Goal: Task Accomplishment & Management: Manage account settings

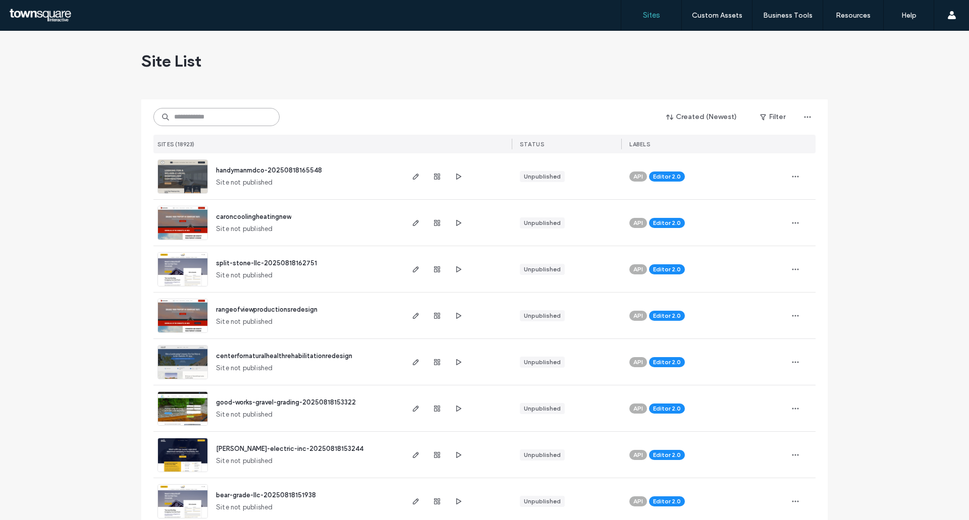
click at [198, 118] on input at bounding box center [216, 117] width 126 height 18
paste input "**********"
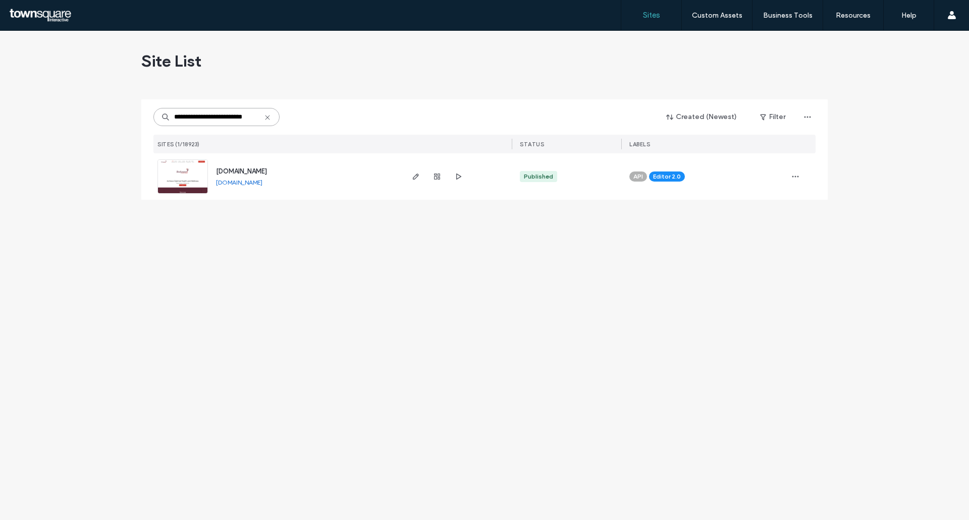
type input "**********"
click at [412, 181] on span "button" at bounding box center [416, 177] width 12 height 12
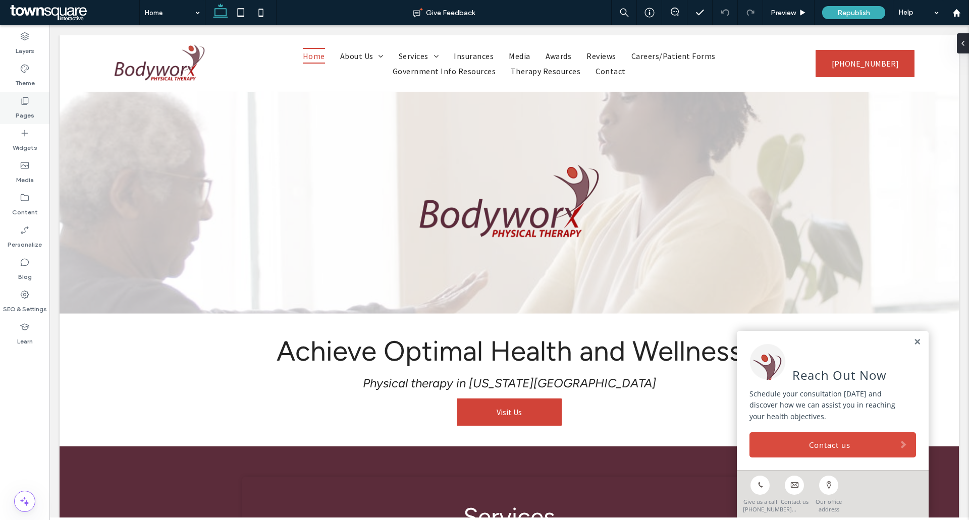
drag, startPoint x: 27, startPoint y: 102, endPoint x: 38, endPoint y: 118, distance: 19.2
click at [27, 102] on icon at bounding box center [25, 101] width 10 height 10
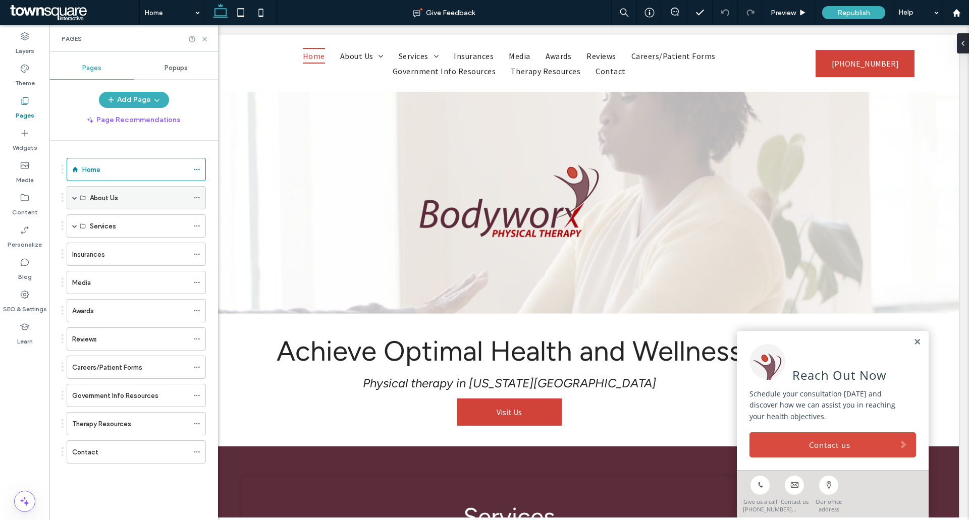
click at [117, 193] on label "About Us" at bounding box center [104, 198] width 28 height 18
click at [76, 199] on span at bounding box center [74, 197] width 5 height 5
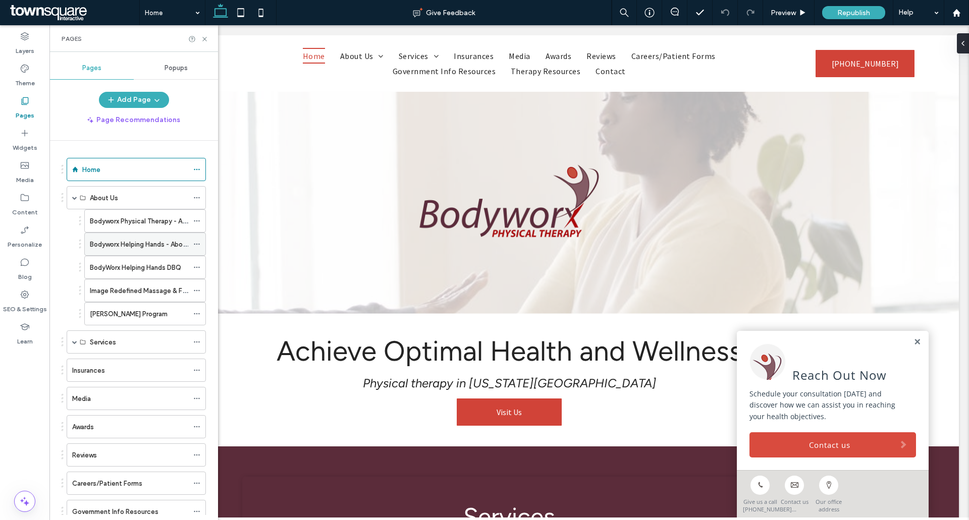
click at [126, 246] on label "Bodyworx Helping Hands - About Us" at bounding box center [144, 245] width 109 height 18
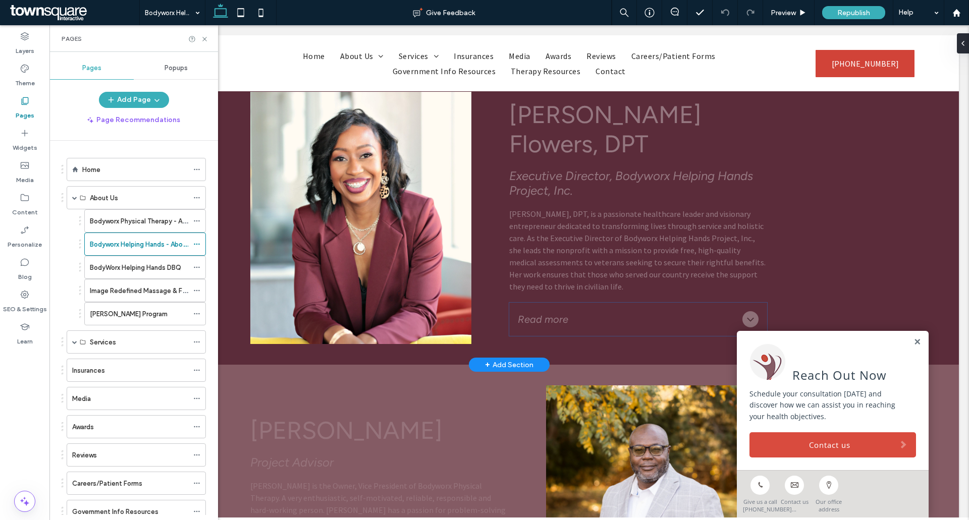
scroll to position [454, 0]
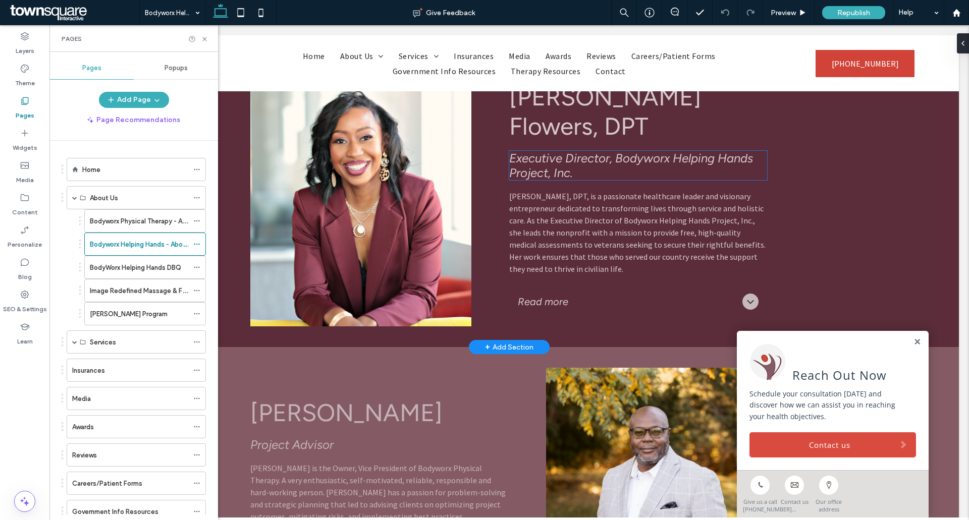
click at [673, 155] on span "Executive Director, Bodyworx Helping Hands Project, Inc." at bounding box center [631, 165] width 244 height 29
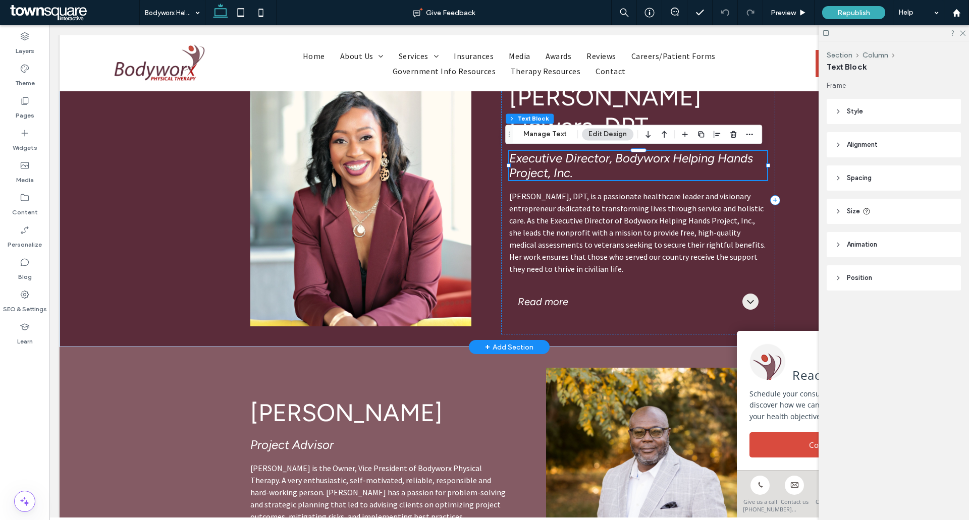
click at [620, 163] on span "Executive Director, Bodyworx Helping Hands Project, Inc." at bounding box center [631, 165] width 244 height 29
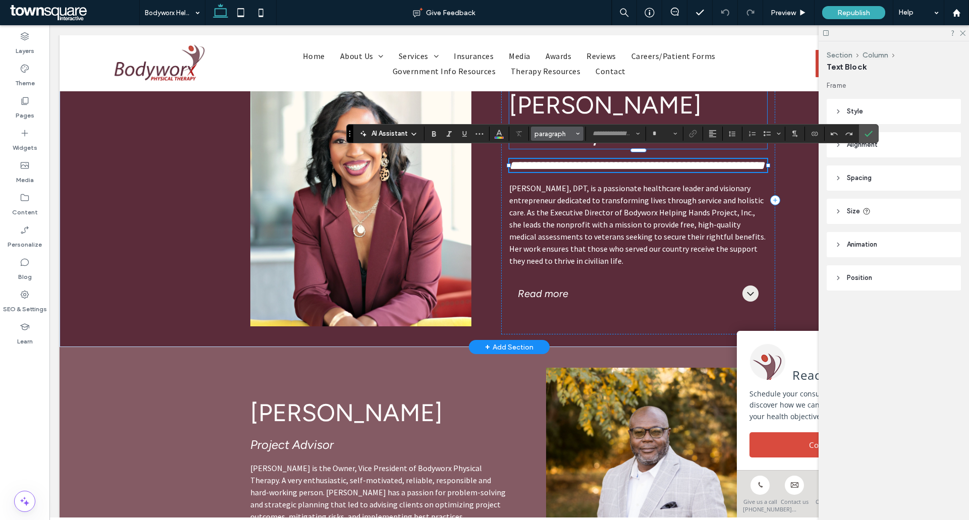
type input "*******"
type input "**"
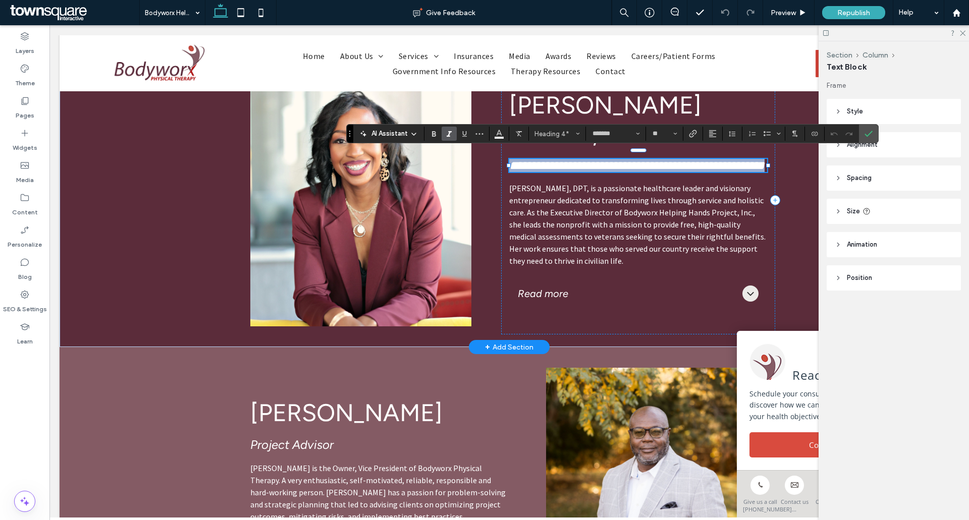
click at [637, 167] on h4 "**********" at bounding box center [638, 165] width 258 height 13
drag, startPoint x: 608, startPoint y: 158, endPoint x: 636, endPoint y: 176, distance: 32.9
click at [636, 172] on h4 "**********" at bounding box center [638, 165] width 258 height 13
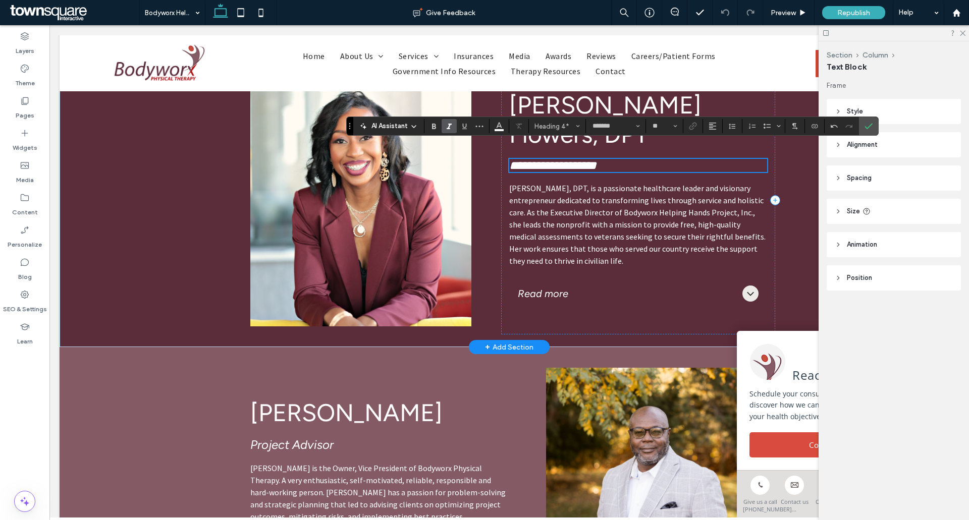
scroll to position [462, 0]
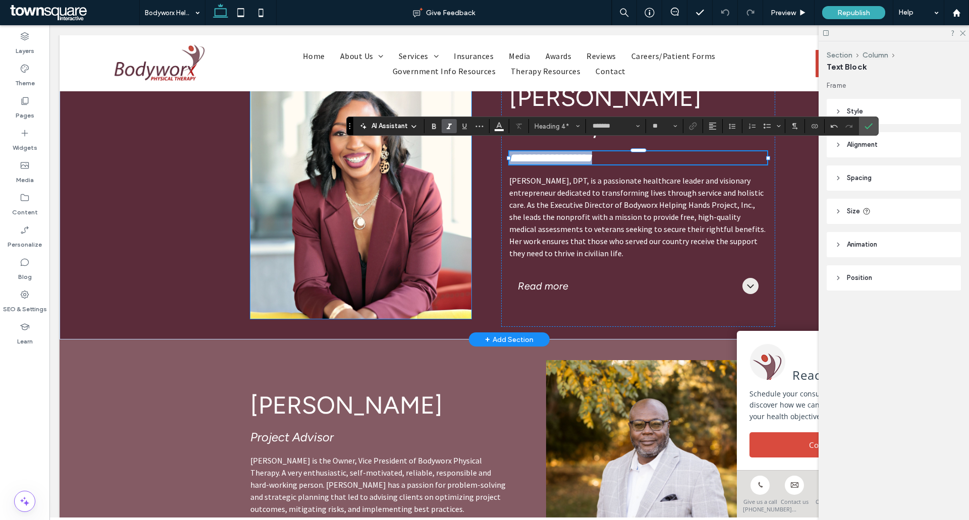
drag, startPoint x: 616, startPoint y: 158, endPoint x: 464, endPoint y: 158, distance: 151.9
click at [464, 158] on div "**********" at bounding box center [509, 186] width 606 height 306
click at [869, 126] on icon "Confirm" at bounding box center [868, 126] width 8 height 8
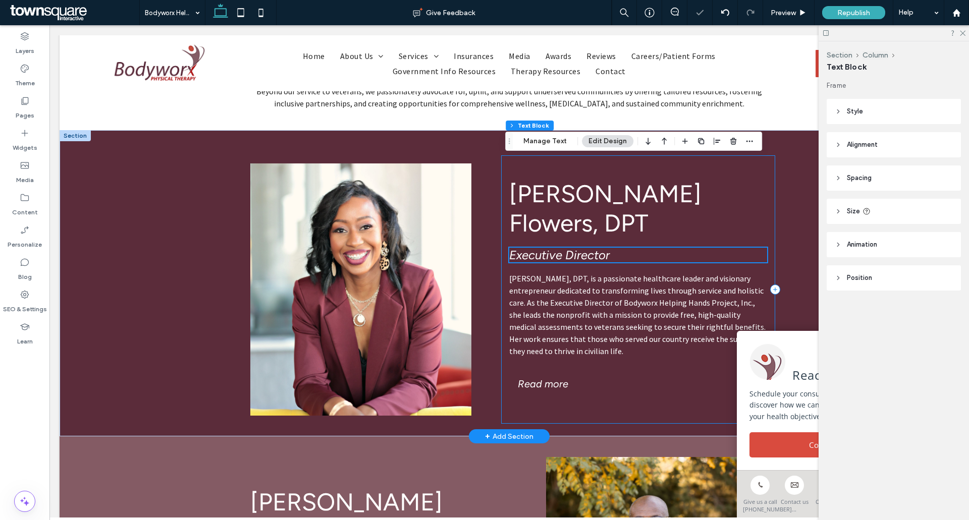
scroll to position [361, 0]
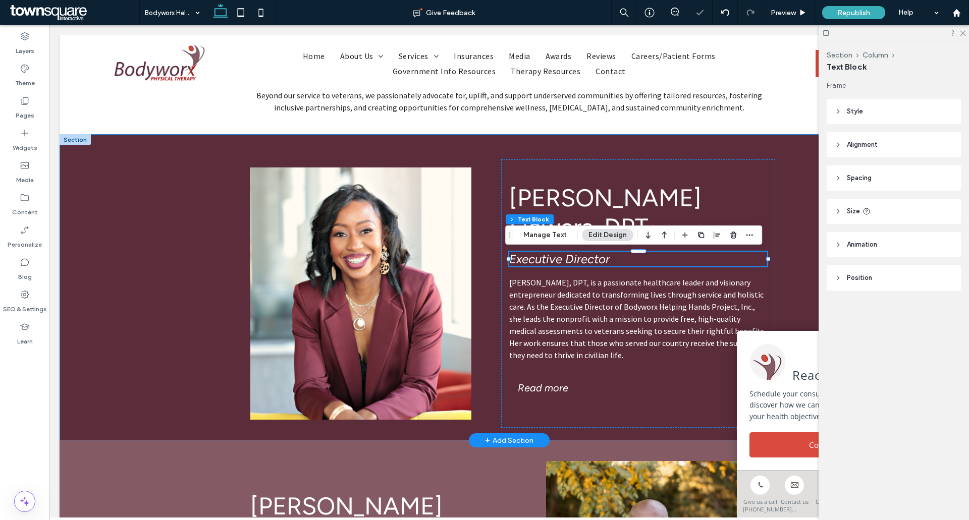
click at [196, 296] on div "Phillicia Hawkins Flowers, DPT Executive Director Dr. Phillicia Hawkins Flowers…" at bounding box center [509, 287] width 899 height 306
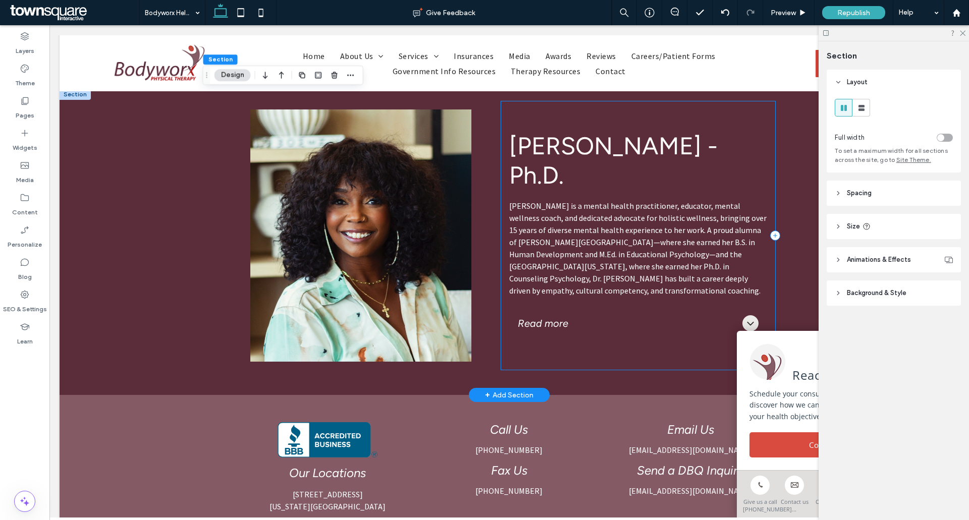
scroll to position [966, 0]
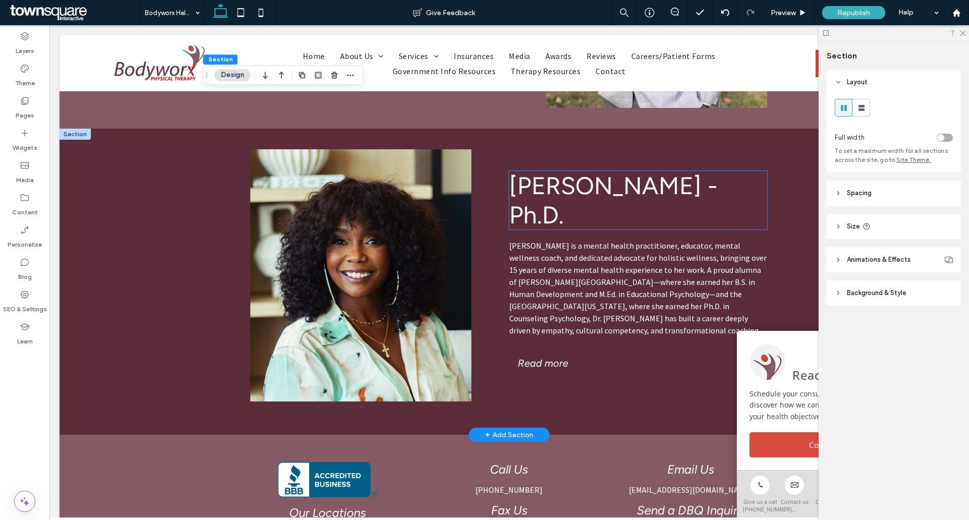
click at [535, 196] on span "Dr. Seleena Smith - Ph.D." at bounding box center [613, 200] width 208 height 59
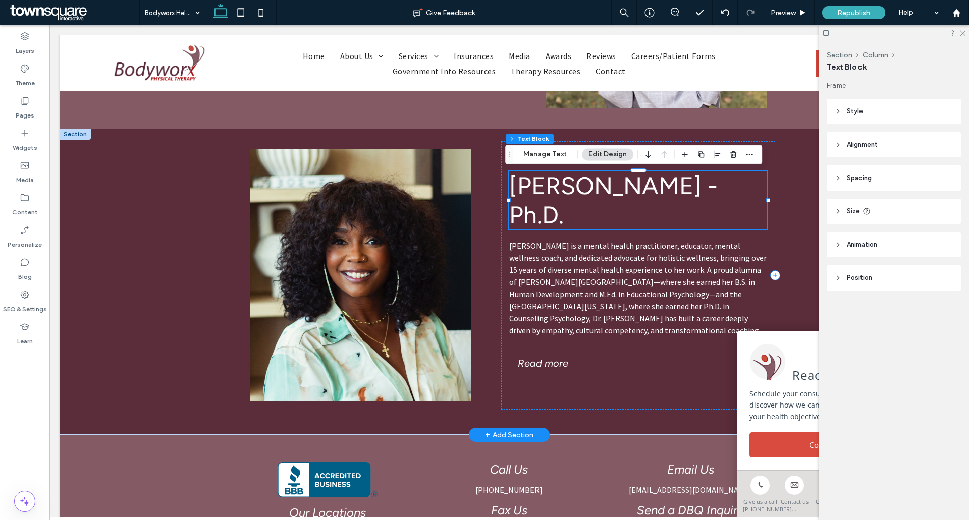
click at [522, 191] on span "Dr. Seleena Smith - Ph.D." at bounding box center [613, 200] width 208 height 59
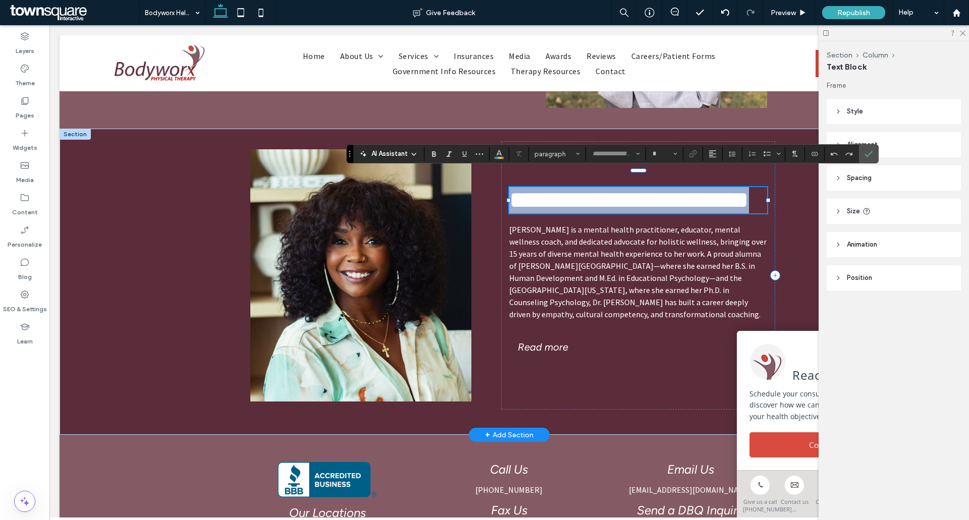
type input "*******"
type input "**"
click at [539, 190] on span "**********" at bounding box center [629, 200] width 240 height 24
click at [544, 188] on span "**********" at bounding box center [629, 200] width 240 height 24
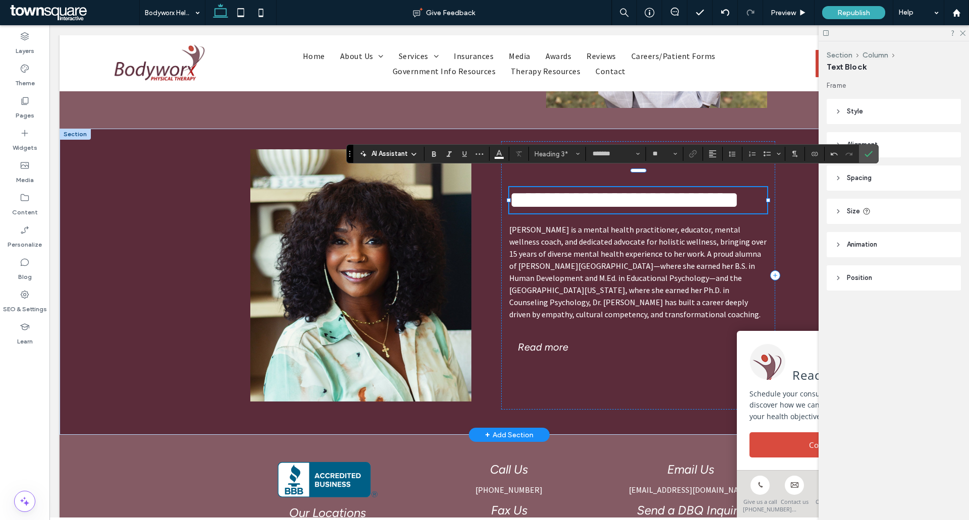
scroll to position [981, 0]
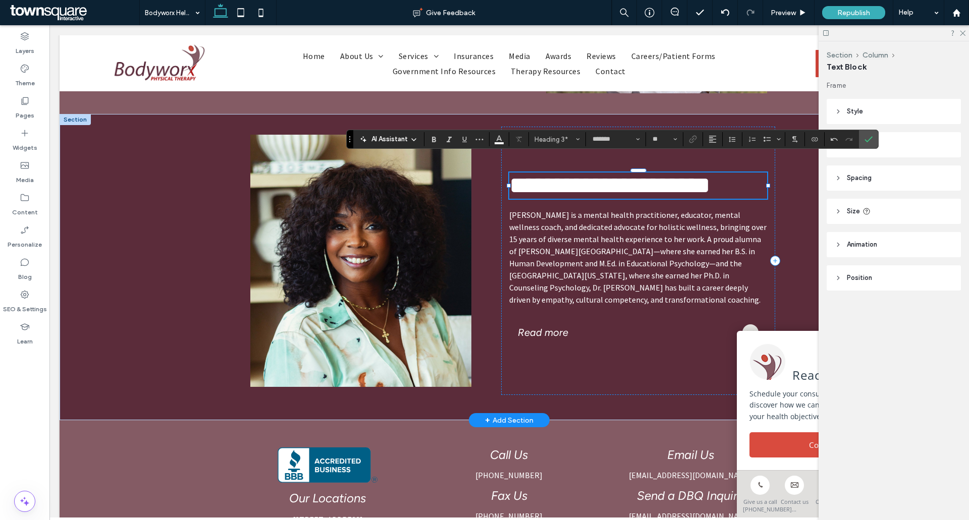
drag, startPoint x: 751, startPoint y: 186, endPoint x: 758, endPoint y: 195, distance: 11.2
click at [753, 188] on h3 "**********" at bounding box center [638, 186] width 258 height 26
type input "**********"
type input "**"
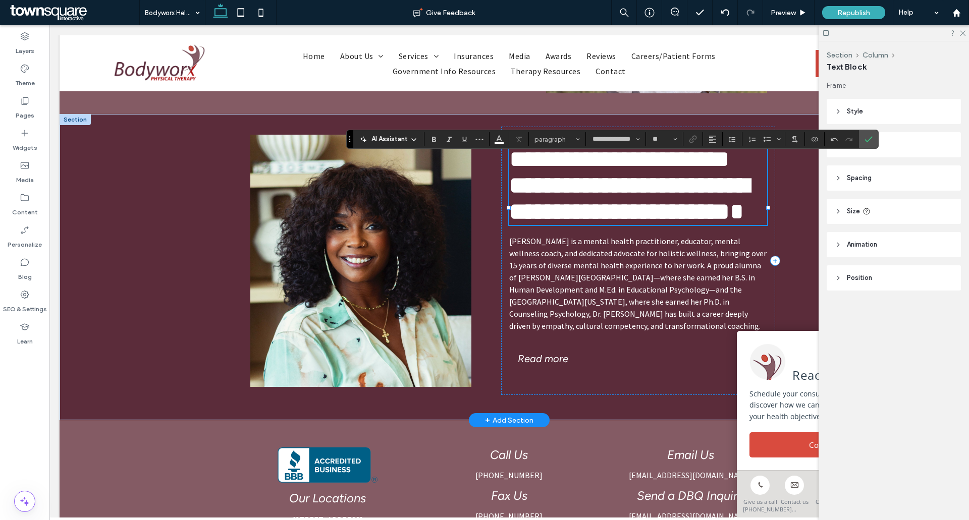
type input "*******"
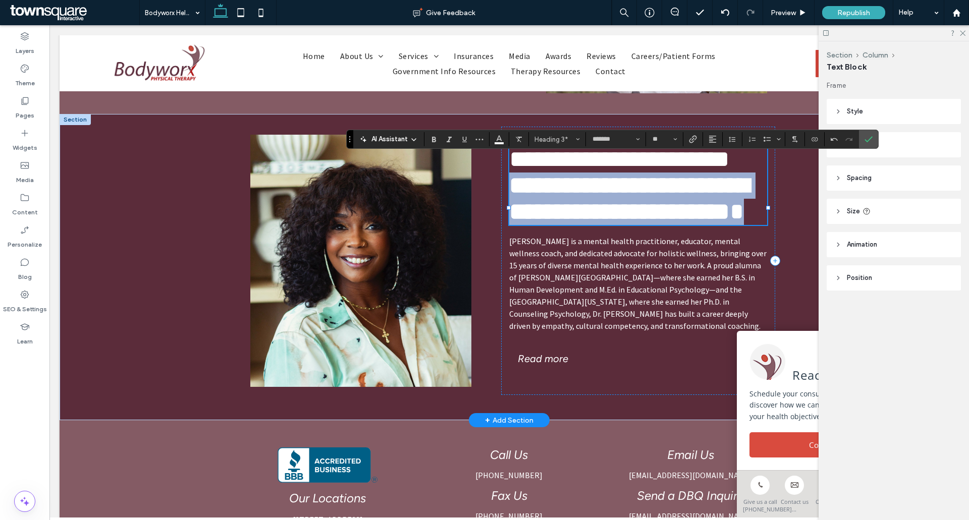
drag, startPoint x: 515, startPoint y: 178, endPoint x: 682, endPoint y: 265, distance: 188.2
click at [682, 225] on h3 "**********" at bounding box center [638, 185] width 258 height 79
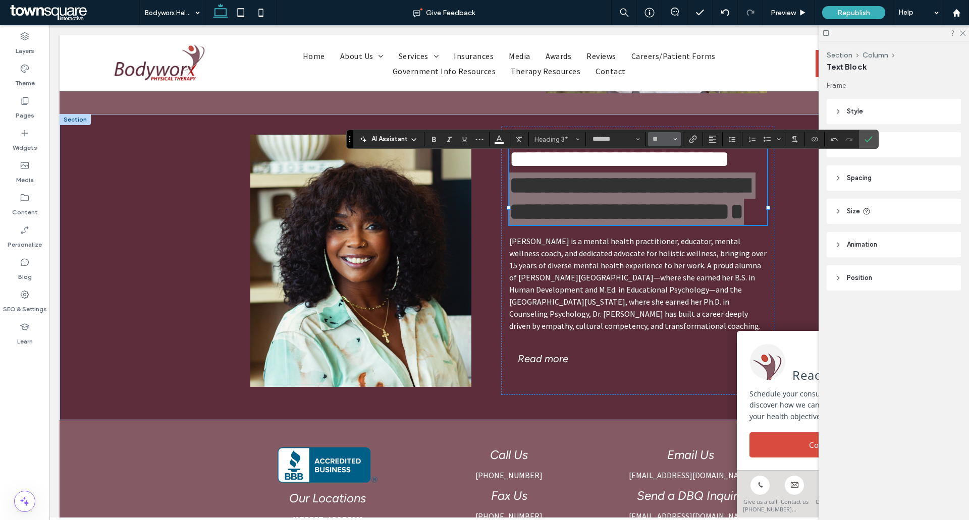
click at [679, 142] on button "**" at bounding box center [664, 139] width 33 height 14
click at [669, 170] on label "9" at bounding box center [664, 169] width 32 height 14
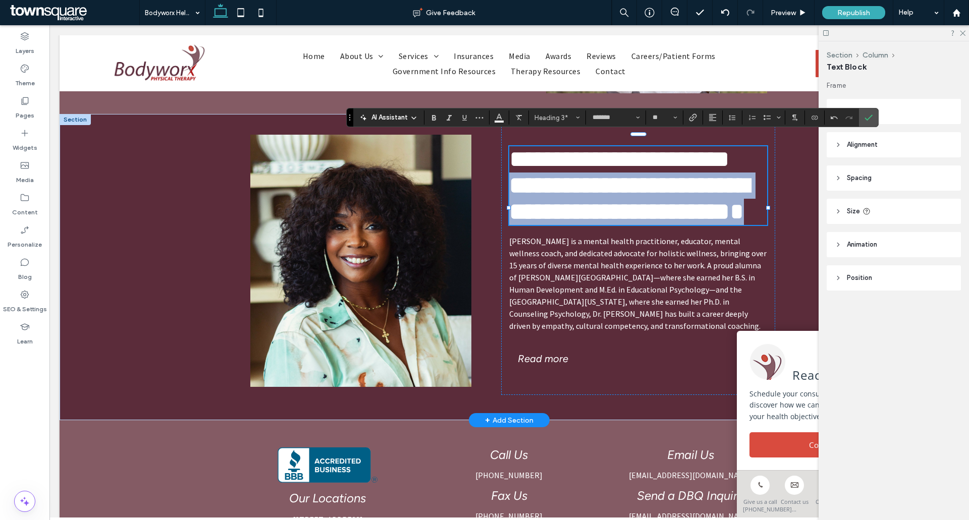
scroll to position [1003, 0]
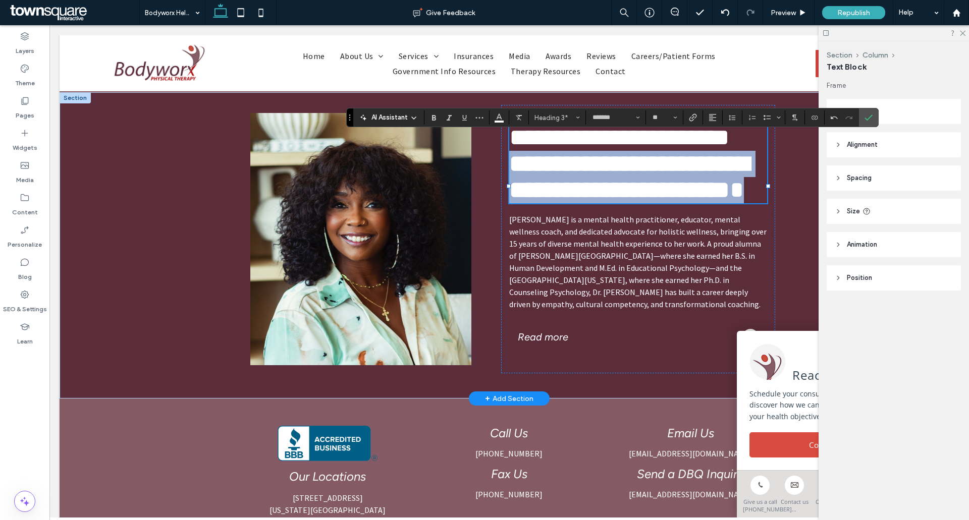
type input "*"
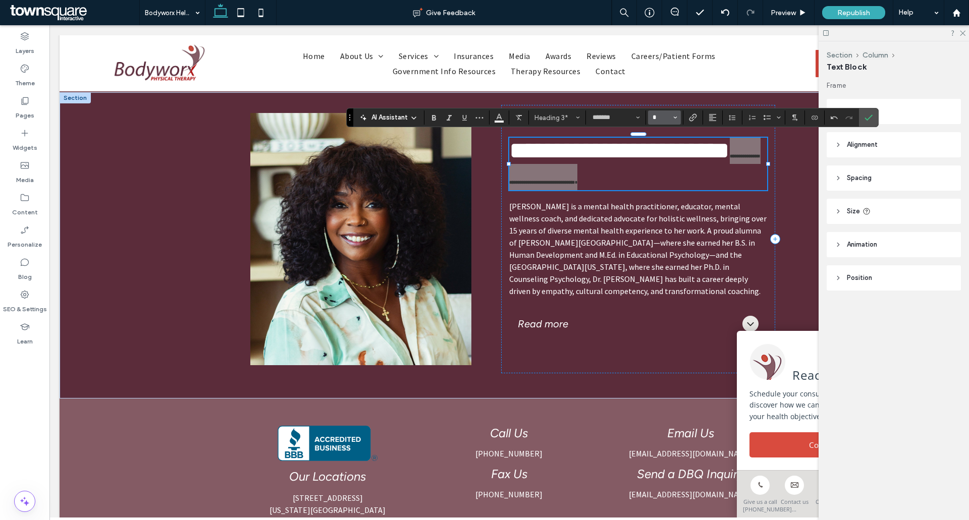
click at [668, 117] on input "*" at bounding box center [661, 118] width 20 height 8
click at [664, 183] on label "18" at bounding box center [664, 182] width 32 height 14
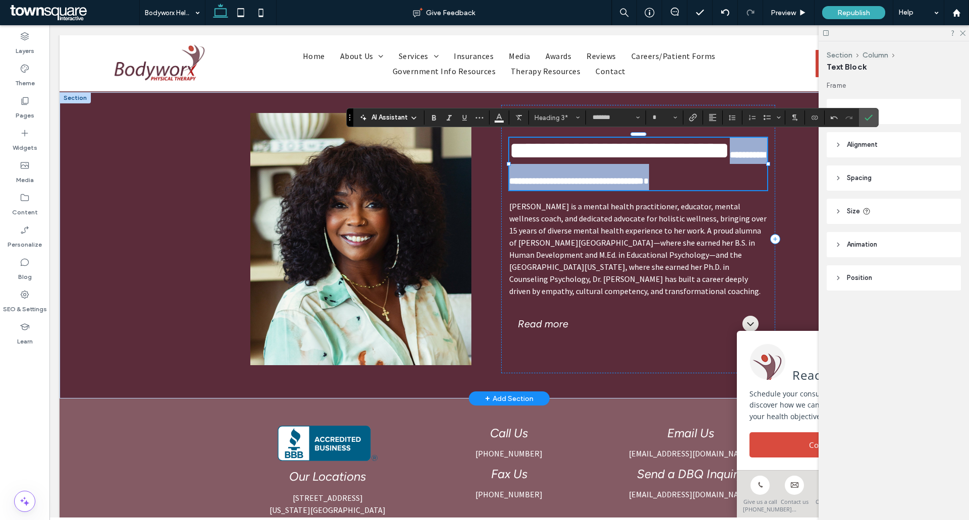
type input "**"
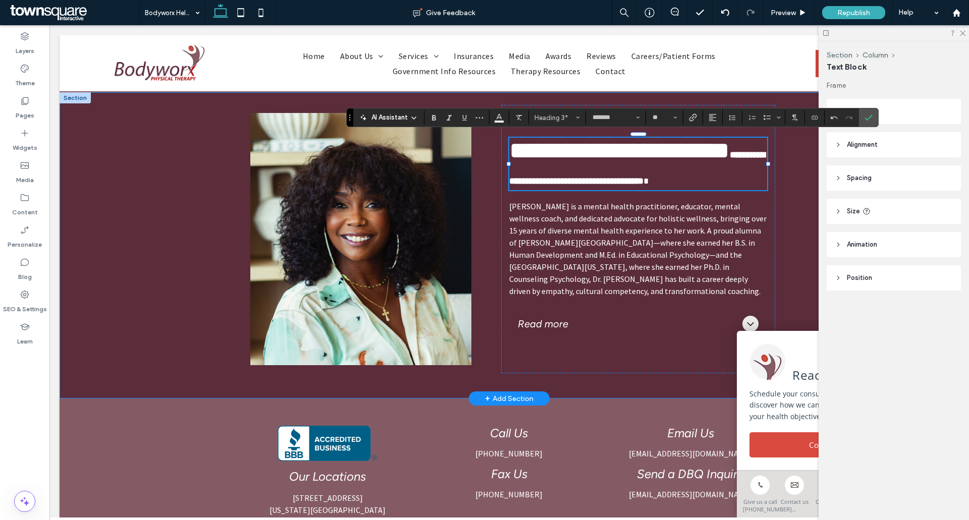
drag, startPoint x: 114, startPoint y: 233, endPoint x: 200, endPoint y: 228, distance: 86.4
click at [114, 233] on div "**********" at bounding box center [509, 245] width 899 height 306
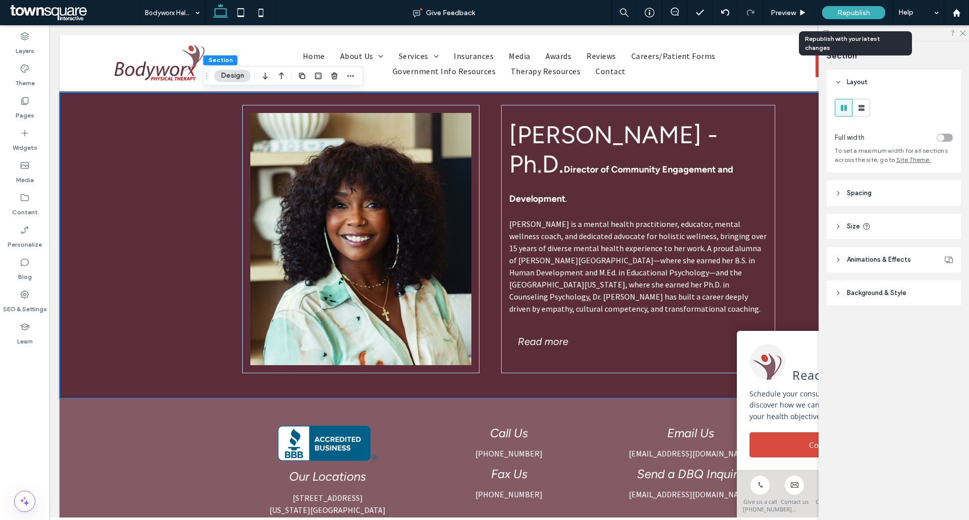
click at [847, 15] on span "Republish" at bounding box center [853, 13] width 33 height 9
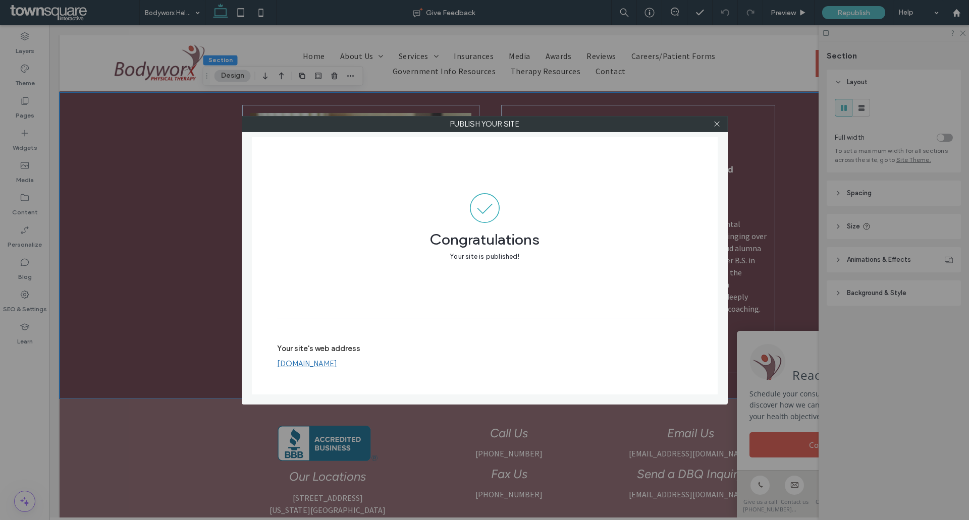
drag, startPoint x: 719, startPoint y: 122, endPoint x: 726, endPoint y: 127, distance: 9.0
click at [719, 122] on icon at bounding box center [717, 124] width 8 height 8
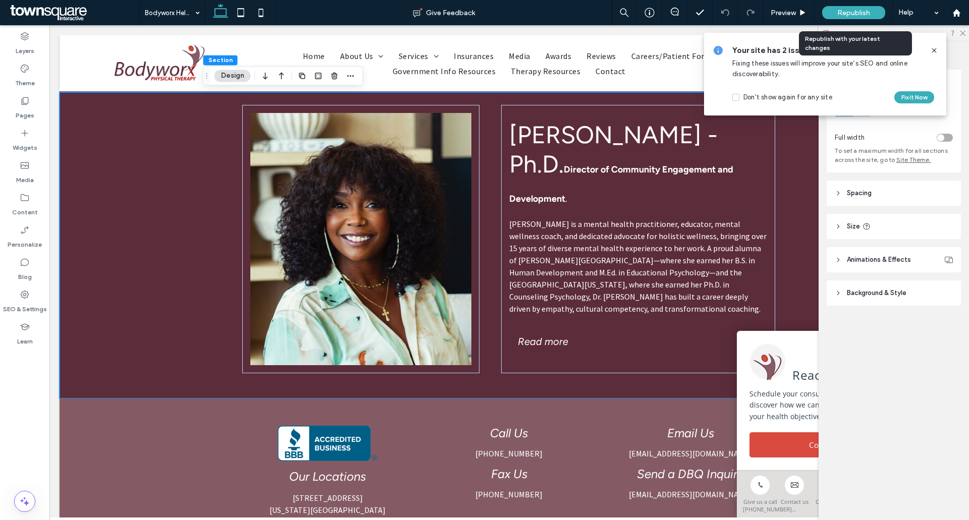
click at [836, 17] on div "Republish" at bounding box center [853, 12] width 63 height 13
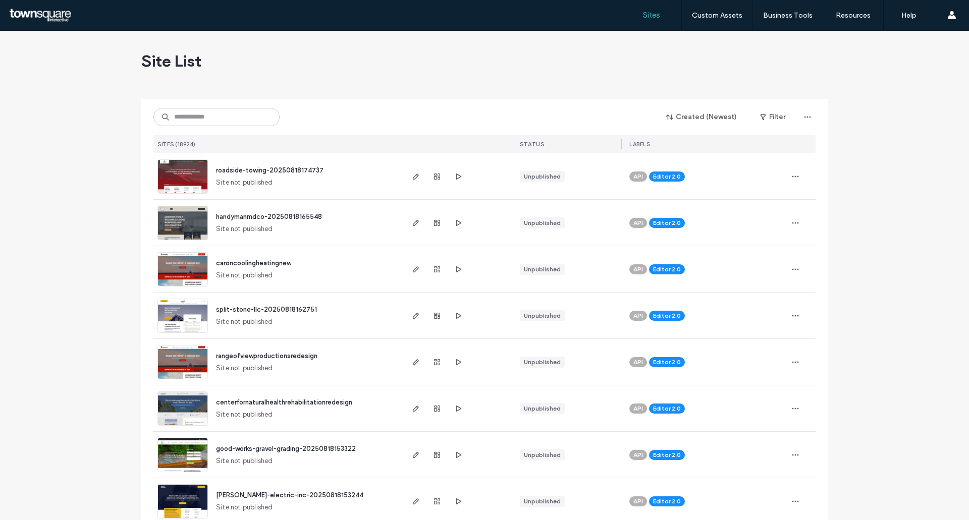
drag, startPoint x: 252, startPoint y: 106, endPoint x: 285, endPoint y: 123, distance: 36.3
click at [252, 106] on div "Created (Newest) Filter SITES (18924) STATUS LABELS" at bounding box center [484, 126] width 662 height 54
drag, startPoint x: 214, startPoint y: 123, endPoint x: 233, endPoint y: 128, distance: 19.0
click at [214, 122] on input at bounding box center [216, 117] width 126 height 18
paste input "**********"
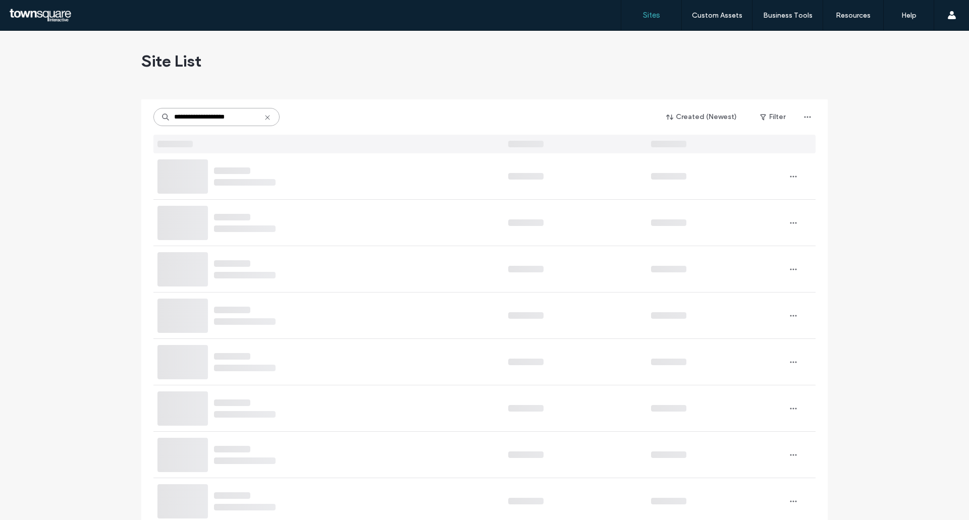
type input "**********"
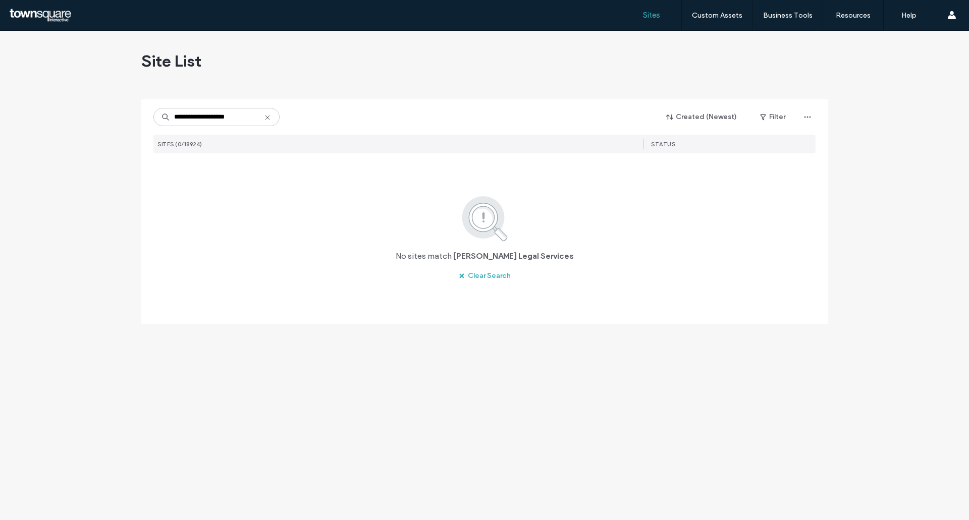
drag, startPoint x: 266, startPoint y: 114, endPoint x: 249, endPoint y: 114, distance: 17.2
click at [266, 114] on icon at bounding box center [267, 118] width 8 height 8
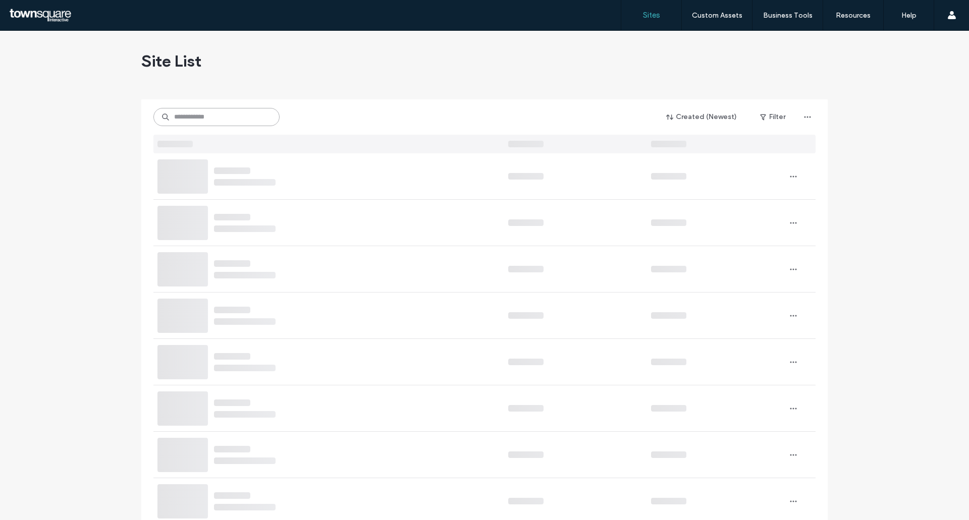
paste input "**********"
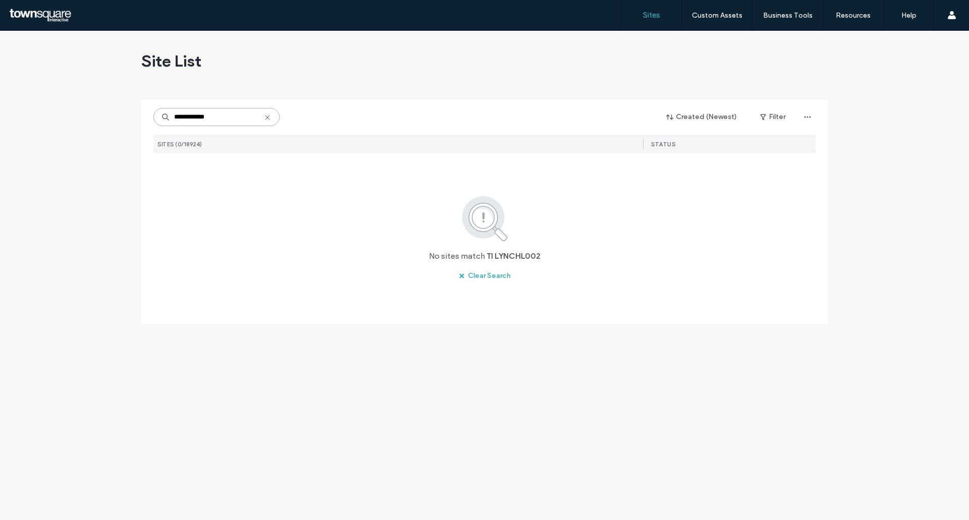
click at [226, 115] on input "**********" at bounding box center [216, 117] width 126 height 18
paste input "**********"
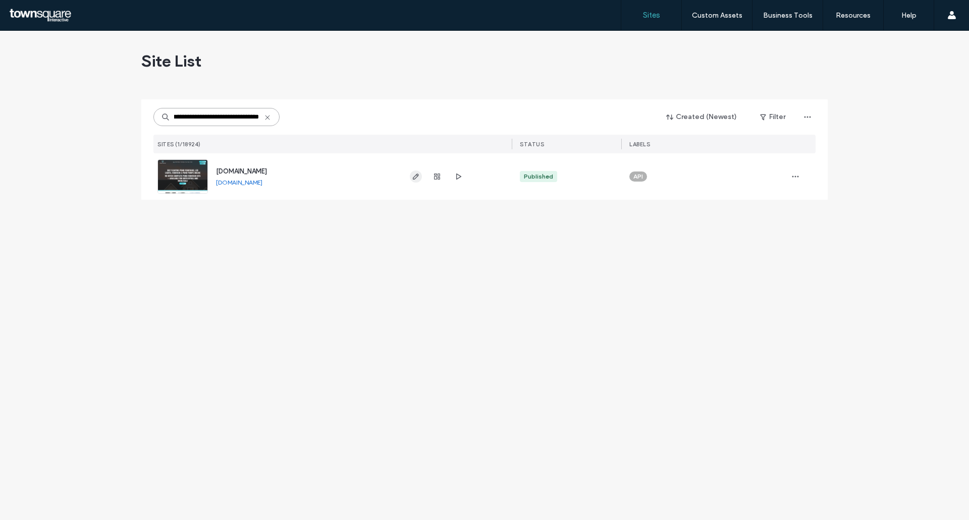
type input "**********"
drag, startPoint x: 417, startPoint y: 176, endPoint x: 387, endPoint y: 66, distance: 113.5
click at [417, 175] on use "button" at bounding box center [416, 177] width 6 height 6
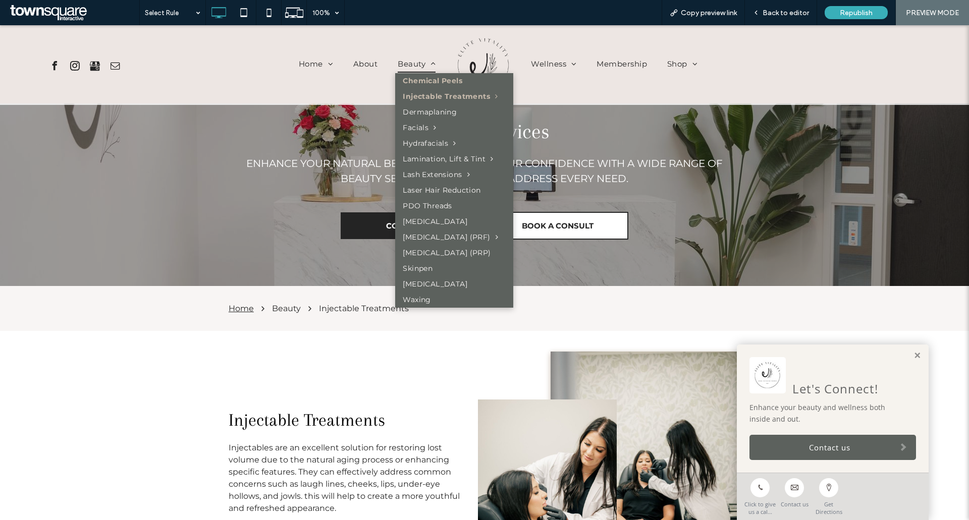
click at [430, 82] on span "Chemical Peels" at bounding box center [433, 81] width 60 height 11
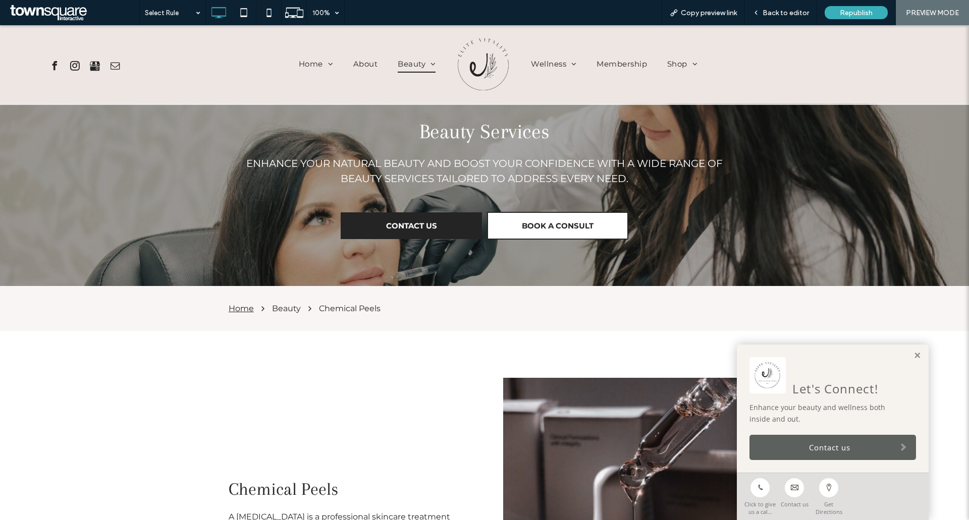
drag, startPoint x: 120, startPoint y: 202, endPoint x: 114, endPoint y: 186, distance: 17.7
click at [114, 186] on div "Beauty Services Enhance your natural beauty and boost your confidence with a wi…" at bounding box center [484, 185] width 969 height 202
click at [780, 16] on span "Back to editor" at bounding box center [786, 13] width 46 height 9
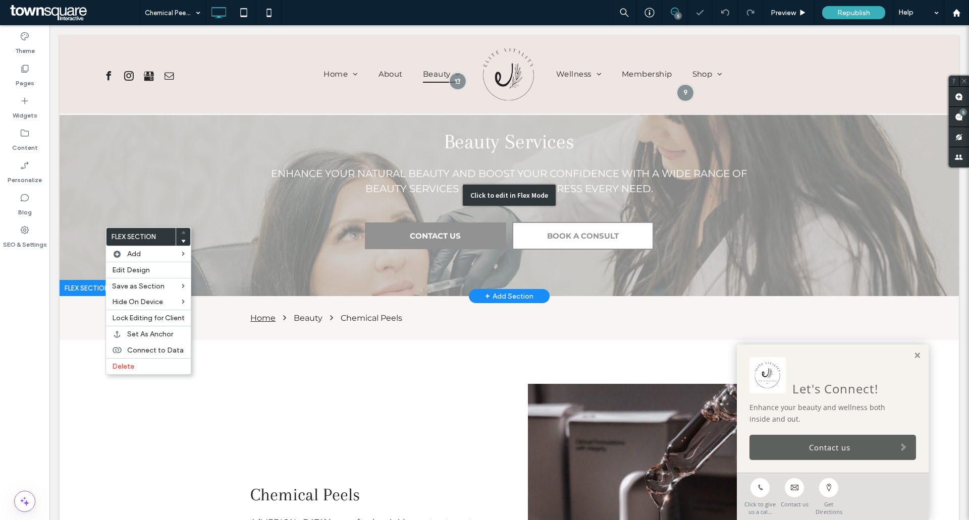
click at [214, 141] on div "Click to edit in Flex Mode" at bounding box center [509, 195] width 899 height 202
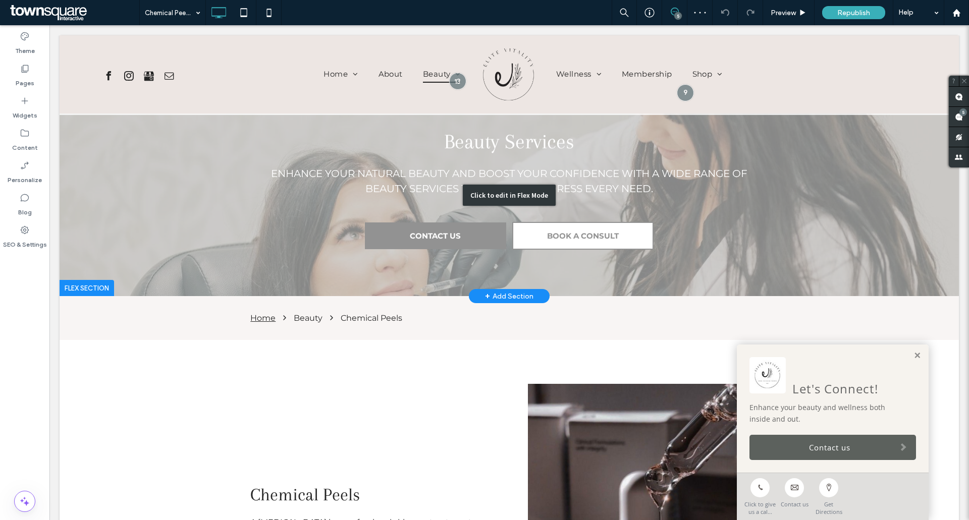
drag, startPoint x: 136, startPoint y: 148, endPoint x: 141, endPoint y: 148, distance: 5.6
click at [136, 148] on div "Click to edit in Flex Mode" at bounding box center [509, 195] width 899 height 202
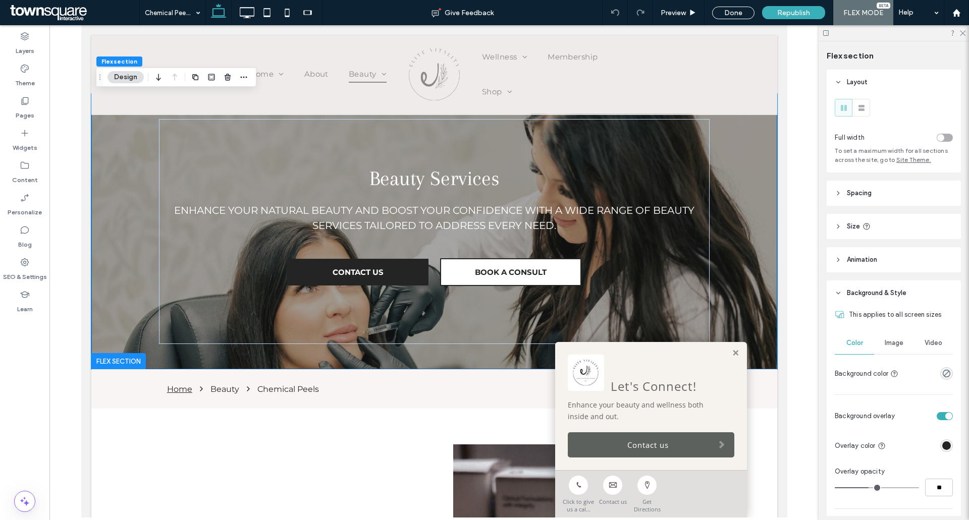
click at [127, 78] on button "Design" at bounding box center [125, 77] width 36 height 12
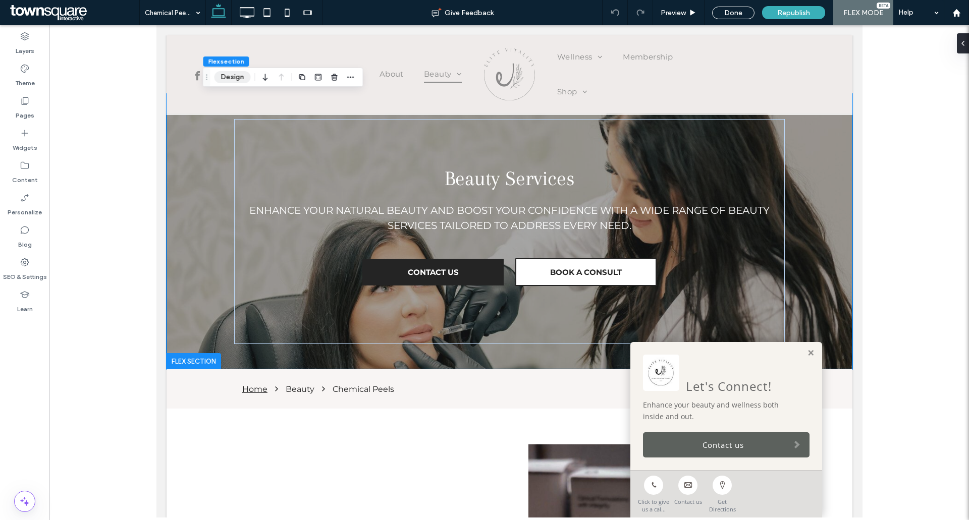
click at [233, 74] on button "Design" at bounding box center [232, 77] width 36 height 12
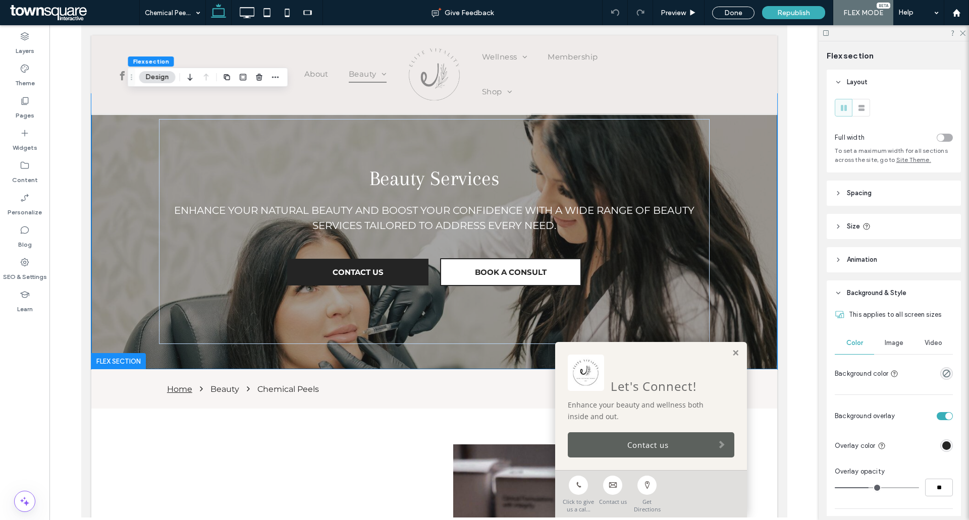
click at [888, 341] on span "Image" at bounding box center [894, 343] width 19 height 8
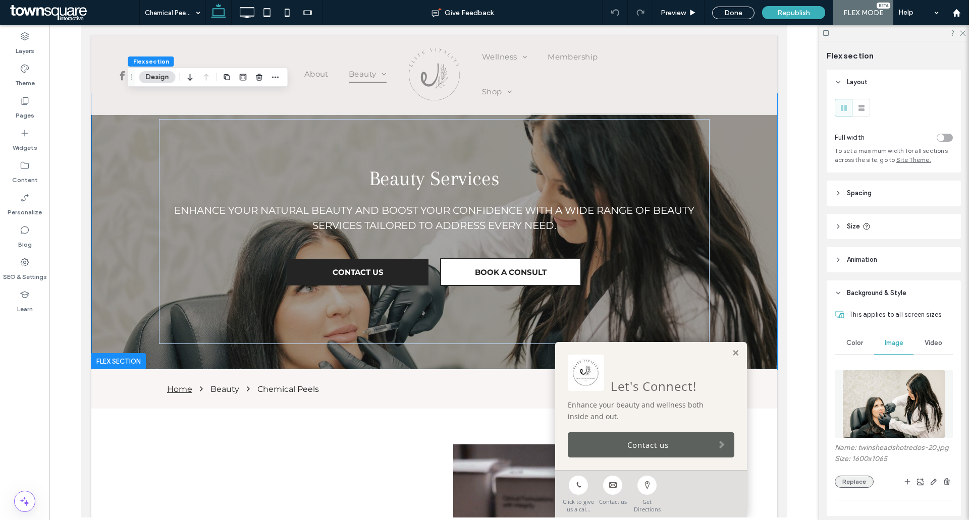
drag, startPoint x: 860, startPoint y: 496, endPoint x: 866, endPoint y: 488, distance: 9.3
click at [860, 488] on button "Replace" at bounding box center [854, 482] width 39 height 12
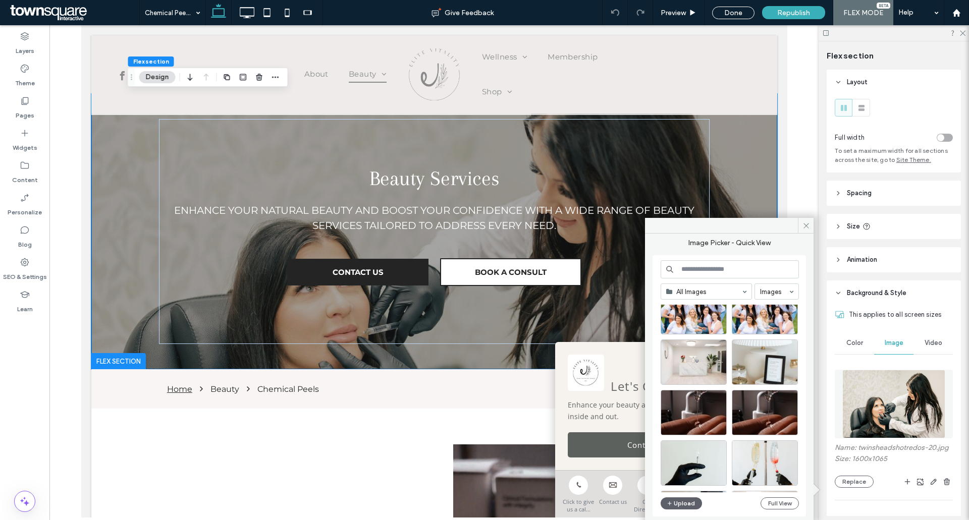
scroll to position [101, 0]
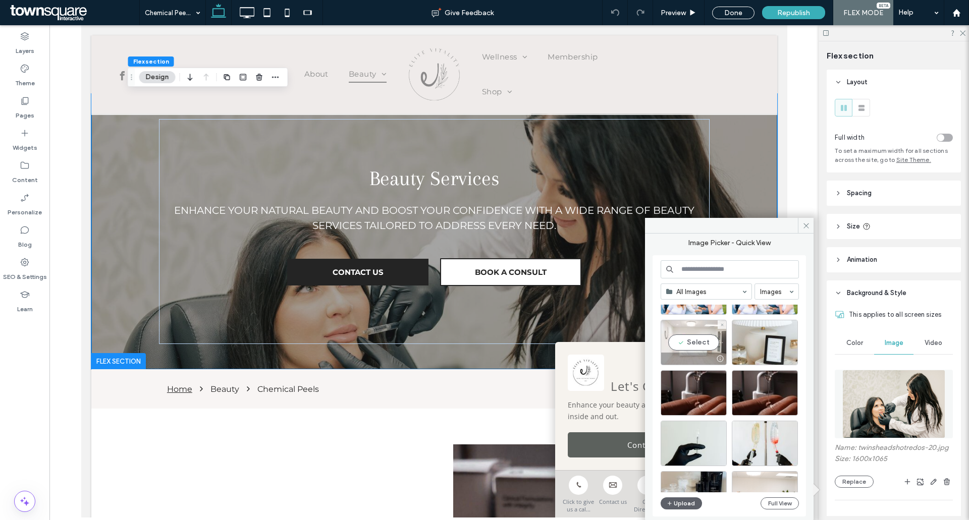
drag, startPoint x: 623, startPoint y: 319, endPoint x: 704, endPoint y: 342, distance: 84.2
click at [704, 342] on div "Select" at bounding box center [694, 342] width 66 height 45
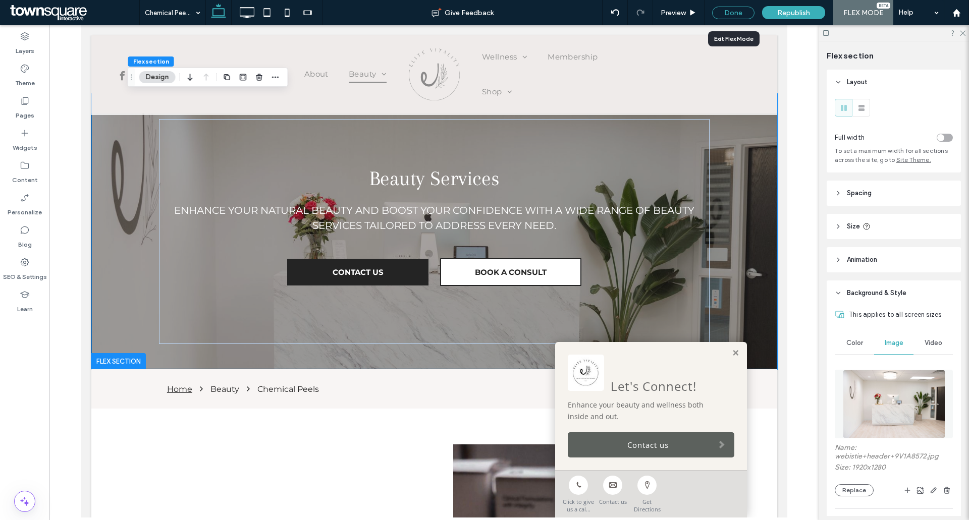
click at [727, 15] on div "Done" at bounding box center [733, 13] width 42 height 13
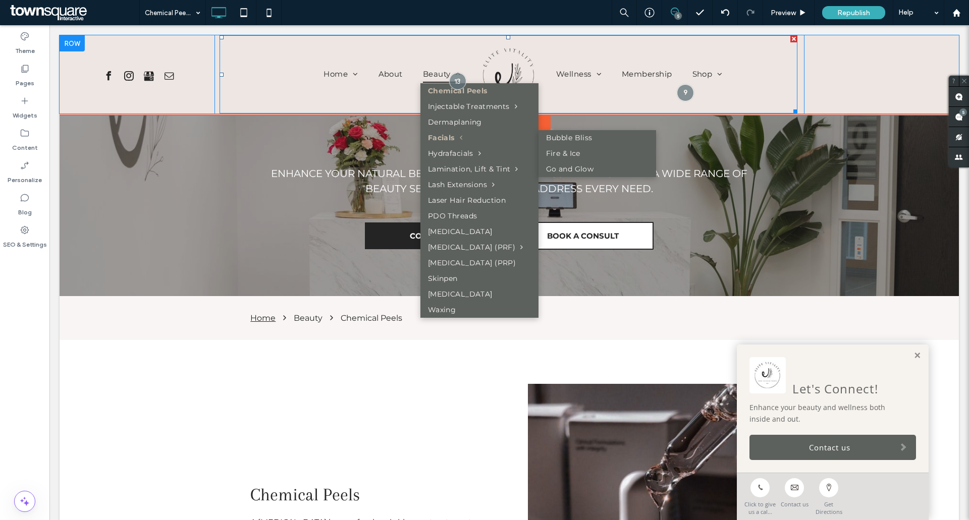
click at [428, 77] on span "Beauty" at bounding box center [442, 74] width 38 height 17
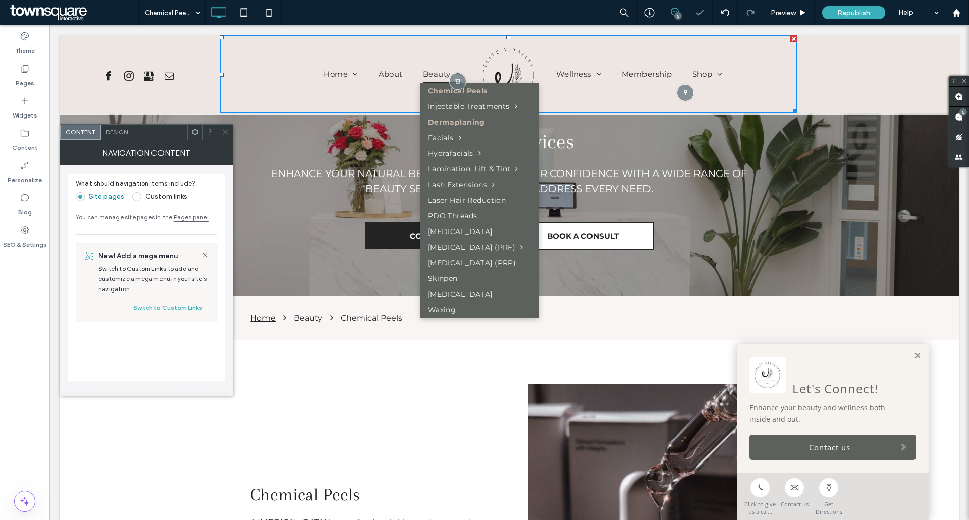
click at [428, 122] on span "Dermaplaning" at bounding box center [456, 122] width 57 height 11
click at [425, 75] on span "Beauty" at bounding box center [442, 74] width 38 height 17
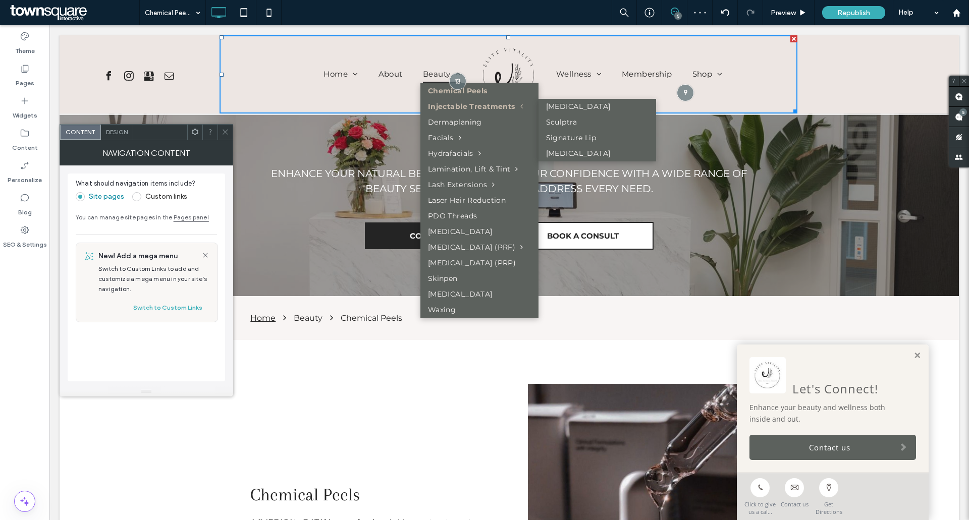
click at [428, 108] on span "Injectable Treatments" at bounding box center [475, 106] width 95 height 11
click at [428, 106] on span "Injectable Treatments" at bounding box center [475, 106] width 95 height 11
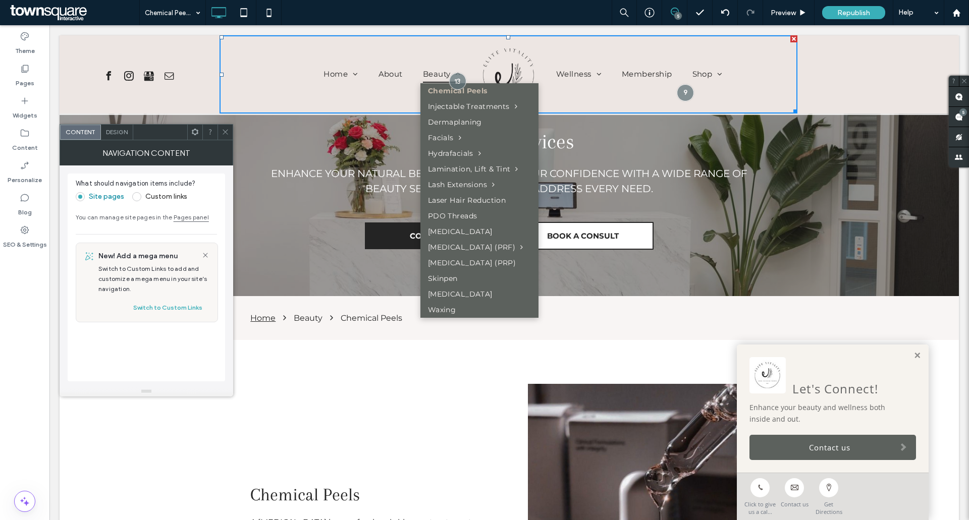
click at [429, 92] on span "Chemical Peels" at bounding box center [458, 91] width 60 height 11
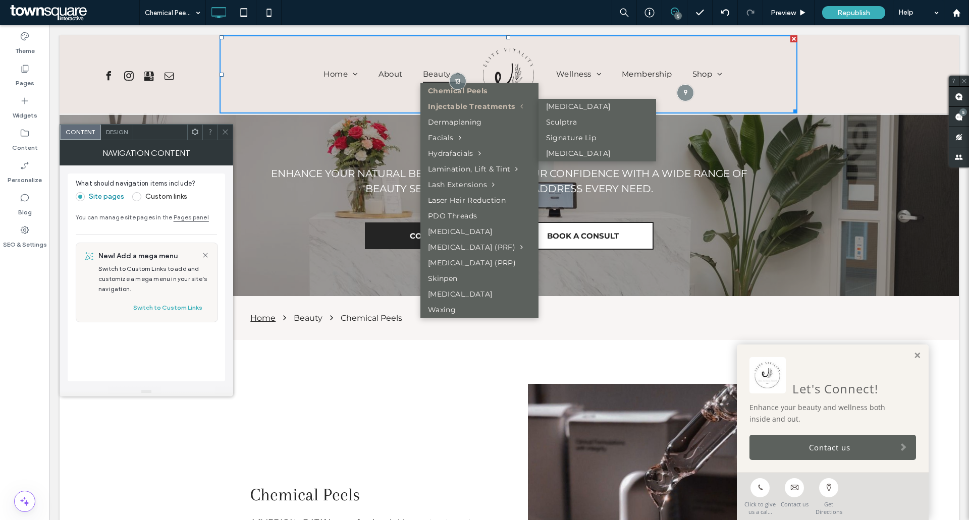
click at [430, 105] on span "Injectable Treatments" at bounding box center [475, 106] width 95 height 11
click at [429, 104] on span "Injectable Treatments" at bounding box center [475, 106] width 95 height 11
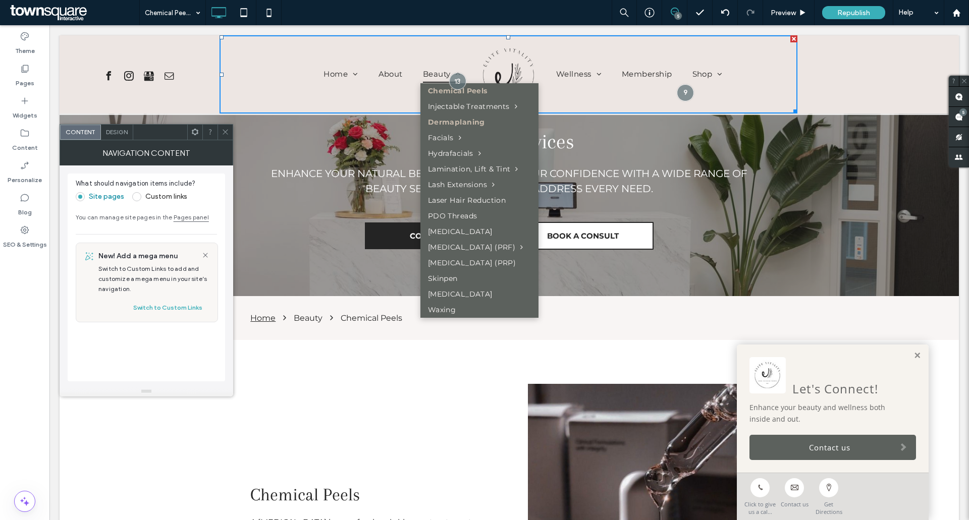
click at [443, 123] on span "Dermaplaning" at bounding box center [456, 122] width 57 height 11
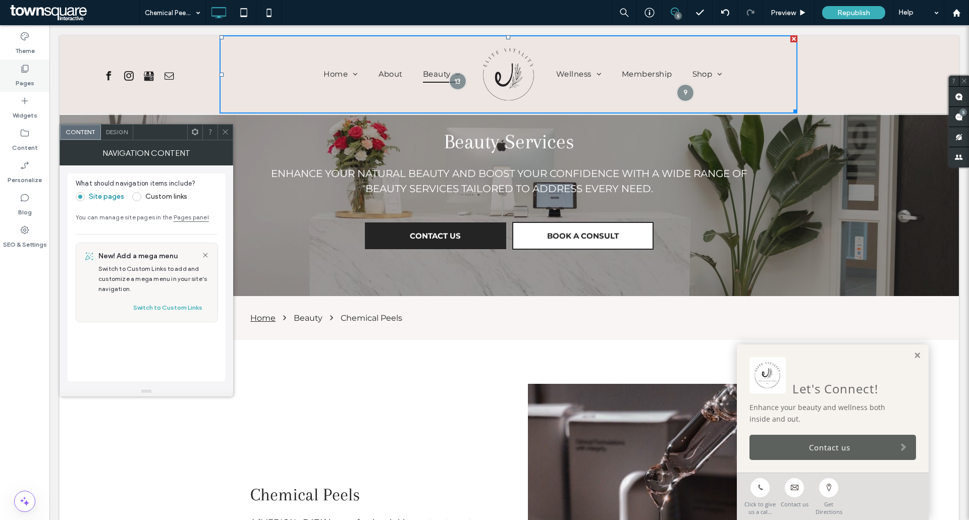
click at [29, 70] on icon at bounding box center [25, 69] width 10 height 10
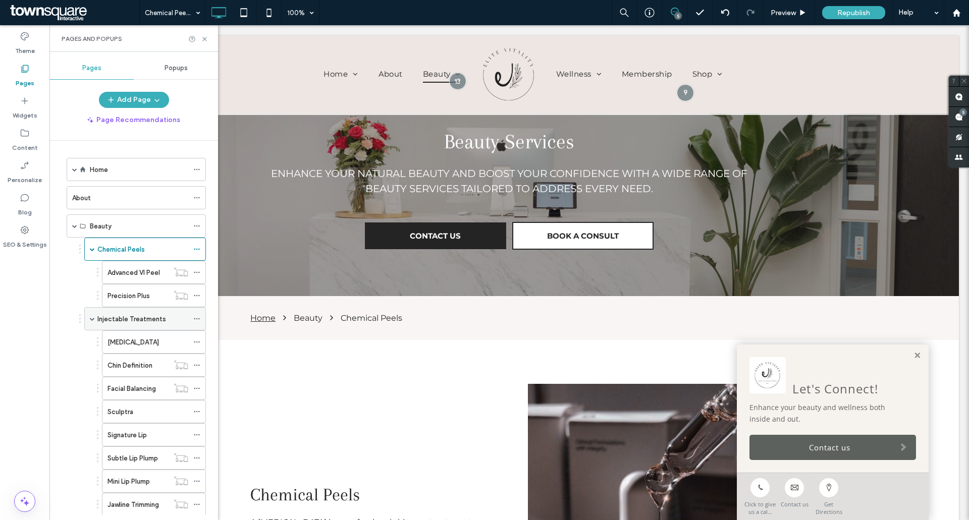
click at [118, 322] on label "Injectable Treatments" at bounding box center [131, 319] width 69 height 18
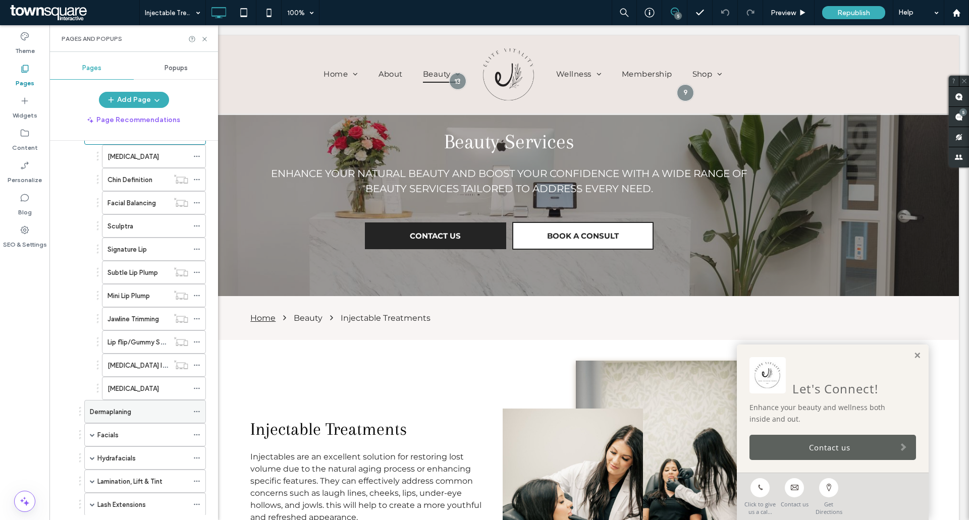
scroll to position [202, 0]
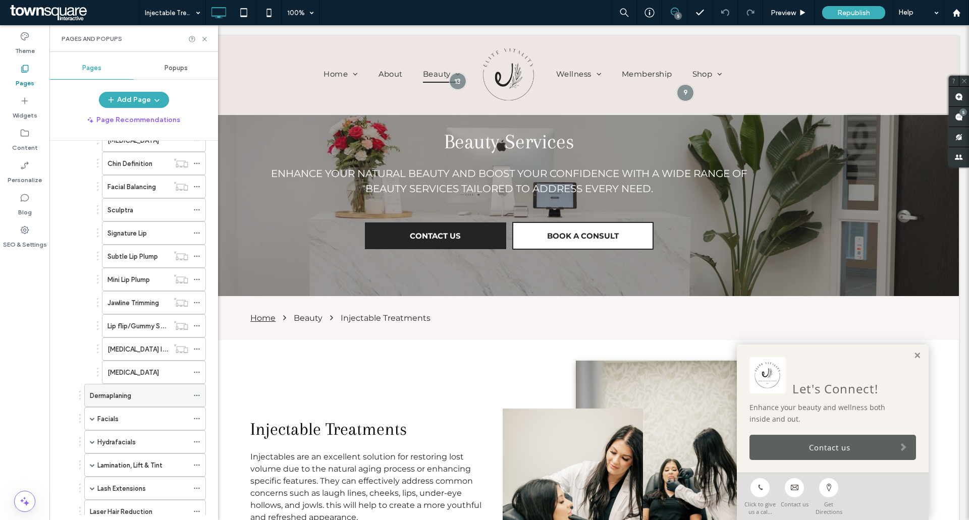
click at [113, 395] on label "Dermaplaning" at bounding box center [110, 396] width 41 height 18
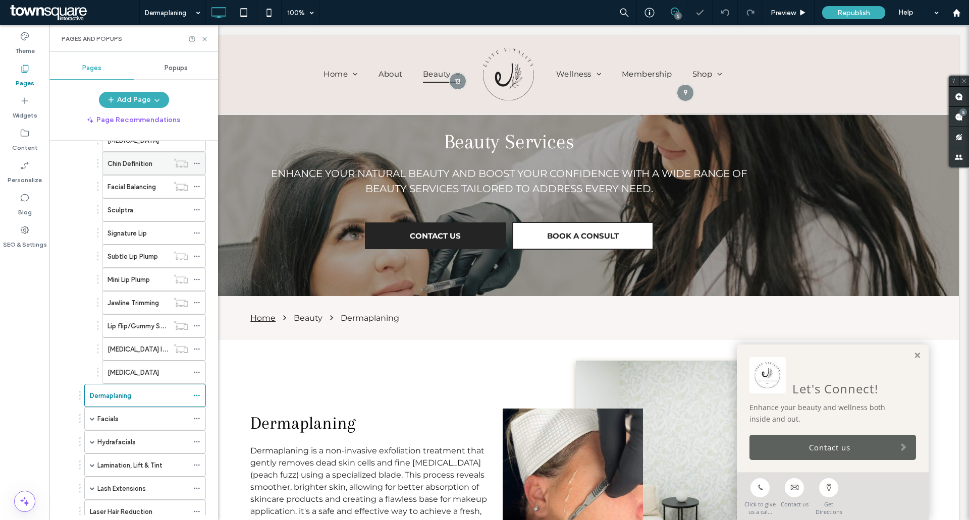
scroll to position [151, 0]
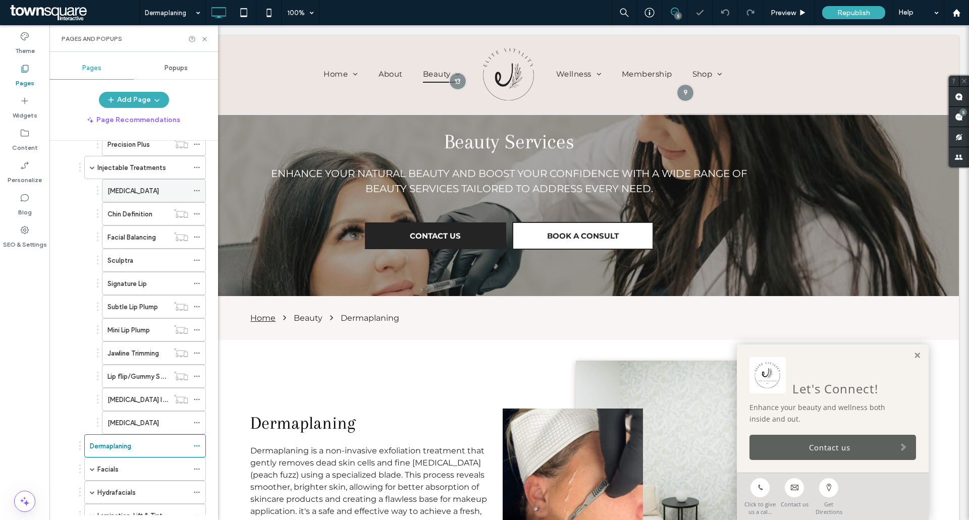
click at [136, 185] on div "Cheek Augmentation" at bounding box center [147, 191] width 81 height 22
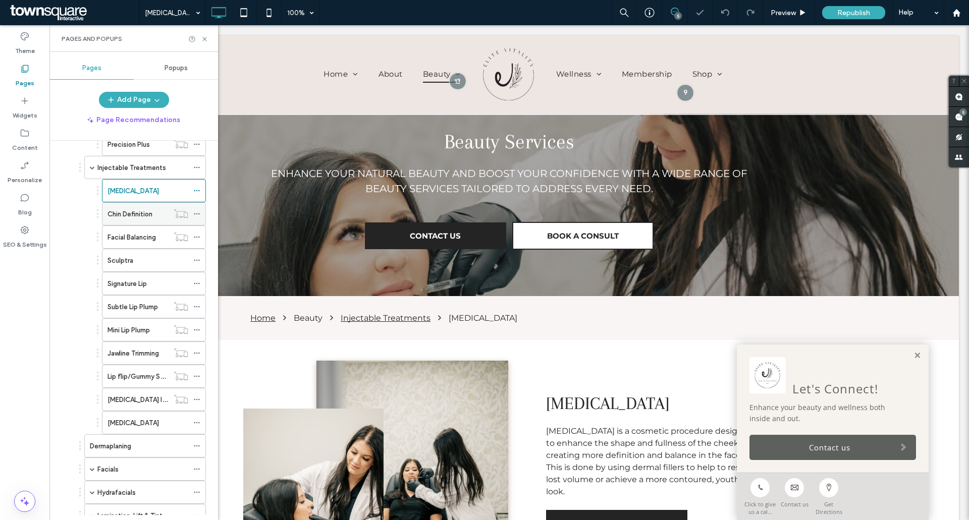
click at [130, 216] on label "Chin Definition" at bounding box center [129, 214] width 45 height 18
click at [130, 237] on label "Facial Balancing" at bounding box center [131, 238] width 48 height 18
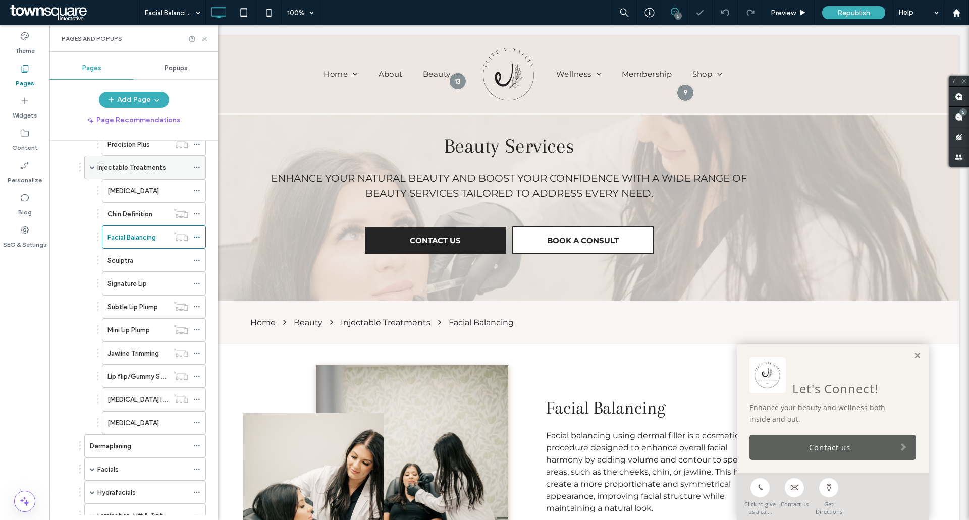
click at [135, 171] on label "Injectable Treatments" at bounding box center [131, 168] width 69 height 18
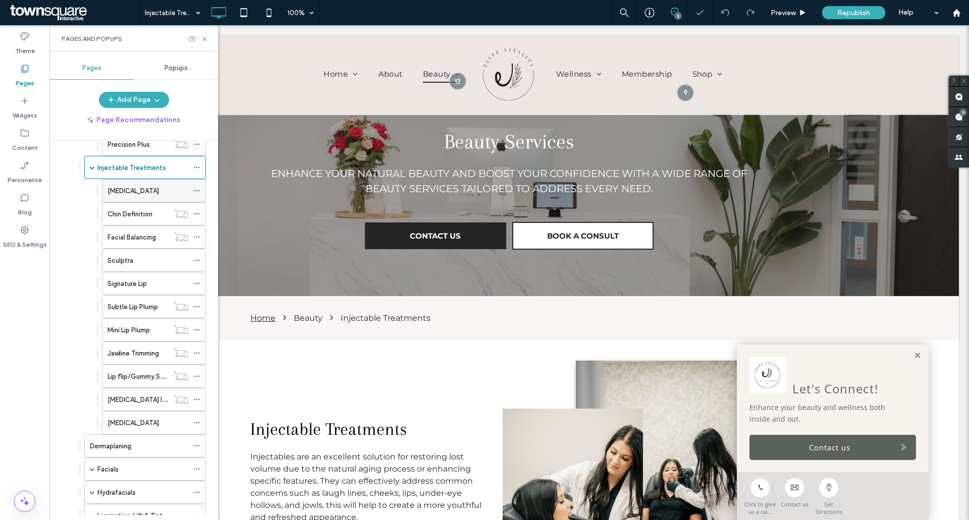
click at [126, 191] on label "Cheek Augmentation" at bounding box center [132, 191] width 51 height 18
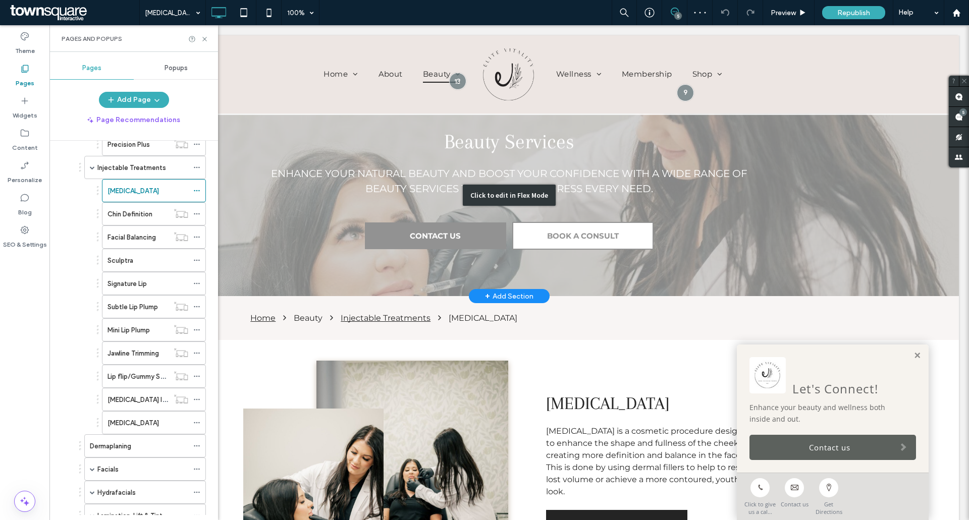
click at [296, 221] on div "Click to edit in Flex Mode" at bounding box center [509, 195] width 899 height 202
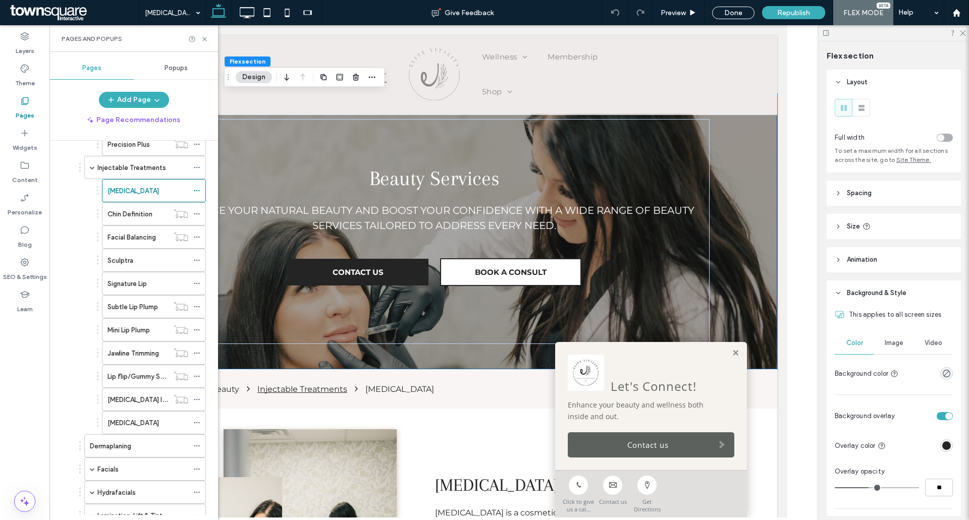
click at [258, 75] on button "Design" at bounding box center [254, 77] width 36 height 12
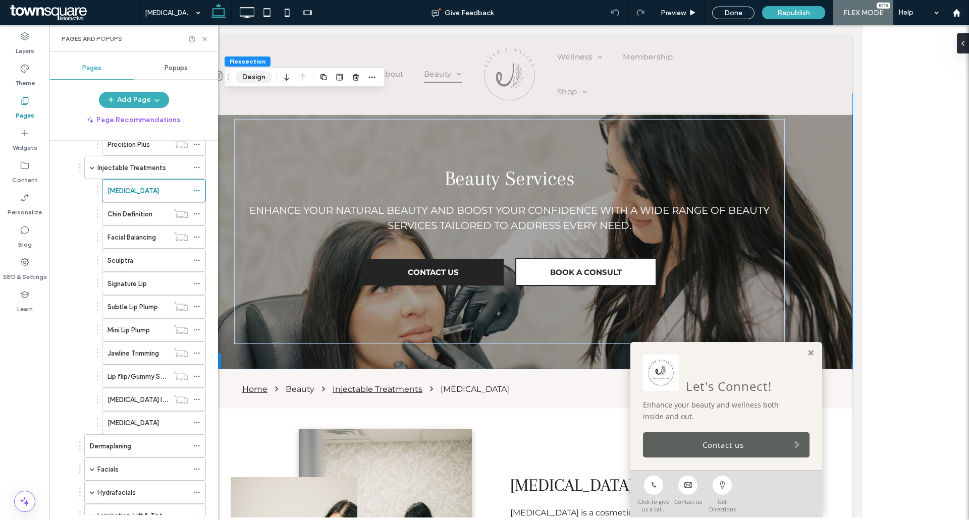
click at [259, 77] on button "Design" at bounding box center [254, 77] width 36 height 12
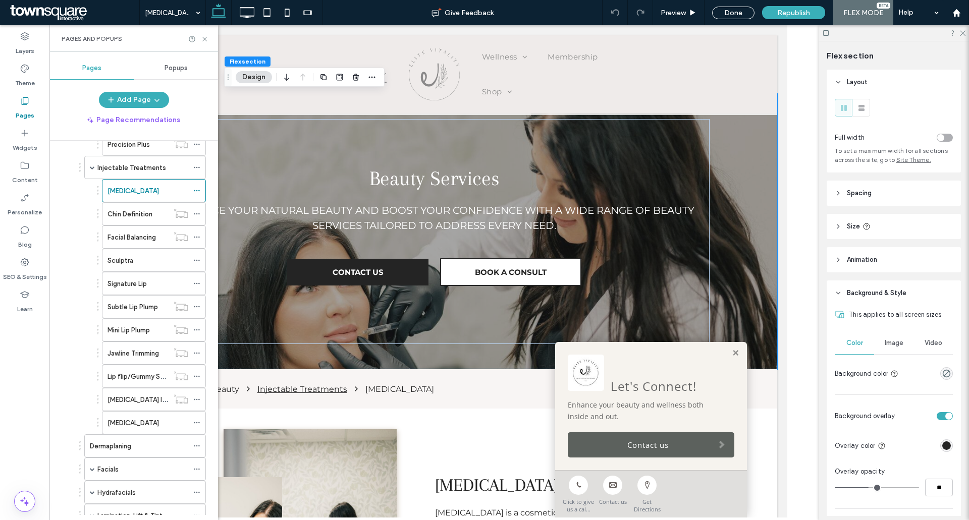
click at [887, 348] on div "Image" at bounding box center [893, 343] width 39 height 22
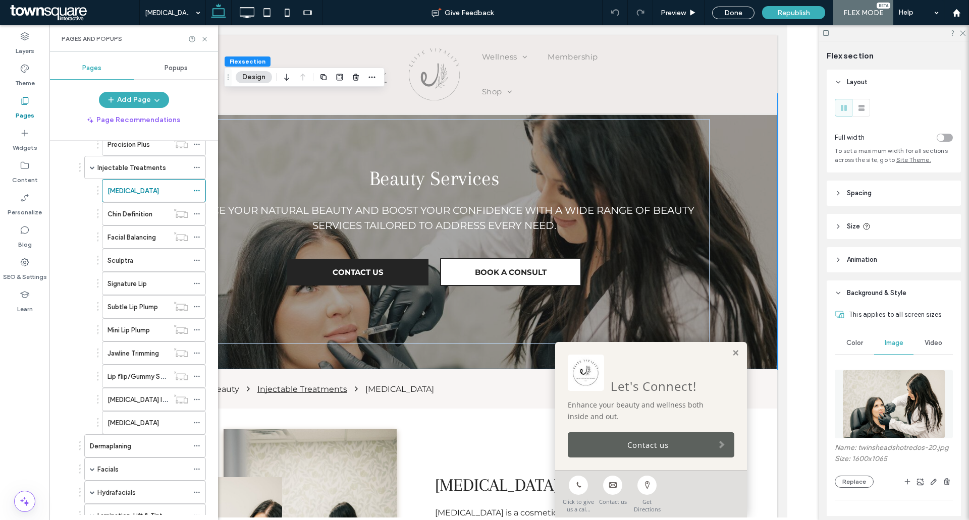
click at [886, 411] on img at bounding box center [893, 404] width 102 height 69
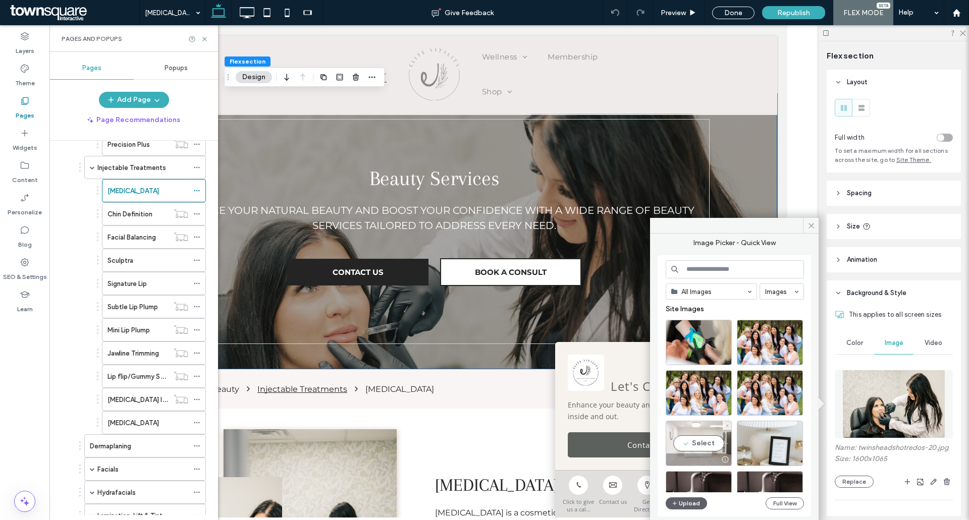
click at [696, 439] on div "Select" at bounding box center [699, 443] width 66 height 45
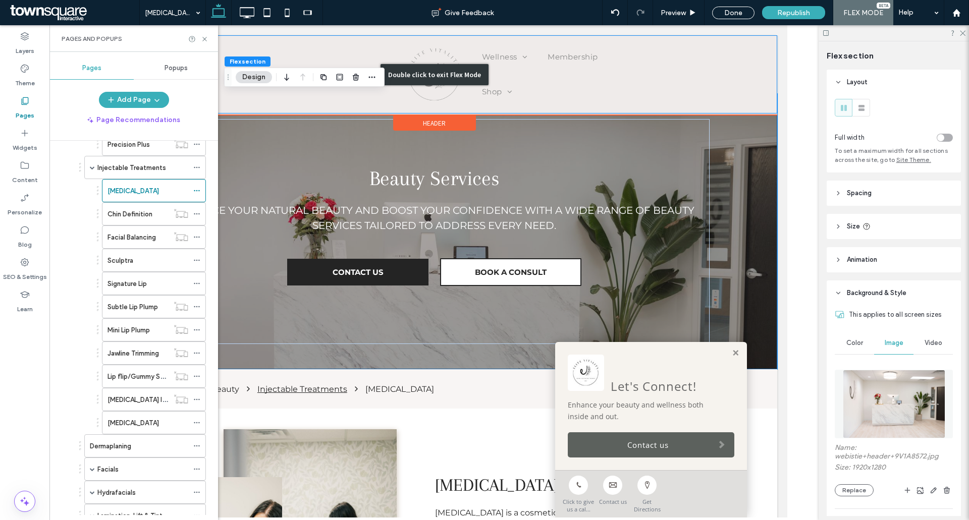
click at [575, 88] on div "Double click to exit Flex Mode" at bounding box center [434, 74] width 686 height 78
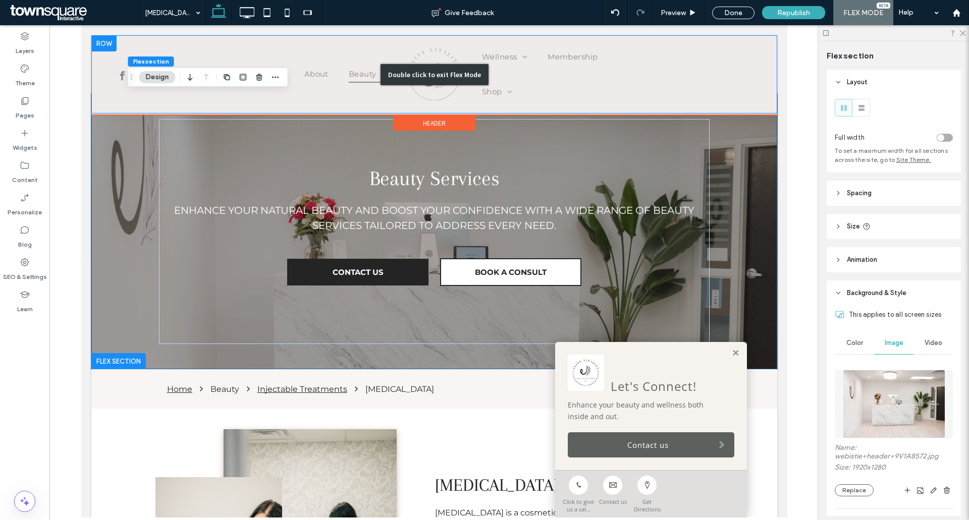
click at [368, 72] on div "Double click to exit Flex Mode" at bounding box center [434, 74] width 686 height 78
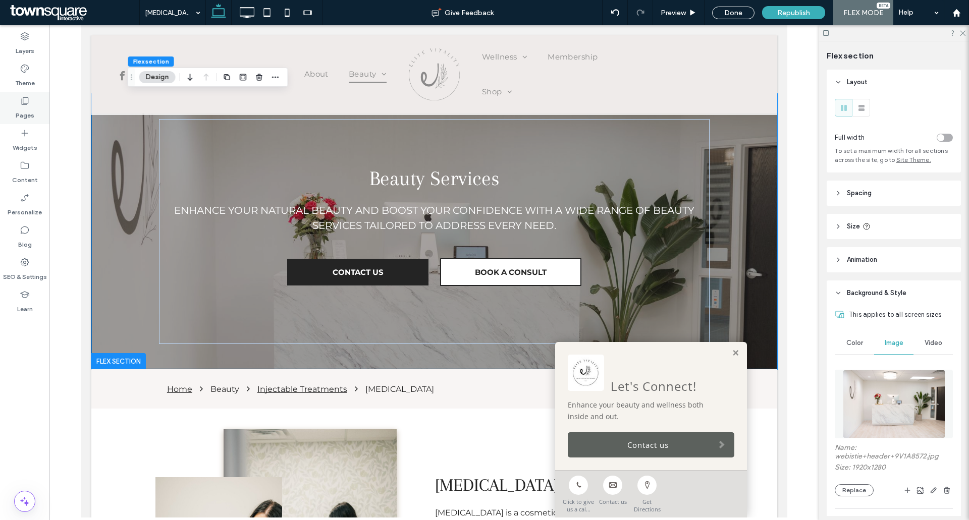
click at [19, 98] on div "Pages" at bounding box center [24, 108] width 49 height 32
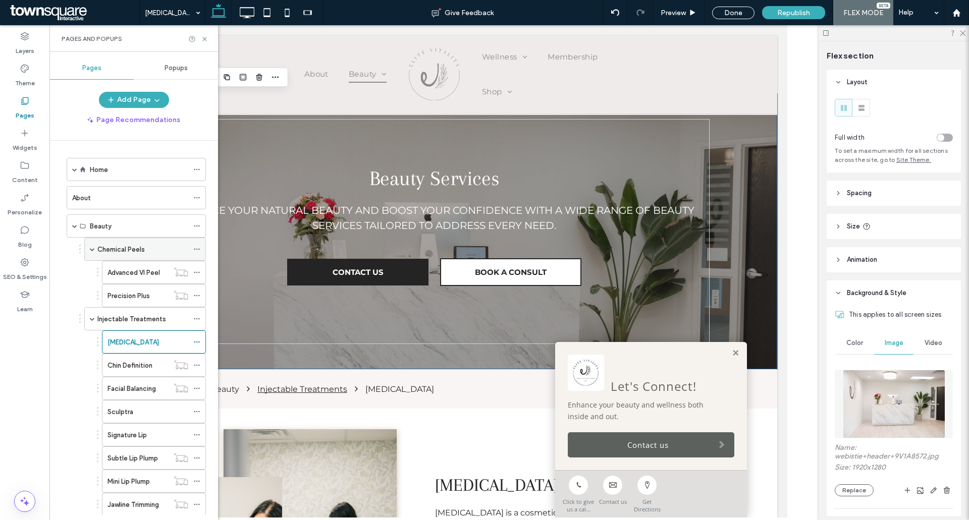
click at [121, 248] on label "Chemical Peels" at bounding box center [120, 250] width 47 height 18
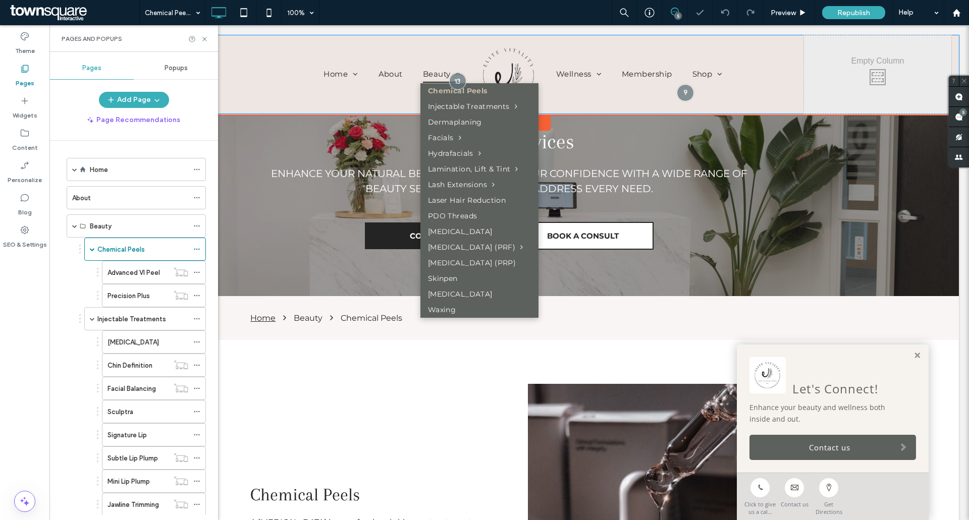
click at [440, 88] on span "Chemical Peels" at bounding box center [458, 91] width 60 height 11
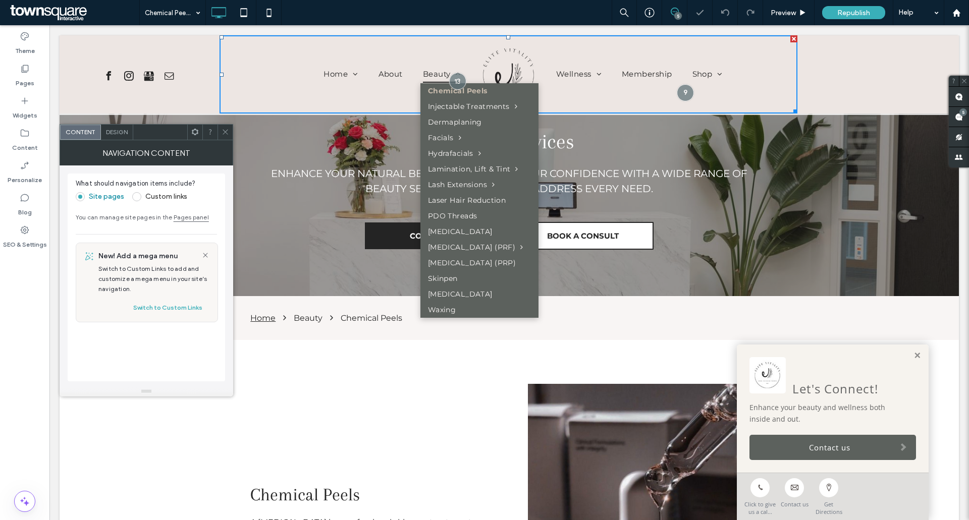
click at [440, 89] on span "Chemical Peels" at bounding box center [458, 91] width 60 height 11
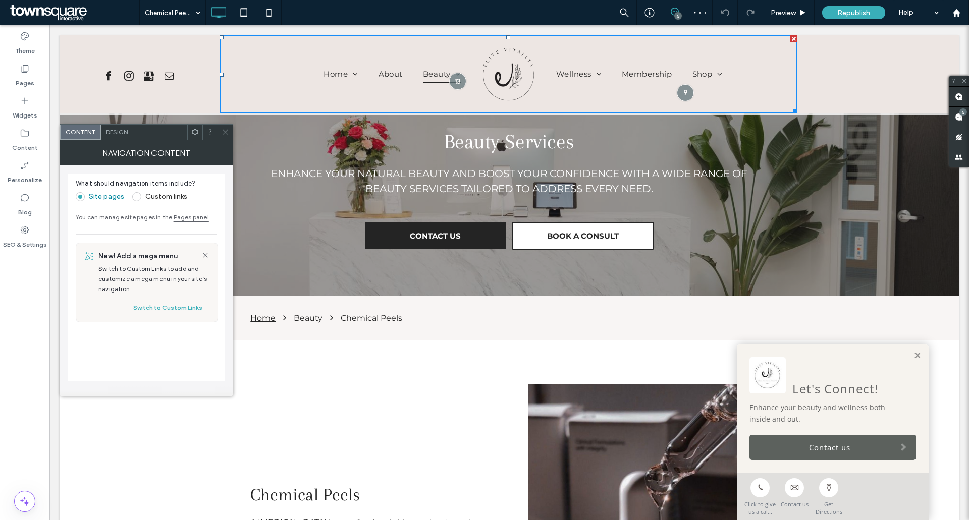
click at [225, 128] on span at bounding box center [226, 132] width 8 height 15
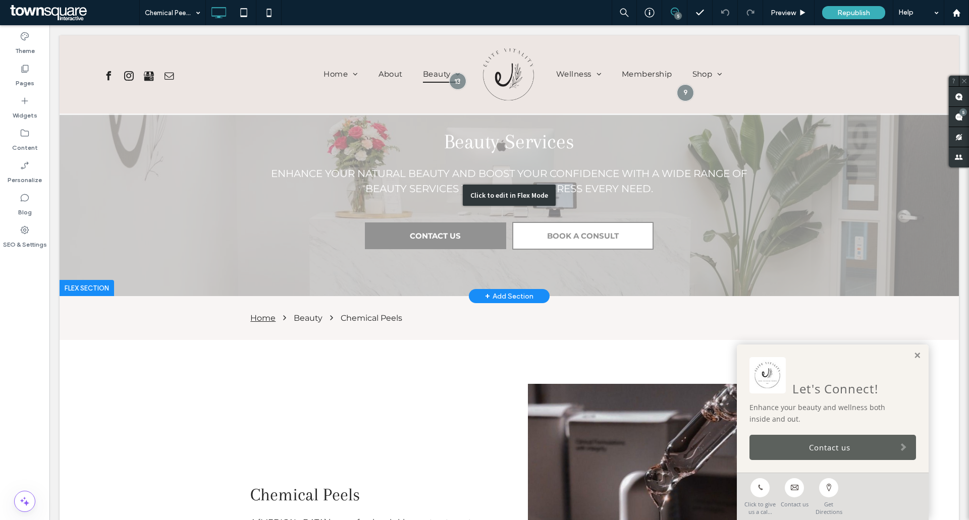
click at [127, 193] on div "Click to edit in Flex Mode" at bounding box center [509, 195] width 899 height 202
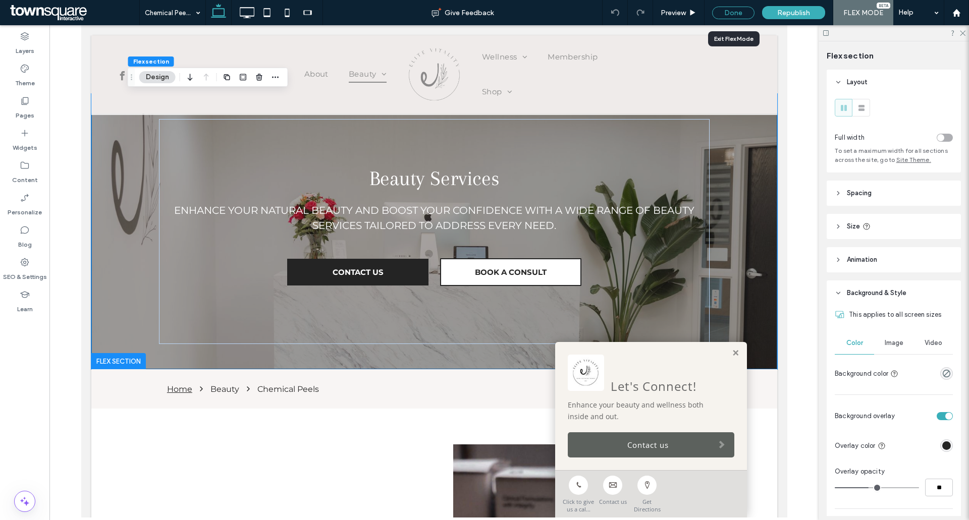
drag, startPoint x: 730, startPoint y: 13, endPoint x: 894, endPoint y: 32, distance: 164.6
click at [730, 13] on div "Done" at bounding box center [733, 13] width 42 height 13
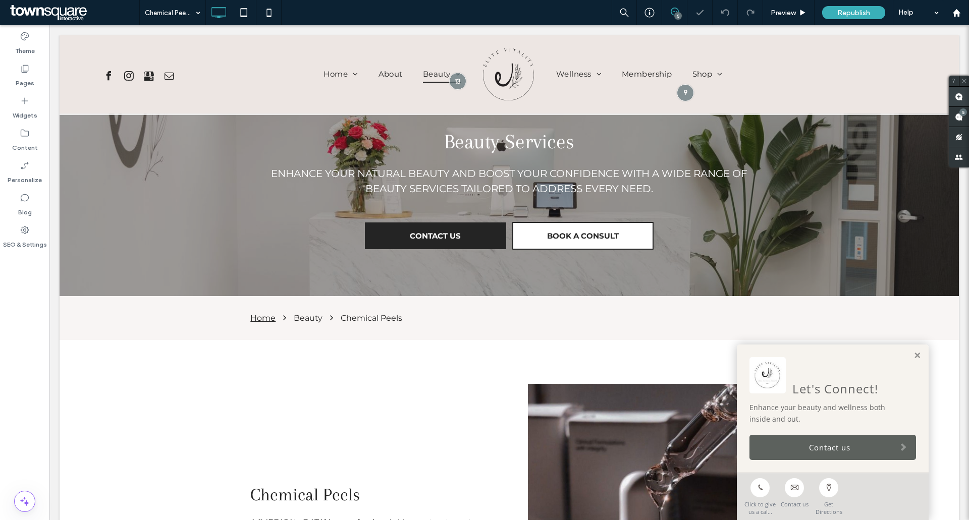
click at [960, 96] on use at bounding box center [959, 97] width 8 height 8
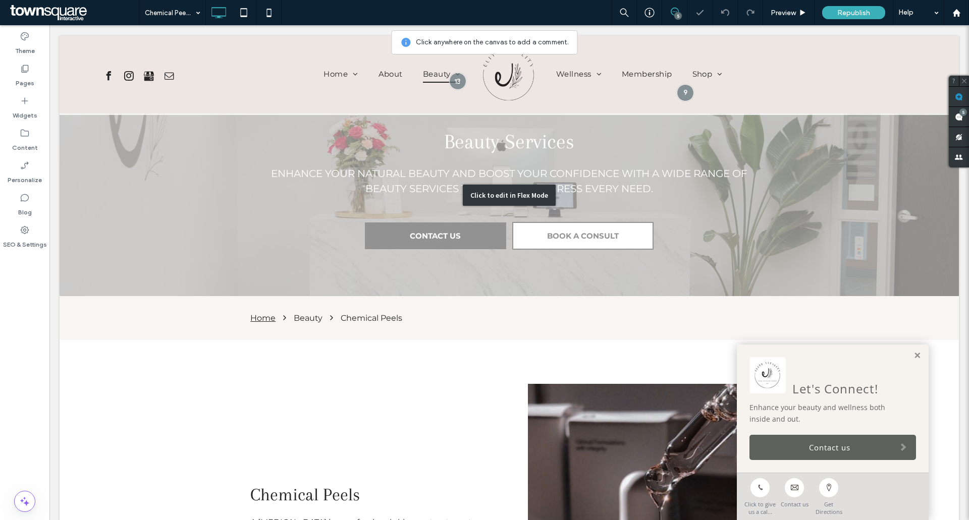
click at [158, 182] on div "Click to edit in Flex Mode" at bounding box center [509, 195] width 899 height 202
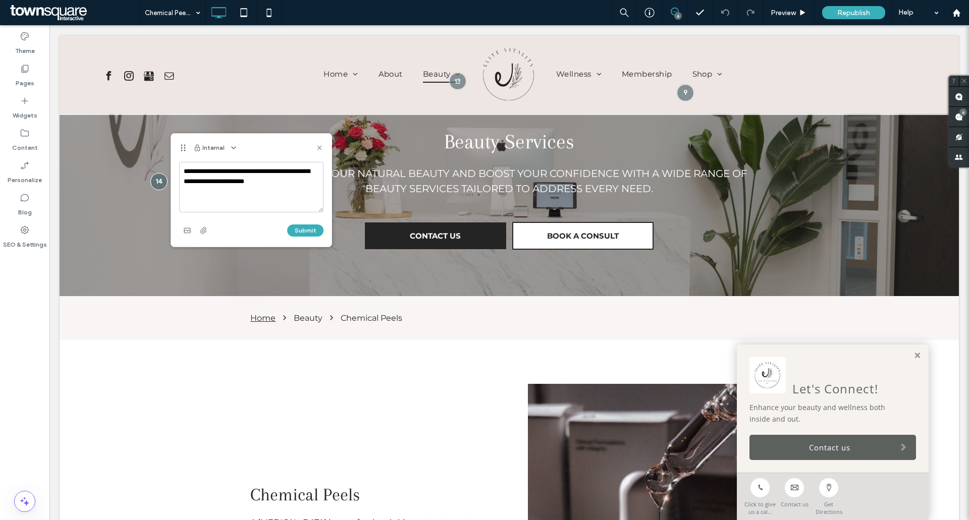
drag, startPoint x: 273, startPoint y: 169, endPoint x: 331, endPoint y: 183, distance: 59.6
click at [274, 169] on textarea "**********" at bounding box center [251, 187] width 144 height 50
click at [220, 191] on textarea "**********" at bounding box center [251, 187] width 144 height 50
drag, startPoint x: 280, startPoint y: 191, endPoint x: 321, endPoint y: 204, distance: 43.6
click at [280, 190] on textarea "**********" at bounding box center [251, 187] width 144 height 50
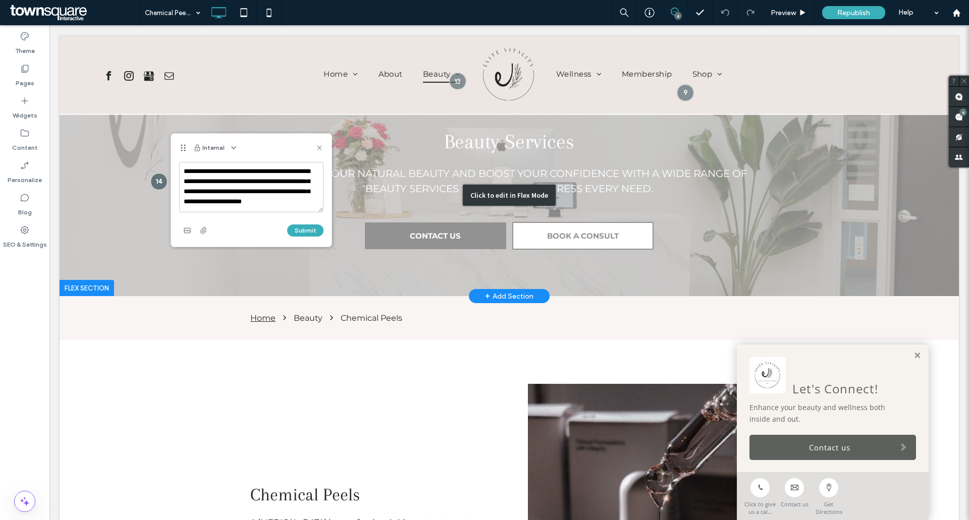
scroll to position [4, 0]
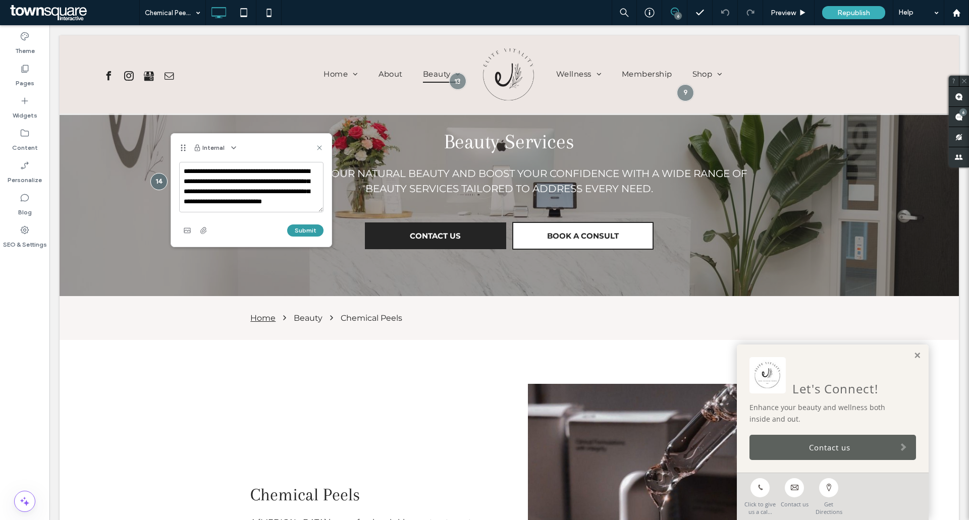
type textarea "**********"
drag, startPoint x: 308, startPoint y: 229, endPoint x: 323, endPoint y: 239, distance: 18.6
click at [308, 228] on button "Submit" at bounding box center [305, 231] width 36 height 12
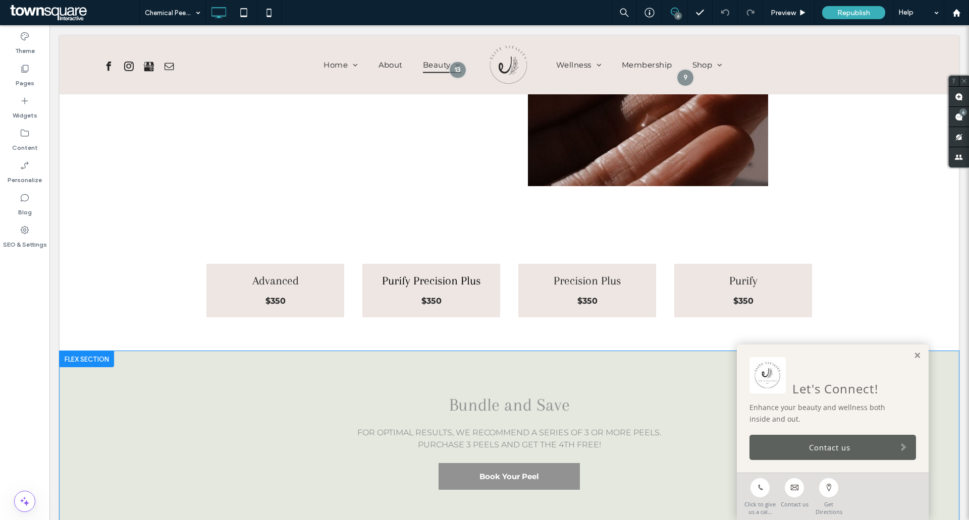
scroll to position [226, 0]
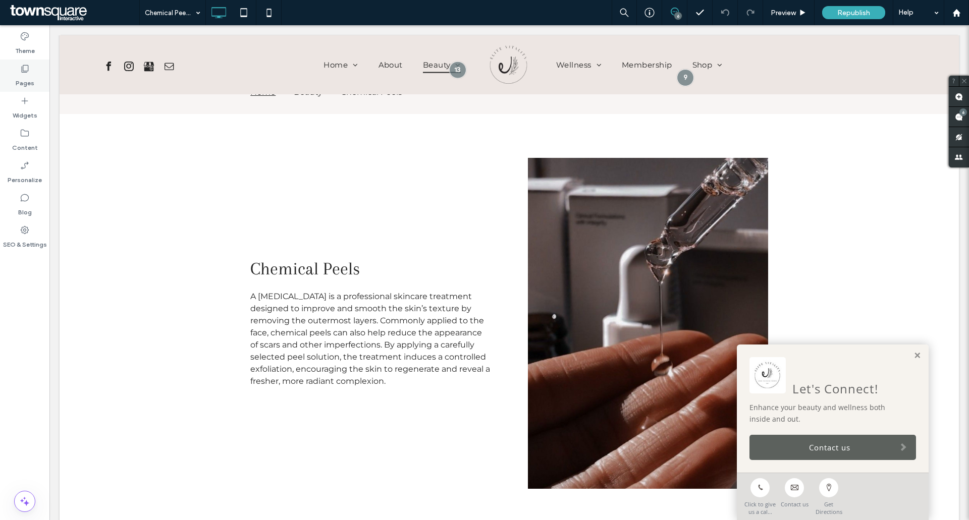
click at [32, 66] on div "Pages" at bounding box center [24, 76] width 49 height 32
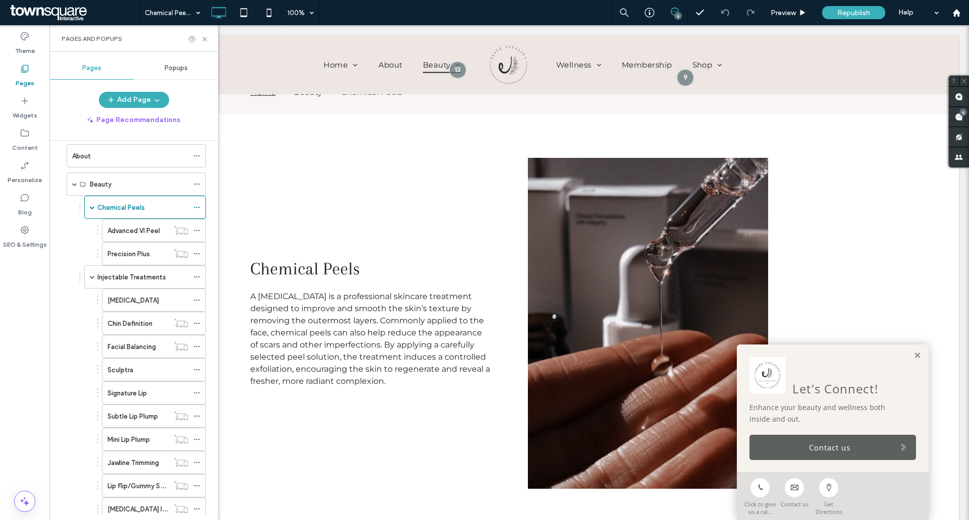
scroll to position [0, 0]
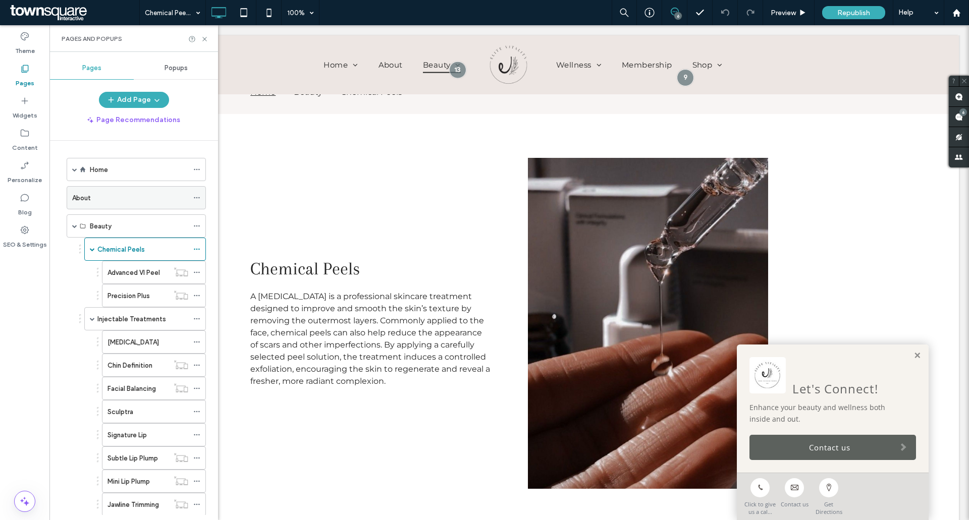
click at [99, 203] on div "About" at bounding box center [130, 198] width 116 height 11
click at [207, 43] on div "Pages and Popups" at bounding box center [133, 38] width 169 height 27
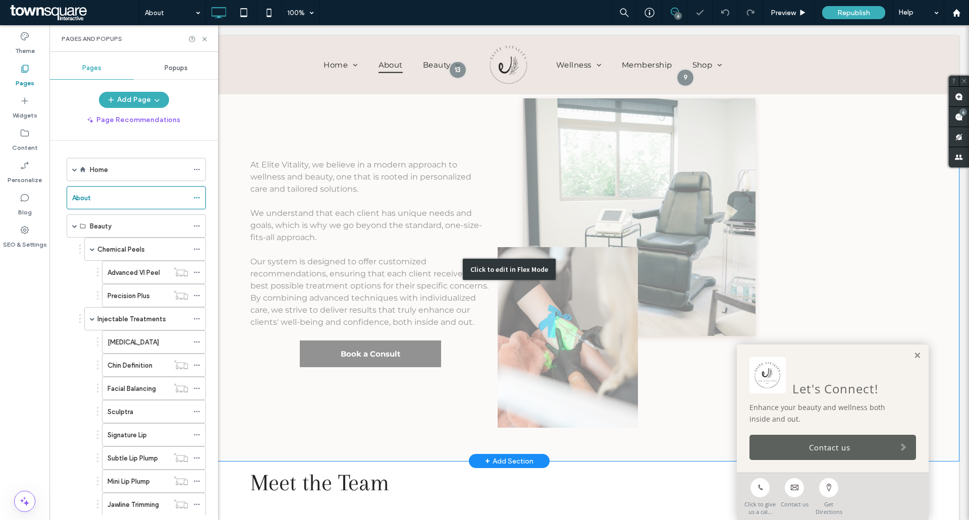
scroll to position [303, 0]
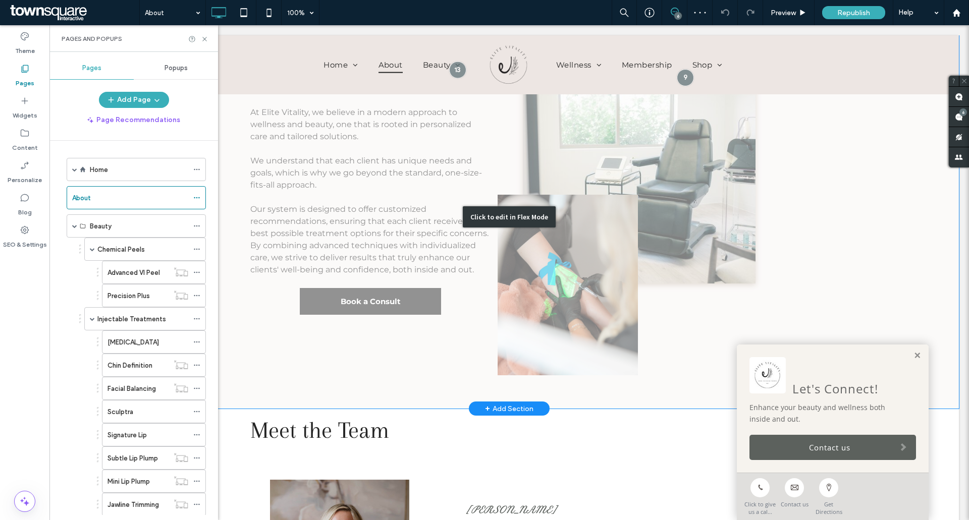
click at [689, 171] on div "Click to edit in Flex Mode" at bounding box center [509, 217] width 899 height 384
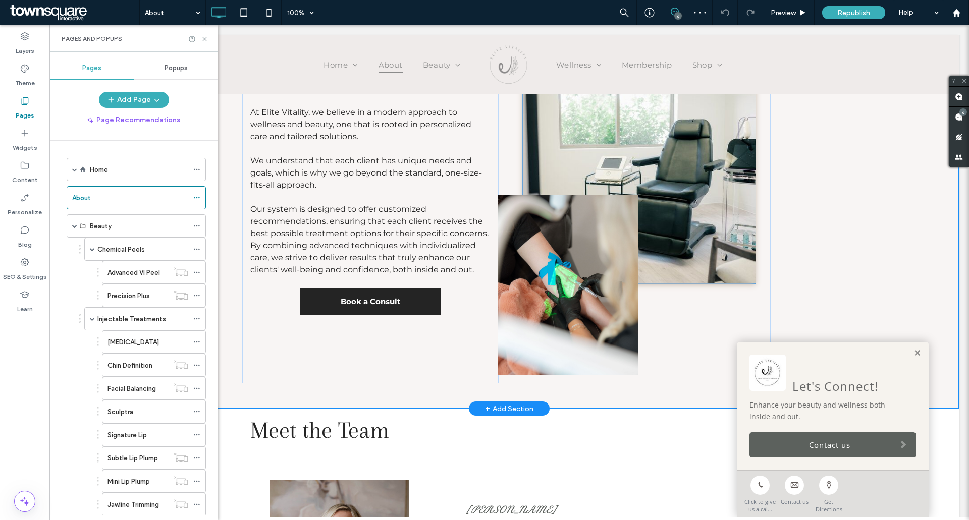
scroll to position [340, 0]
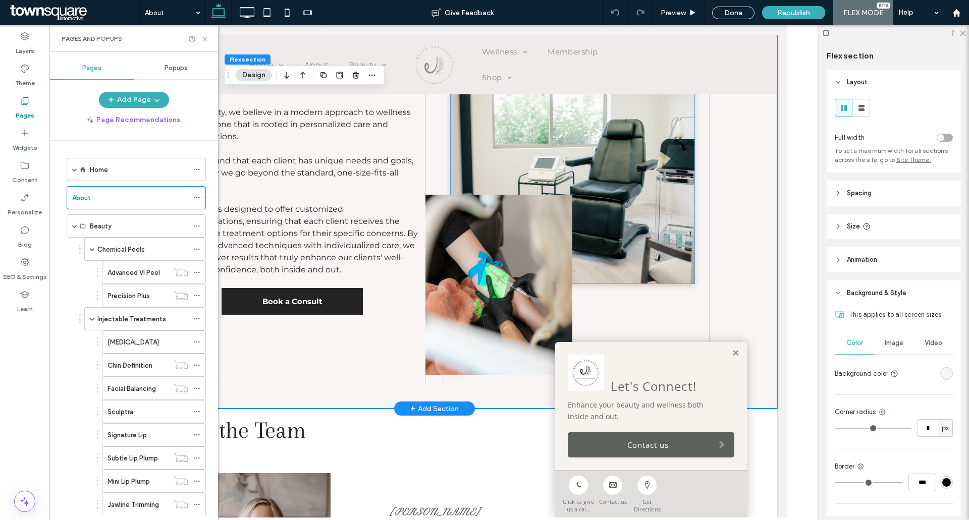
click at [624, 187] on img at bounding box center [572, 165] width 244 height 238
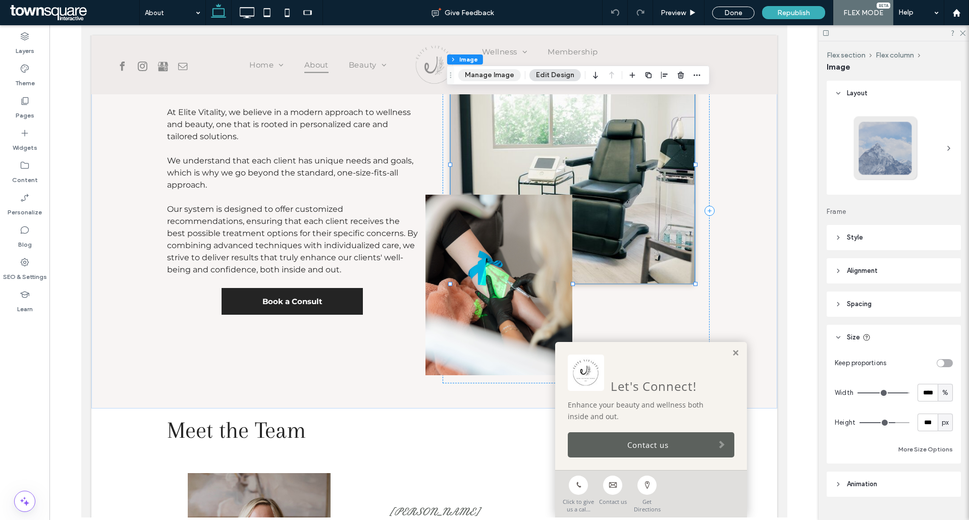
click at [482, 73] on button "Manage Image" at bounding box center [489, 75] width 63 height 12
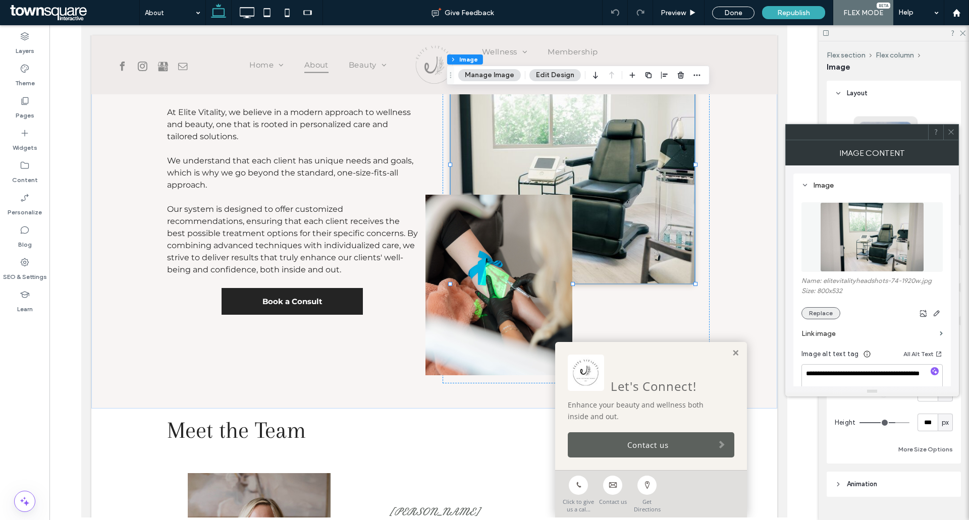
click at [822, 312] on button "Replace" at bounding box center [820, 313] width 39 height 12
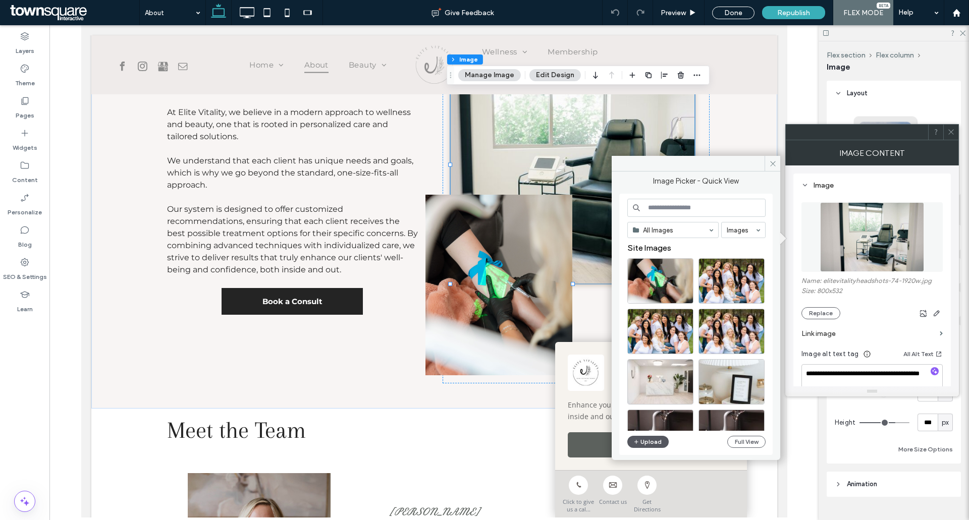
drag, startPoint x: 648, startPoint y: 444, endPoint x: 655, endPoint y: 443, distance: 6.1
click at [650, 443] on button "Upload" at bounding box center [647, 442] width 41 height 12
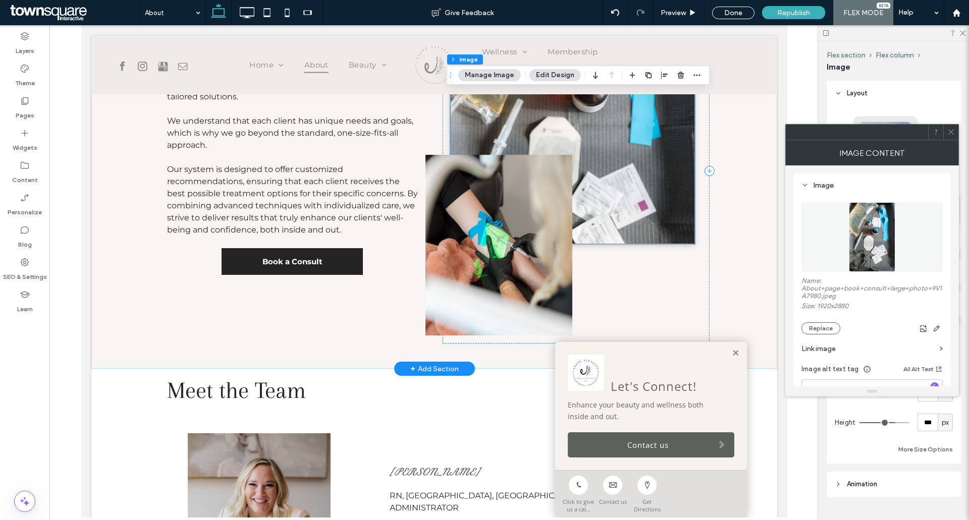
scroll to position [390, 0]
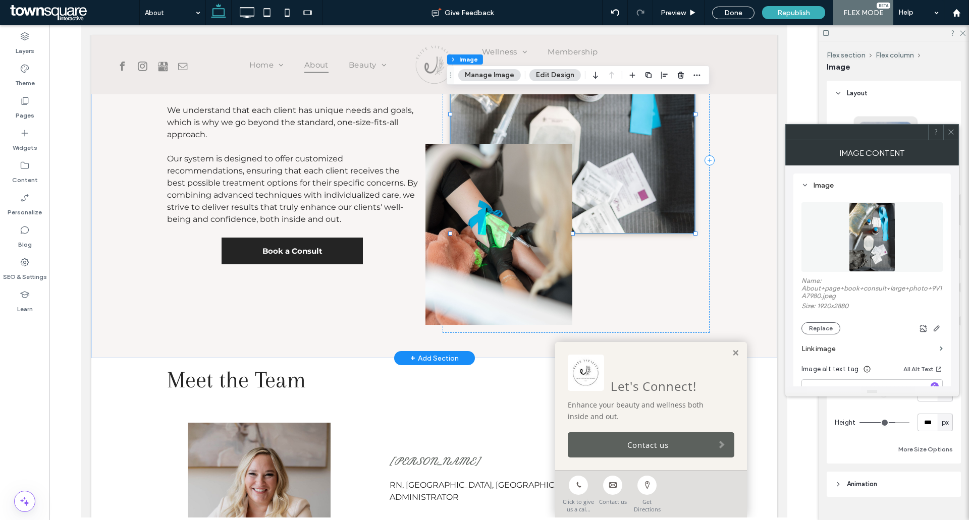
click at [616, 175] on img at bounding box center [572, 114] width 244 height 238
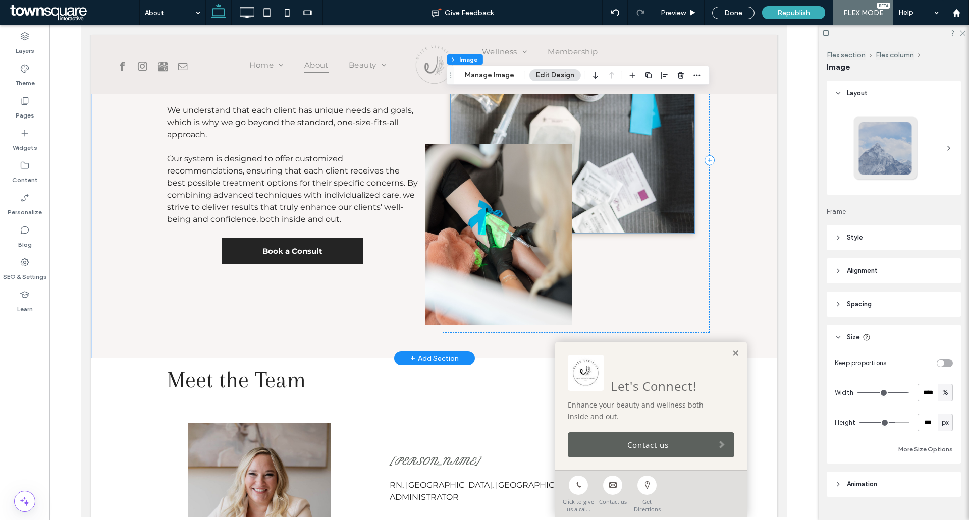
scroll to position [330, 0]
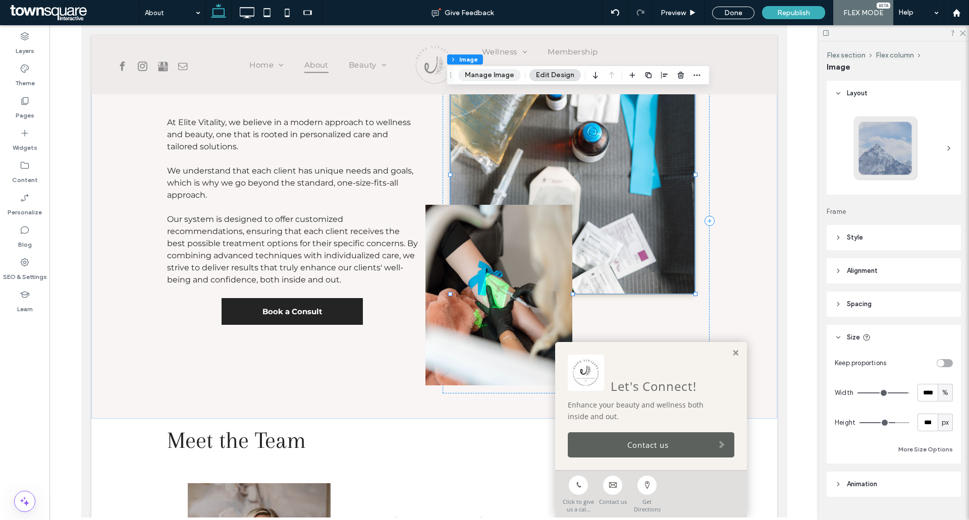
click at [500, 75] on button "Manage Image" at bounding box center [489, 75] width 63 height 12
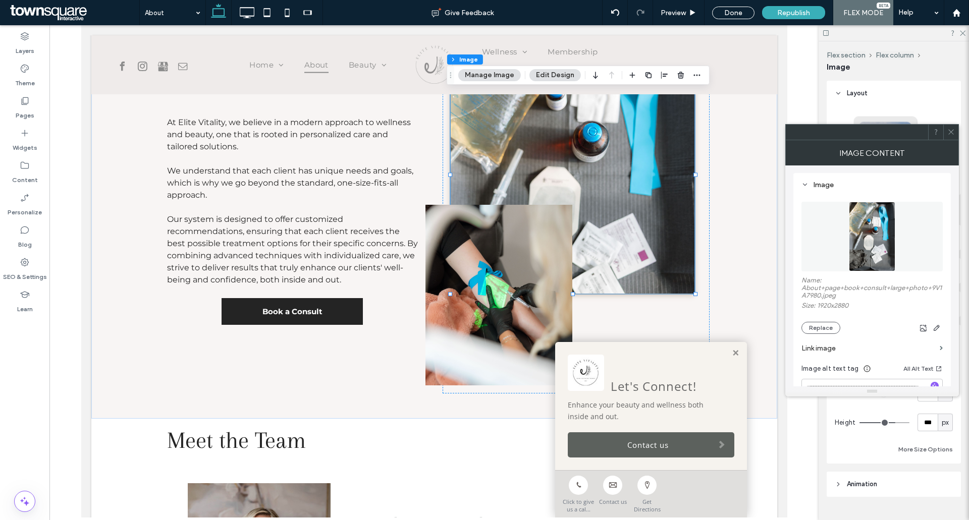
scroll to position [0, 0]
click at [815, 183] on div "Image" at bounding box center [871, 185] width 141 height 9
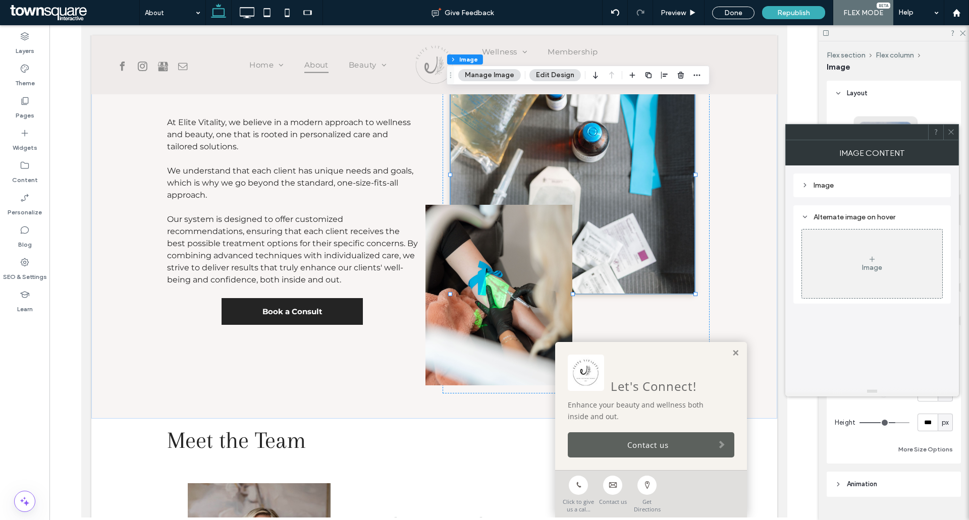
click at [951, 133] on icon at bounding box center [951, 132] width 8 height 8
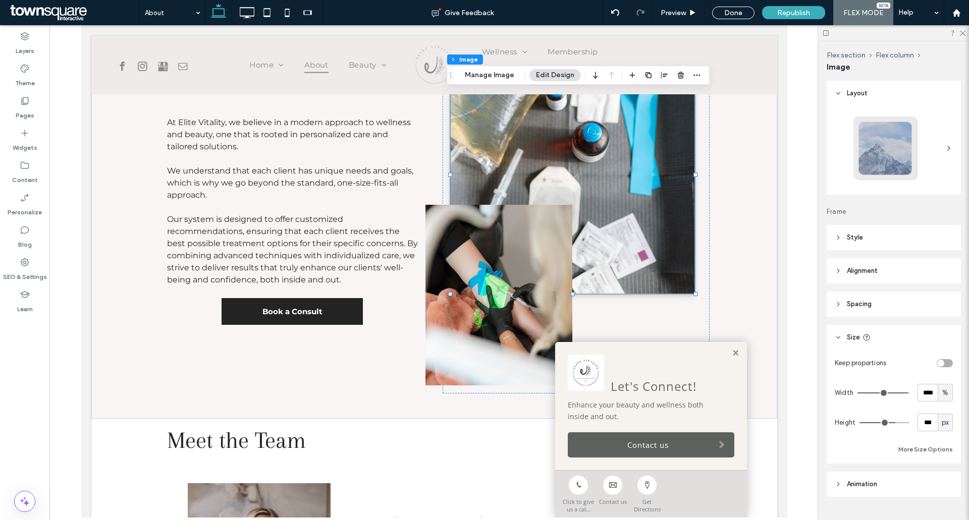
scroll to position [21, 0]
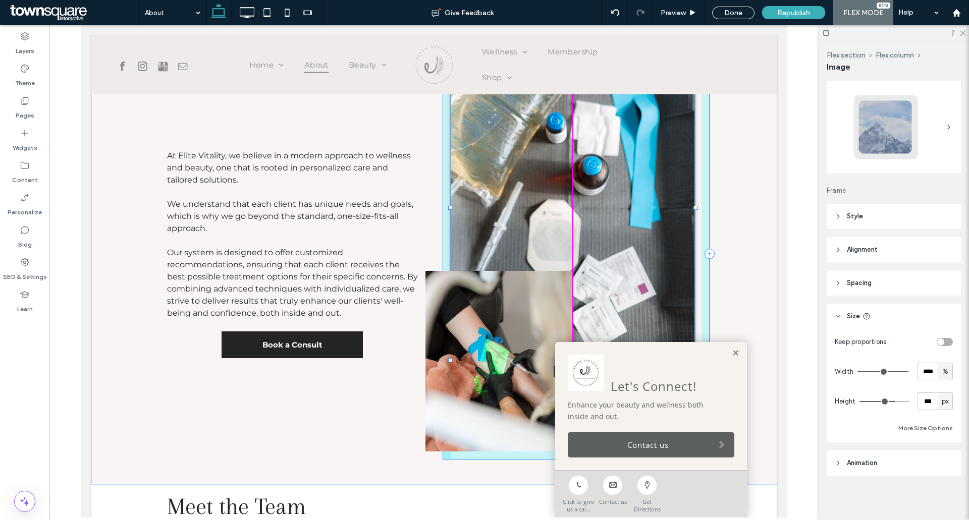
drag, startPoint x: 569, startPoint y: 294, endPoint x: 578, endPoint y: 360, distance: 66.7
type input "***"
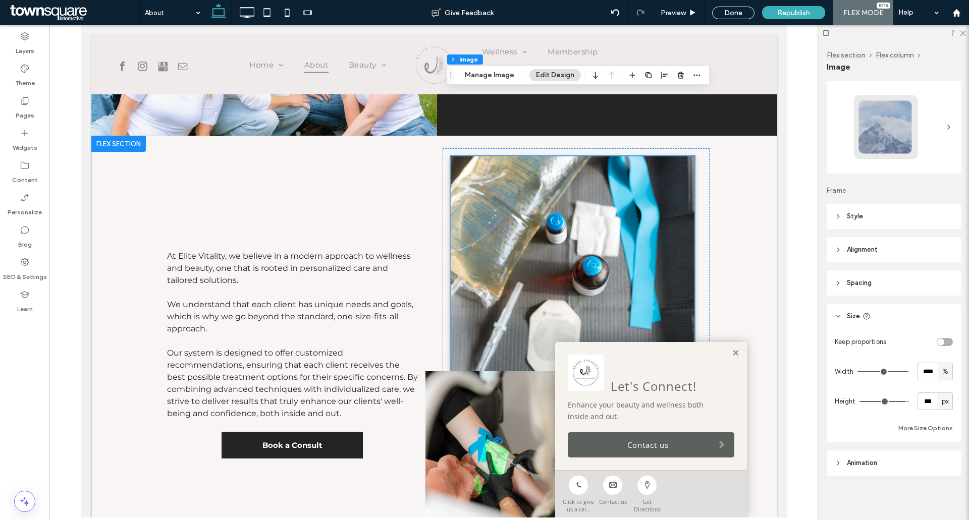
scroll to position [229, 0]
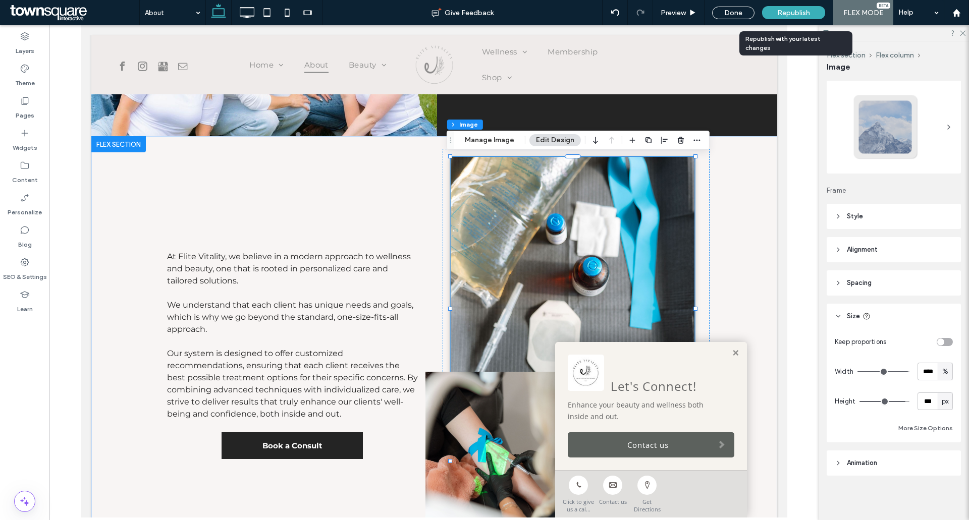
click at [787, 12] on span "Republish" at bounding box center [793, 13] width 33 height 9
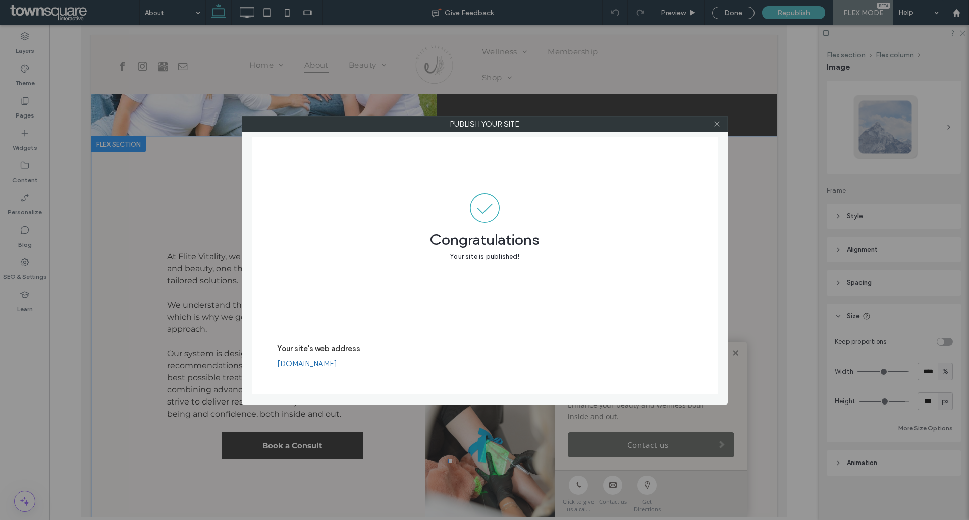
click at [720, 120] on span at bounding box center [717, 124] width 8 height 15
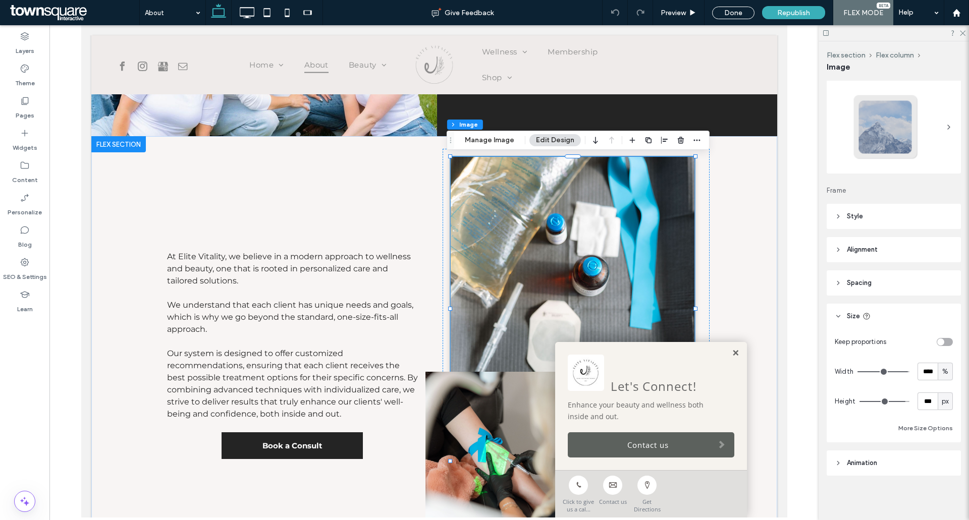
click at [731, 353] on link at bounding box center [735, 353] width 8 height 9
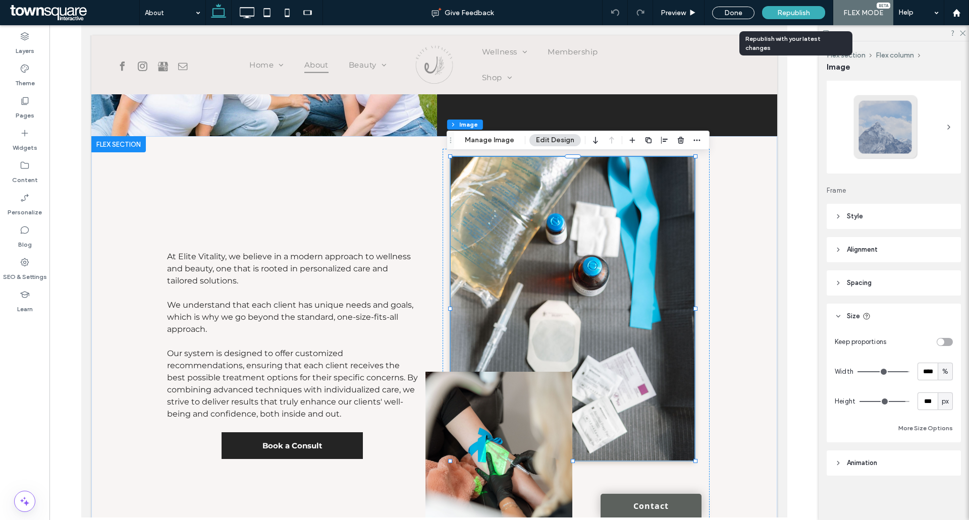
click at [788, 16] on span "Republish" at bounding box center [793, 13] width 33 height 9
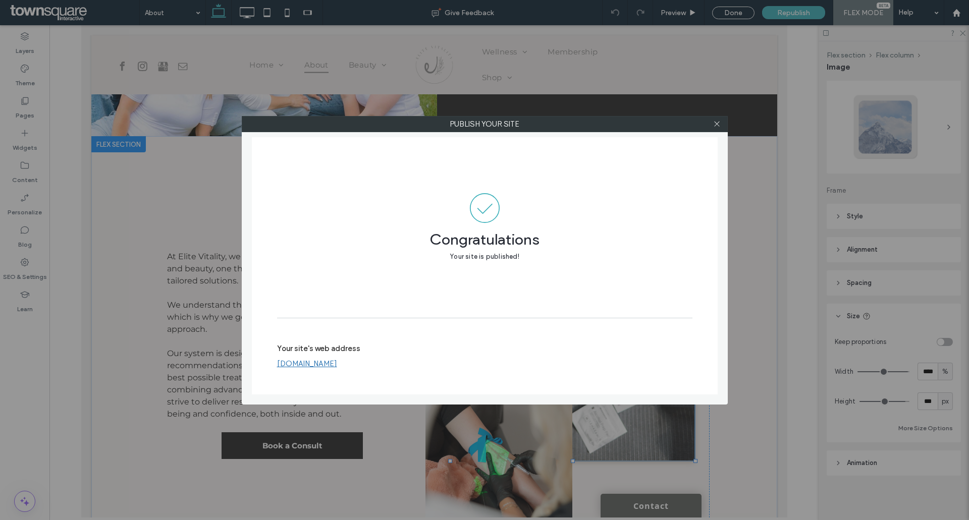
click at [522, 23] on div "Publish your site Congratulations Your site is published! Your site's web addre…" at bounding box center [484, 260] width 969 height 520
click at [719, 123] on icon at bounding box center [717, 124] width 8 height 8
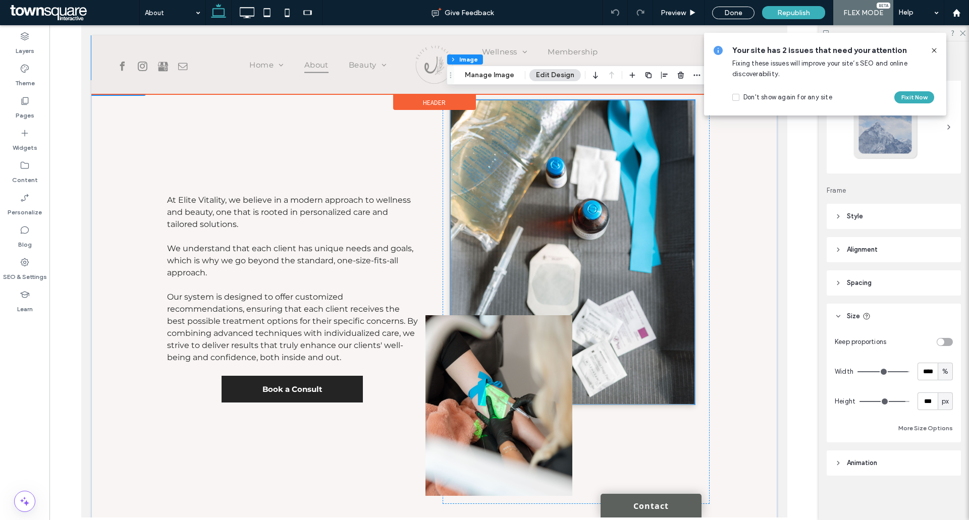
scroll to position [178, 0]
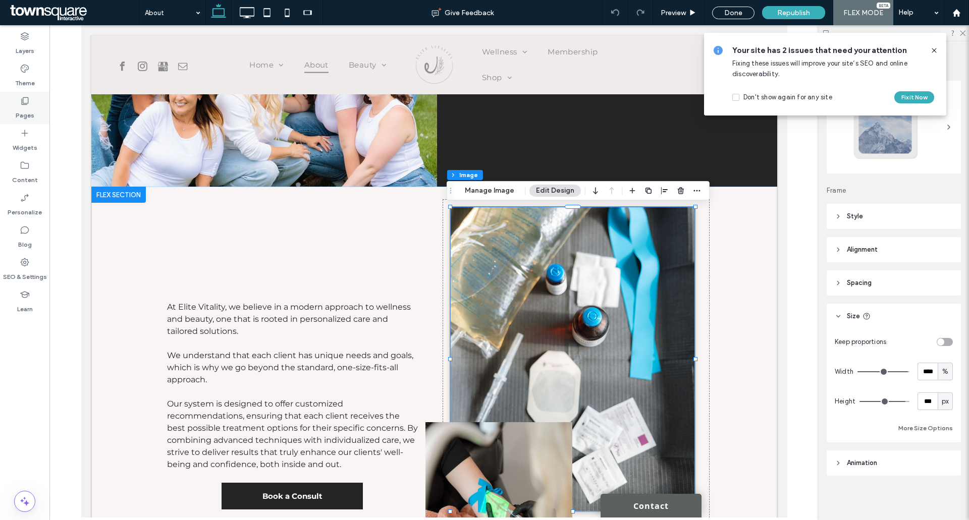
drag, startPoint x: 15, startPoint y: 100, endPoint x: 43, endPoint y: 118, distance: 32.6
click at [16, 99] on div "Pages" at bounding box center [24, 108] width 49 height 32
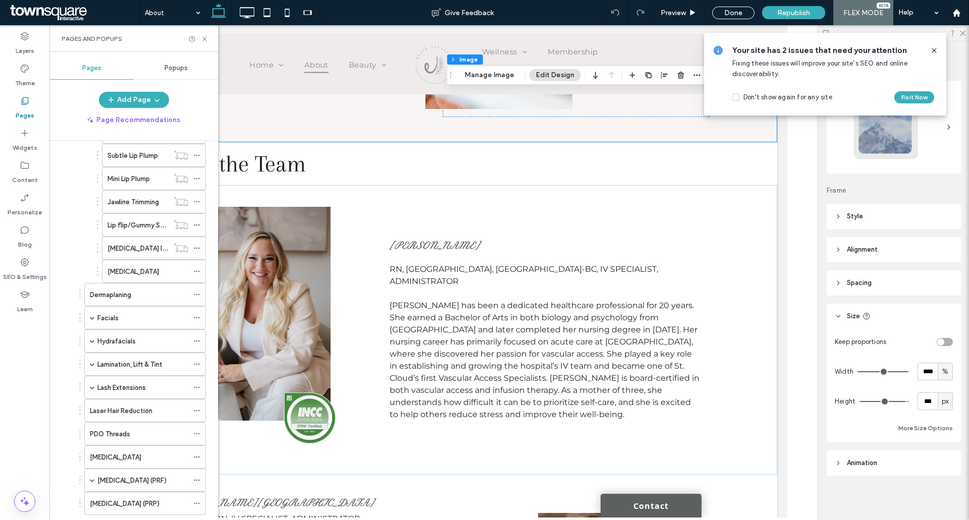
scroll to position [784, 0]
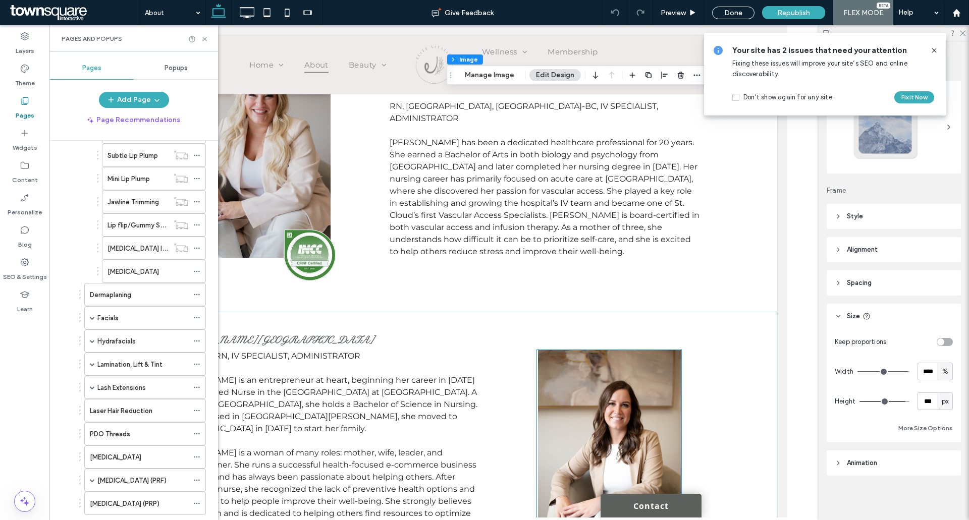
scroll to position [986, 0]
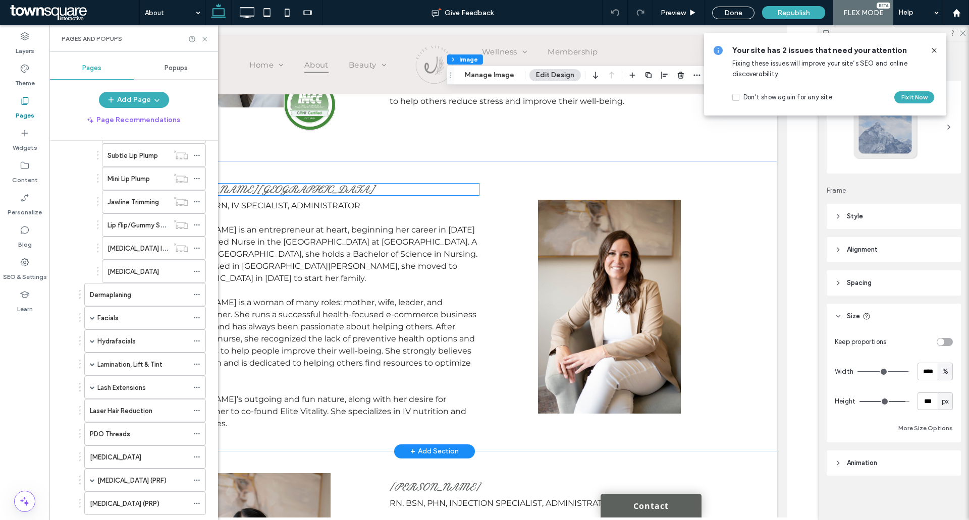
click at [336, 187] on h1 "[PERSON_NAME][GEOGRAPHIC_DATA]" at bounding box center [323, 190] width 312 height 12
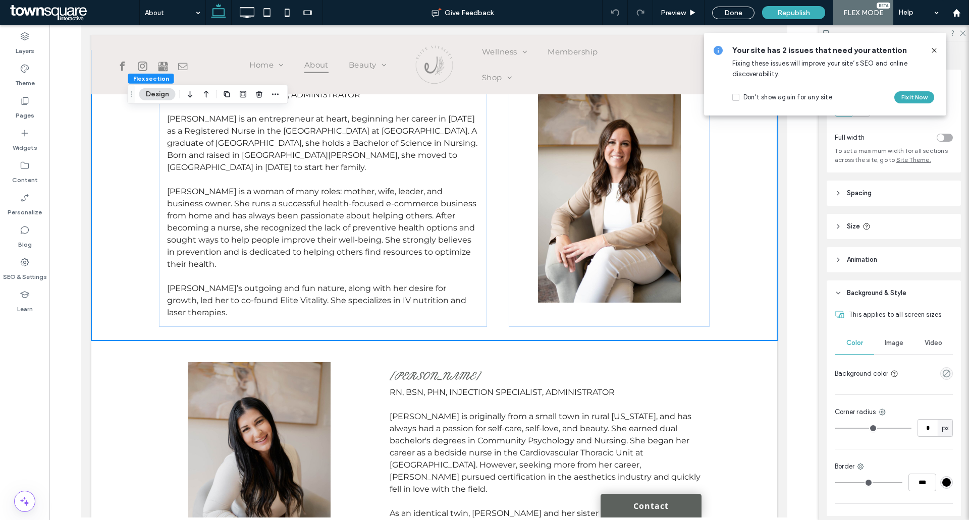
scroll to position [1036, 0]
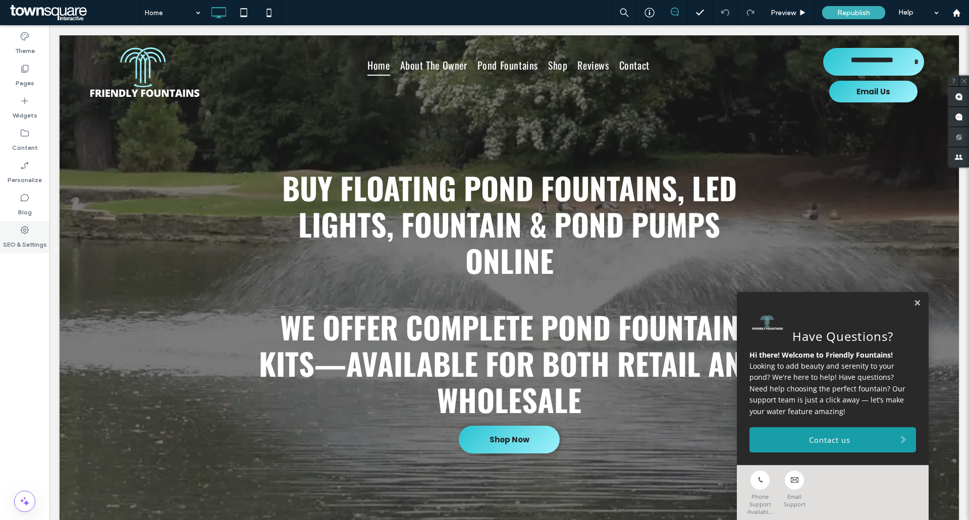
drag, startPoint x: 20, startPoint y: 224, endPoint x: 29, endPoint y: 230, distance: 10.8
click at [20, 224] on div "SEO & Settings" at bounding box center [24, 237] width 49 height 32
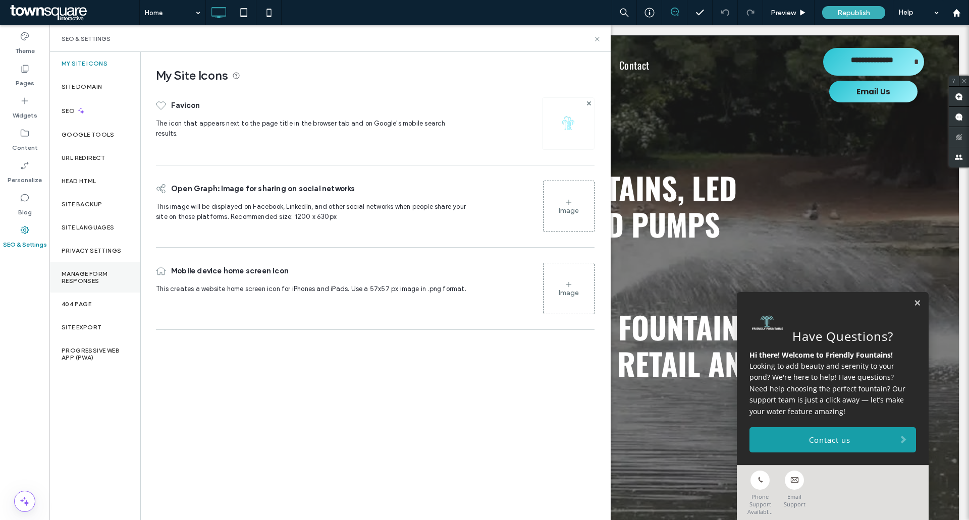
click at [89, 275] on label "Manage Form Responses" at bounding box center [95, 277] width 67 height 14
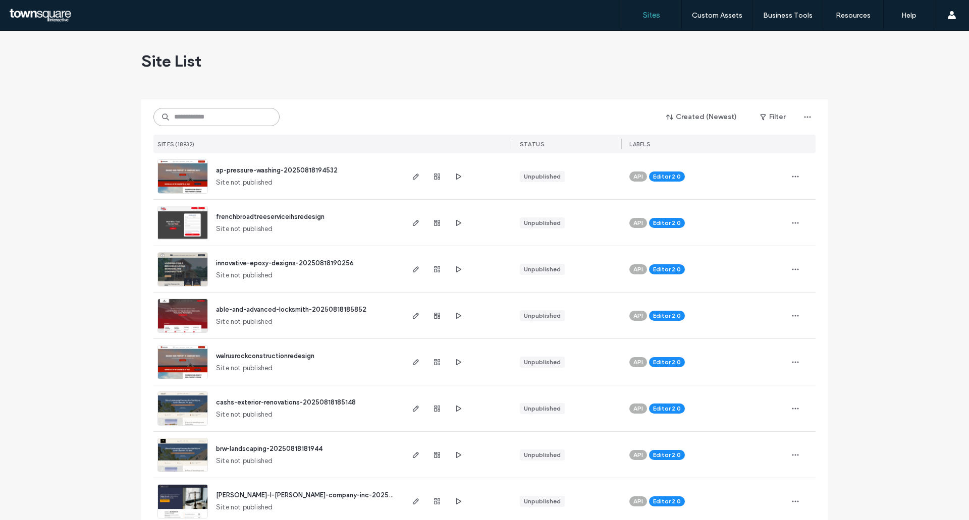
click at [203, 125] on input at bounding box center [216, 117] width 126 height 18
paste input "**********"
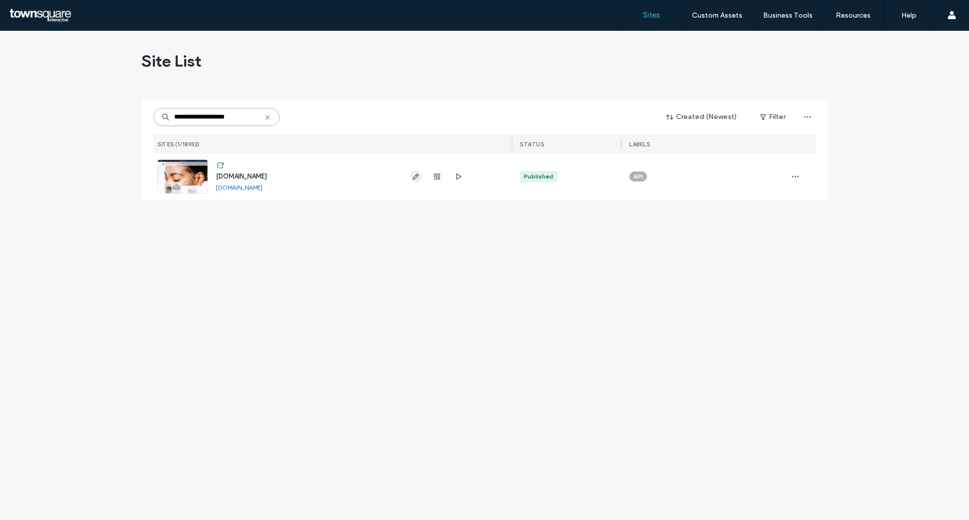
type input "**********"
click at [415, 174] on icon "button" at bounding box center [416, 177] width 8 height 8
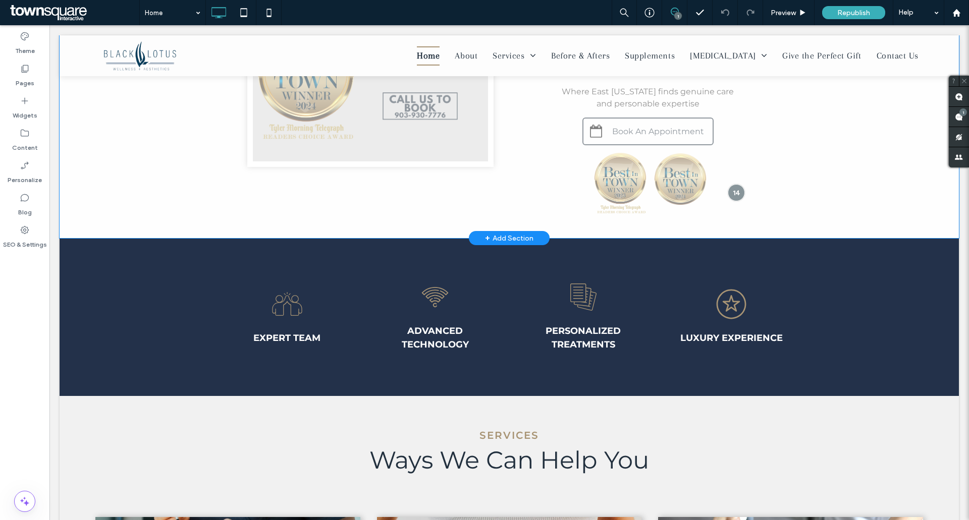
drag, startPoint x: 932, startPoint y: 277, endPoint x: 629, endPoint y: 182, distance: 317.0
click at [630, 179] on div "Welcome to Black Lotus ﻿ Wellness + Aesthetics Where East [US_STATE] finds genu…" at bounding box center [509, 99] width 899 height 279
click at [604, 179] on div "Click to edit in Flex Mode" at bounding box center [509, 99] width 899 height 279
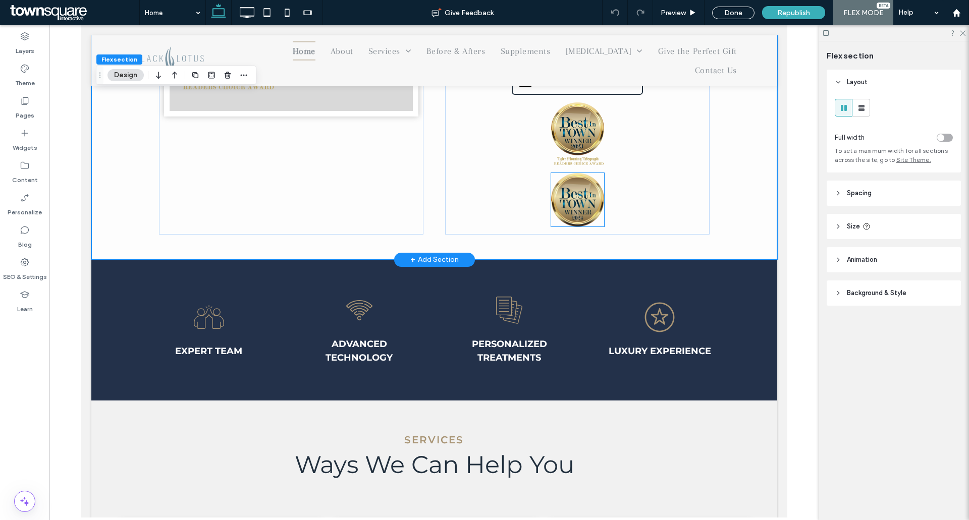
scroll to position [404, 0]
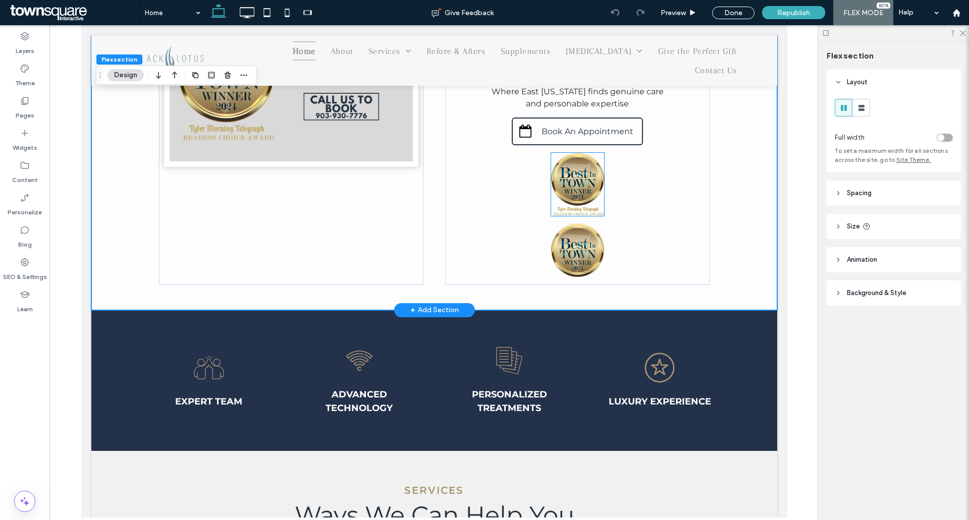
click at [585, 174] on img at bounding box center [577, 185] width 53 height 64
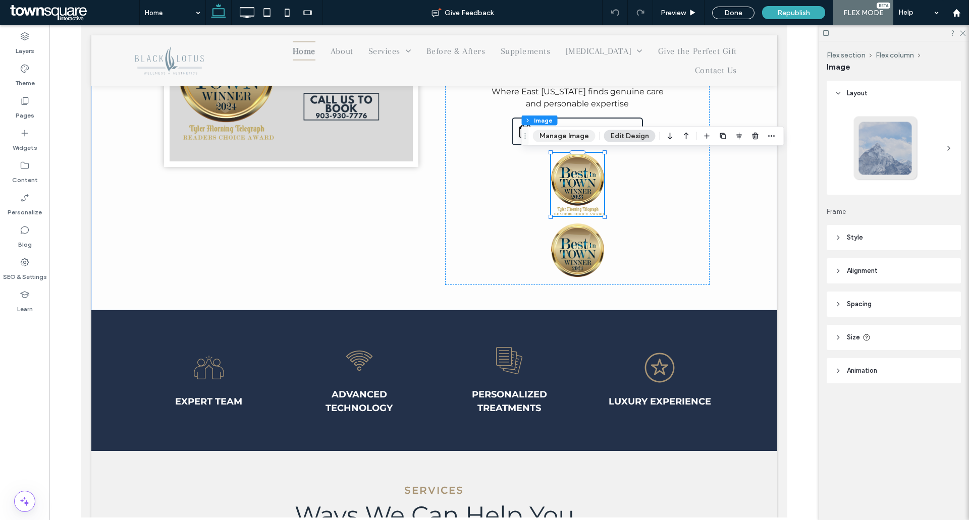
drag, startPoint x: 574, startPoint y: 134, endPoint x: 555, endPoint y: 159, distance: 31.3
click at [574, 134] on button "Manage Image" at bounding box center [564, 136] width 63 height 12
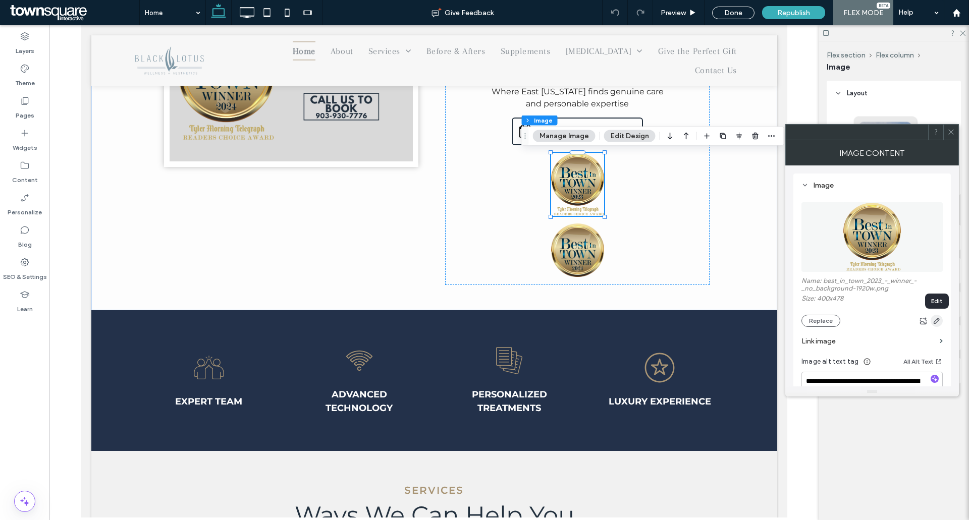
click at [939, 322] on icon "button" at bounding box center [937, 321] width 8 height 8
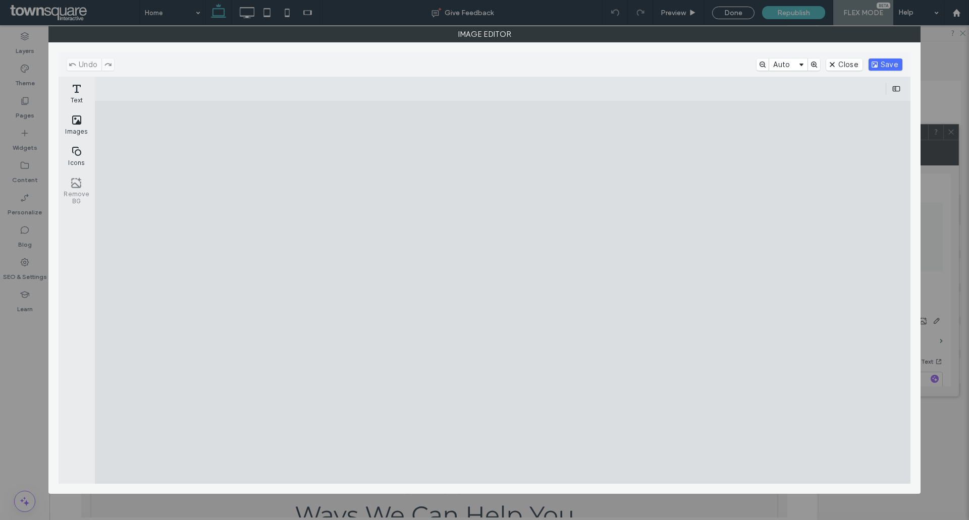
click at [503, 292] on cesdk-canvas "Editor canvas" at bounding box center [503, 292] width 0 height 0
click at [847, 66] on button "Close" at bounding box center [844, 65] width 36 height 12
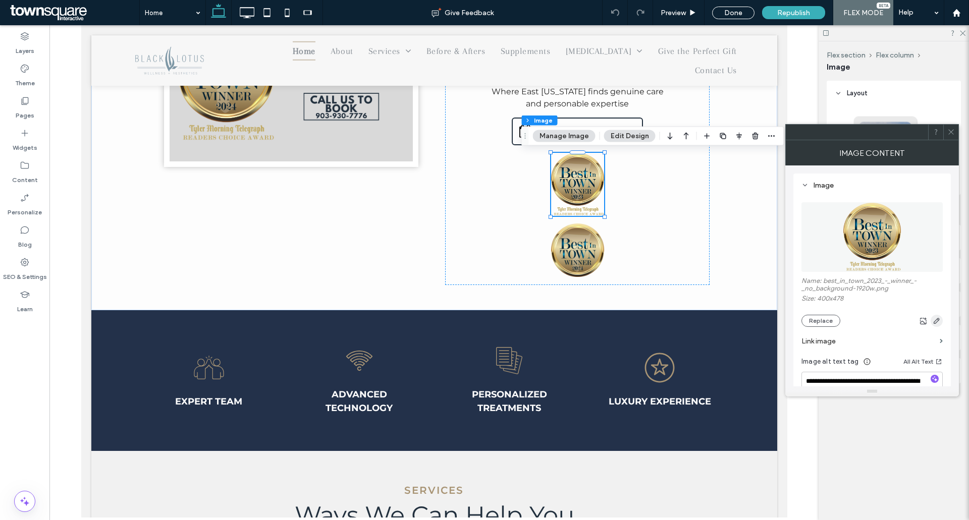
click at [940, 323] on icon "button" at bounding box center [937, 321] width 8 height 8
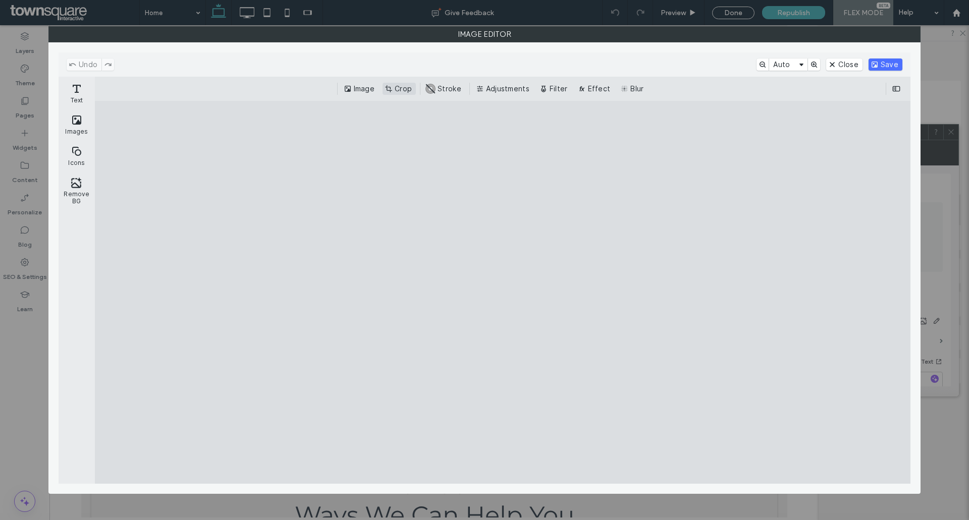
click at [402, 88] on button "Crop" at bounding box center [399, 89] width 33 height 12
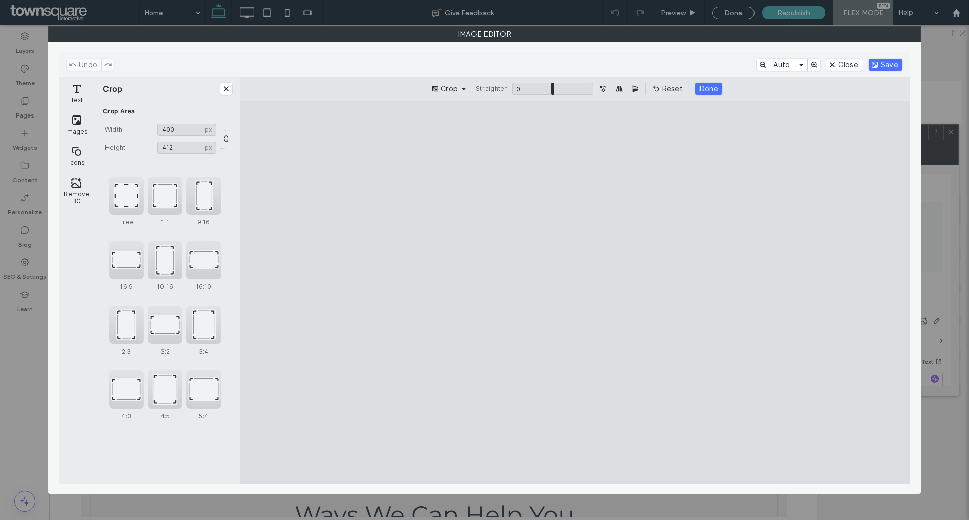
type input "***"
drag, startPoint x: 574, startPoint y: 448, endPoint x: 578, endPoint y: 404, distance: 44.1
click at [575, 292] on cesdk-canvas "Editor canvas" at bounding box center [575, 292] width 0 height 0
click at [708, 90] on button "Done" at bounding box center [708, 89] width 27 height 12
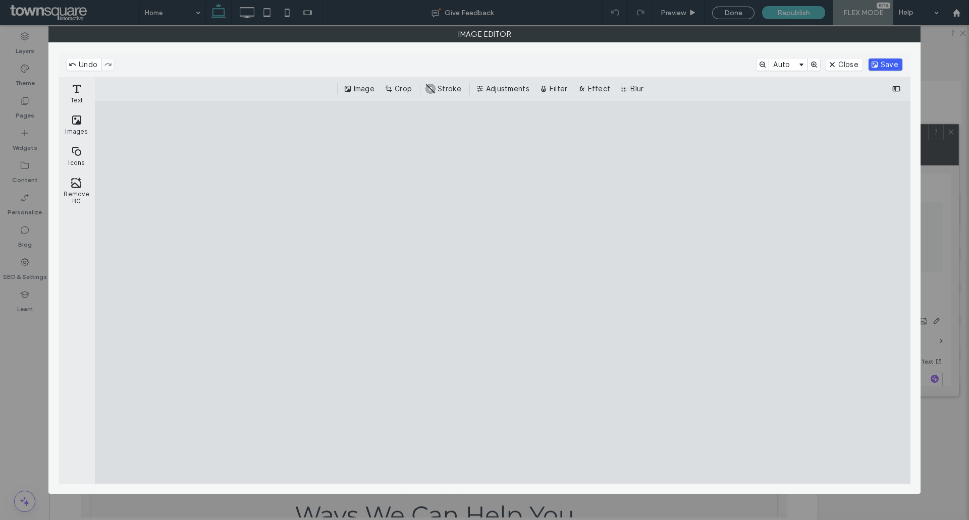
click at [884, 65] on button "Save" at bounding box center [885, 65] width 34 height 12
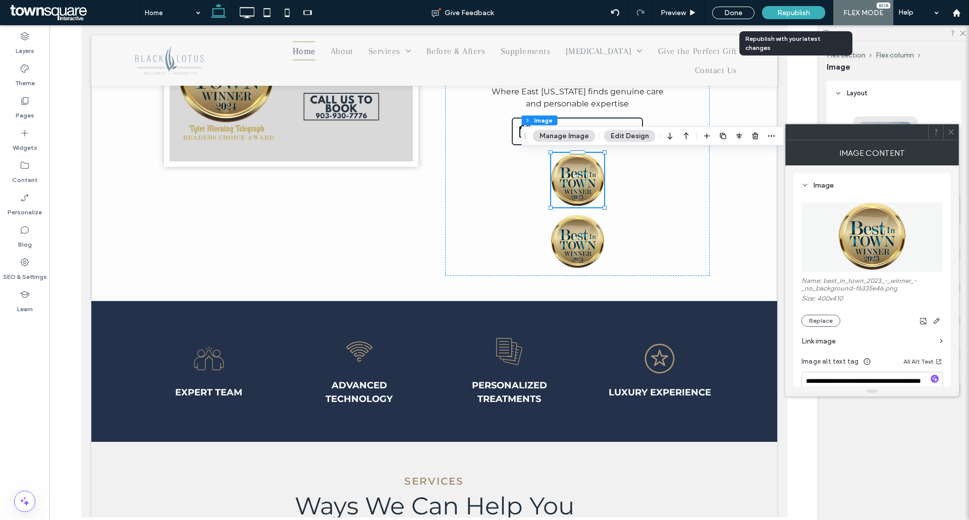
click at [802, 15] on span "Republish" at bounding box center [793, 13] width 33 height 9
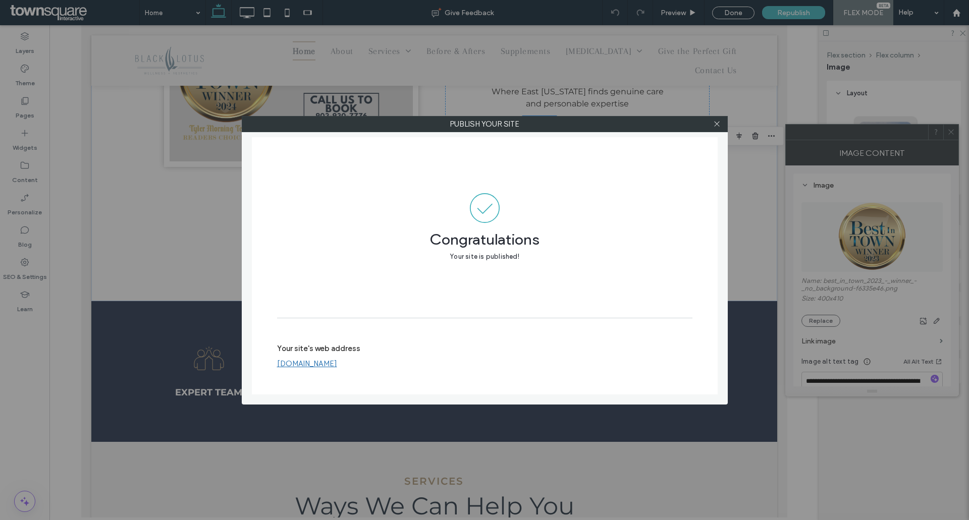
drag, startPoint x: 720, startPoint y: 123, endPoint x: 651, endPoint y: 131, distance: 68.5
click at [720, 123] on icon at bounding box center [717, 124] width 8 height 8
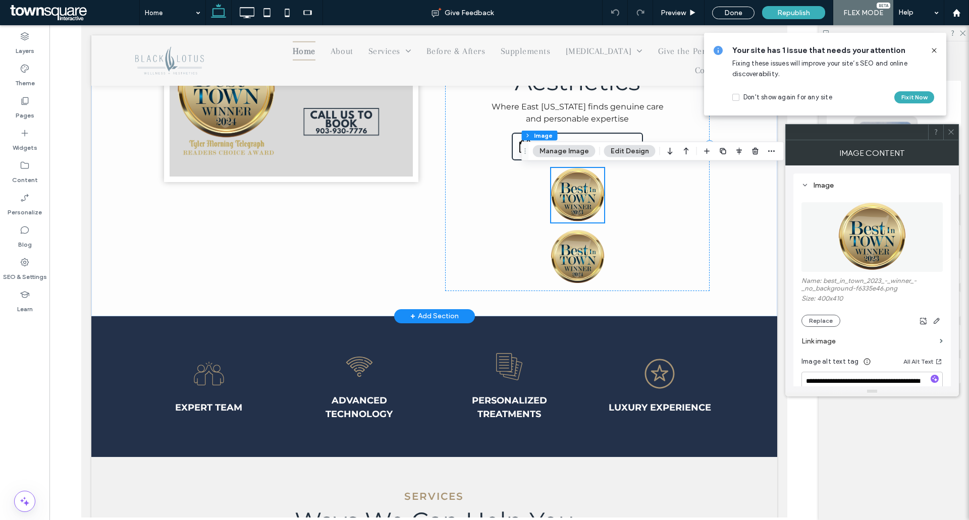
scroll to position [252, 0]
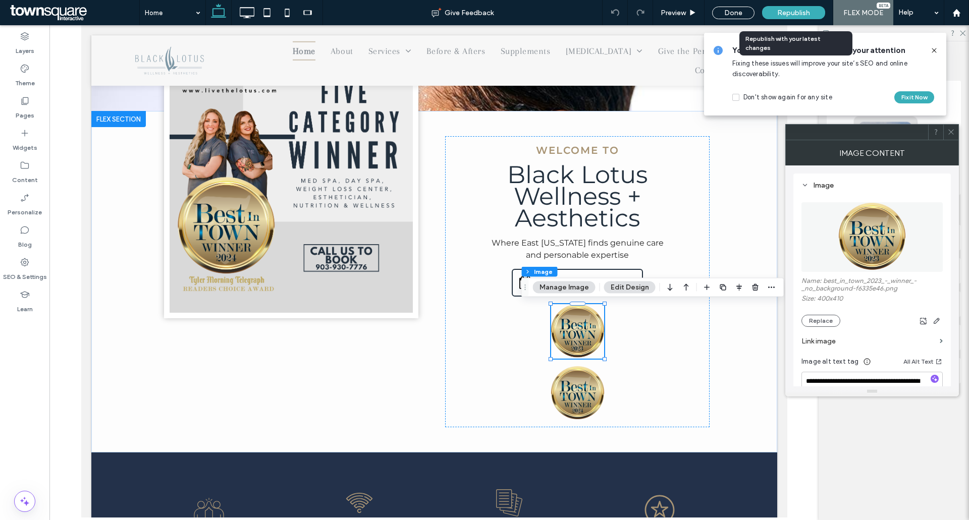
click at [792, 8] on div "Republish" at bounding box center [793, 12] width 63 height 13
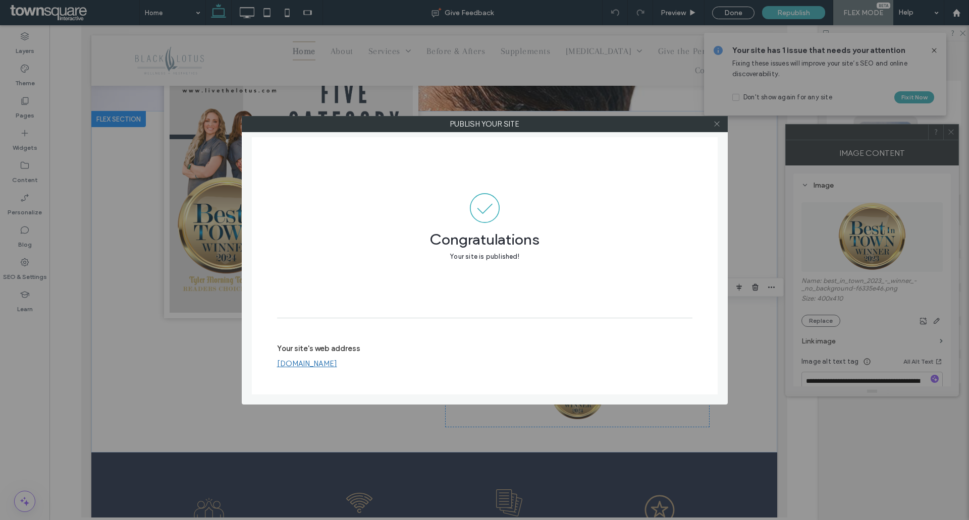
click at [716, 127] on icon at bounding box center [717, 124] width 8 height 8
